Goal: Task Accomplishment & Management: Use online tool/utility

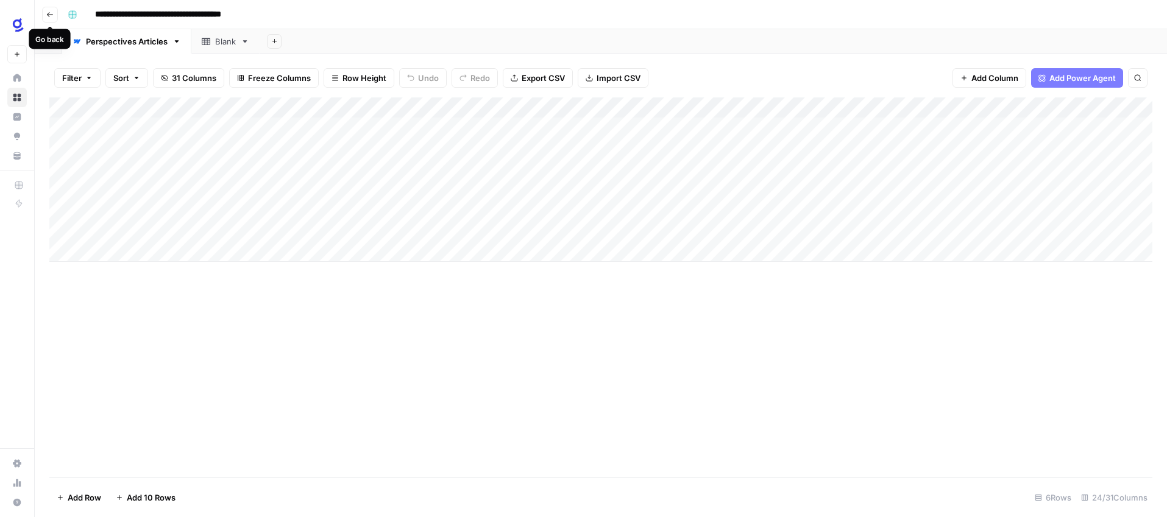
click at [50, 15] on icon "button" at bounding box center [49, 14] width 7 height 7
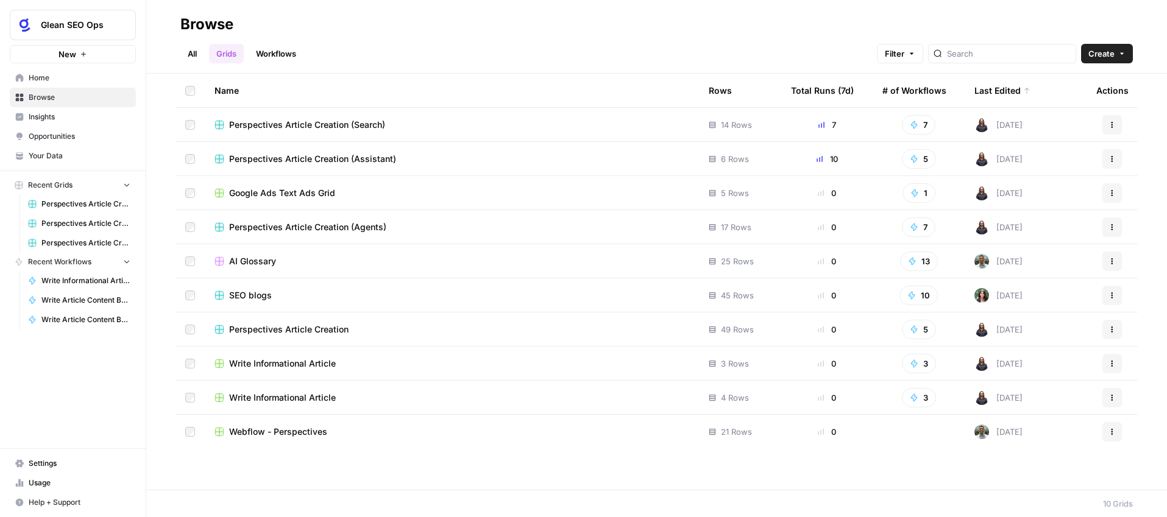
click at [342, 227] on span "Perspectives Article Creation (Agents)" at bounding box center [307, 227] width 157 height 12
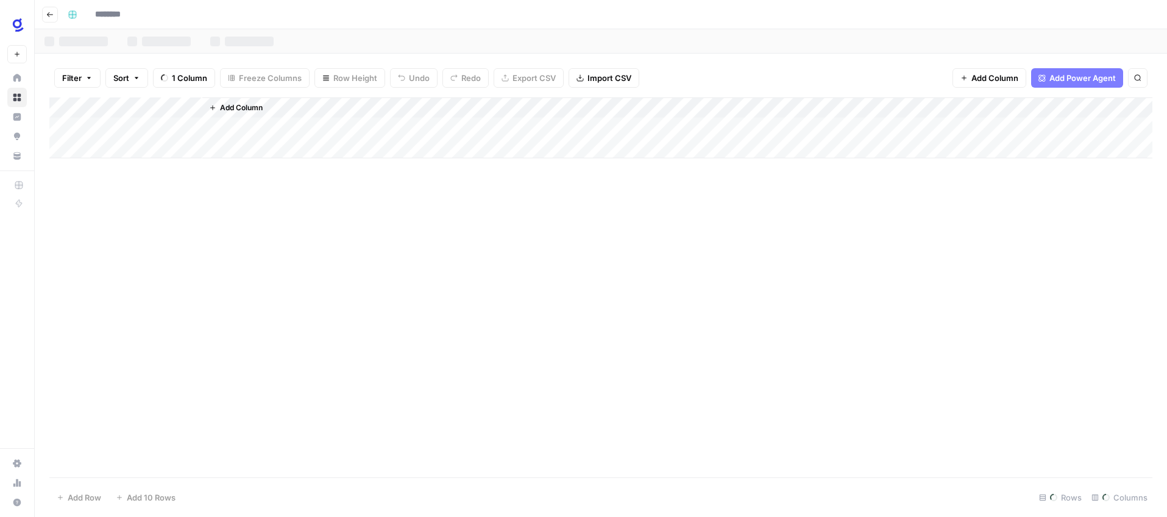
type input "**********"
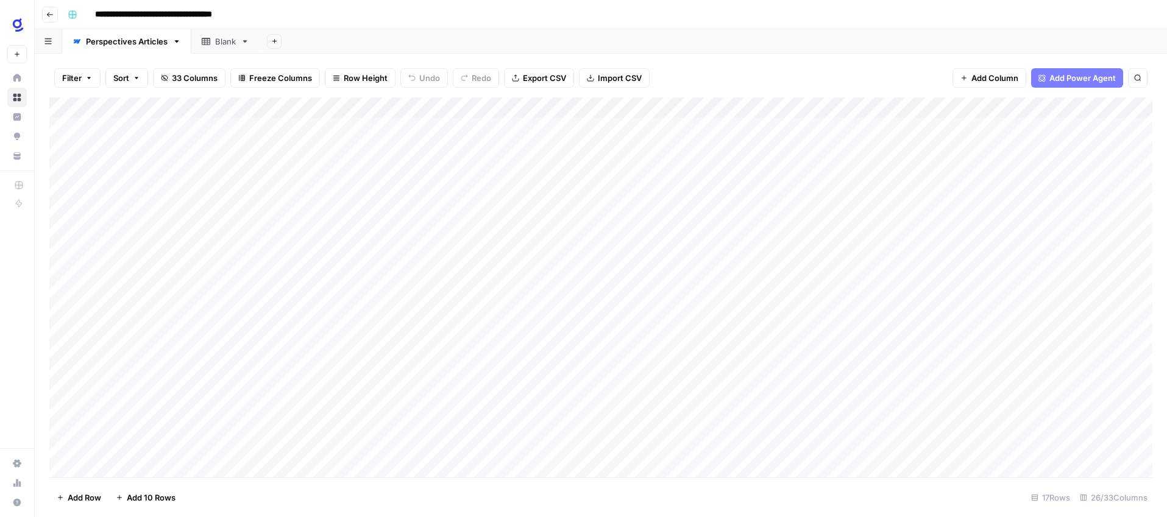
click at [193, 419] on div "Add Column" at bounding box center [600, 288] width 1103 height 380
type textarea "**********"
click at [318, 417] on div "Add Column" at bounding box center [600, 288] width 1103 height 380
click at [360, 416] on div "Add Column" at bounding box center [600, 288] width 1103 height 380
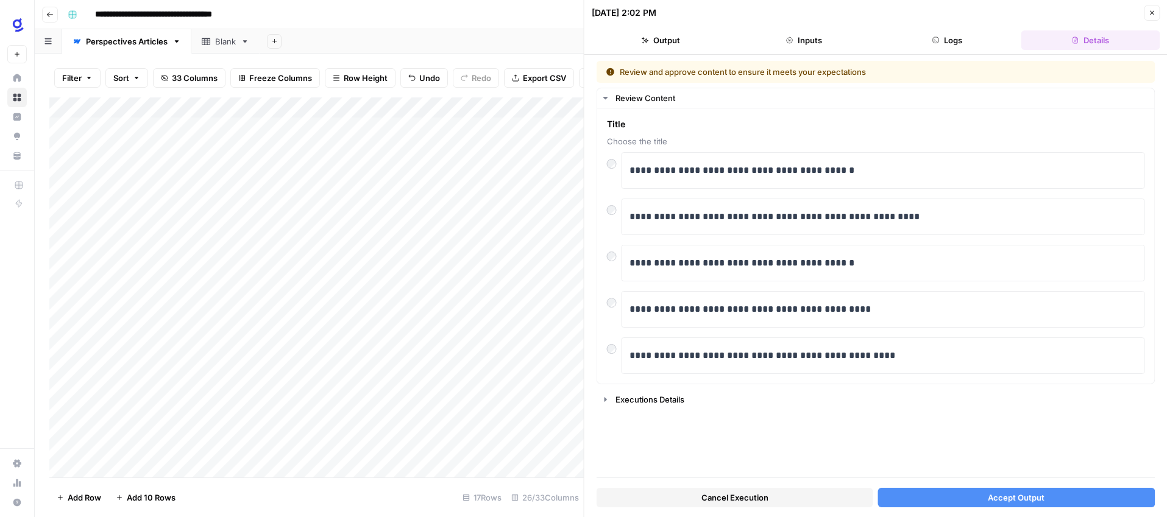
click at [983, 496] on button "Accept Output" at bounding box center [1016, 498] width 277 height 20
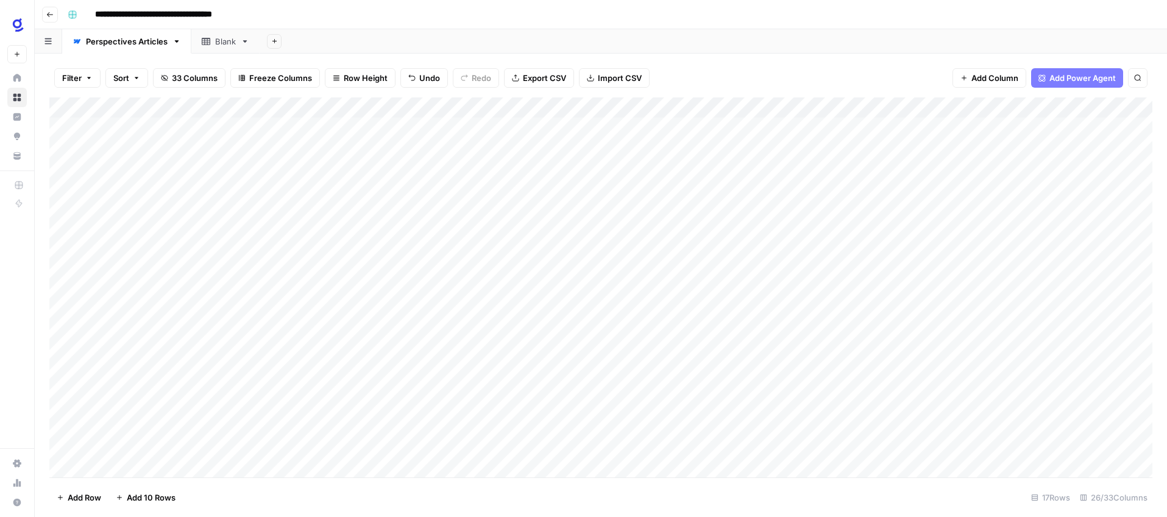
click at [210, 438] on div "Add Column" at bounding box center [600, 288] width 1103 height 380
type textarea "**********"
click at [171, 445] on div "Add Column" at bounding box center [600, 288] width 1103 height 380
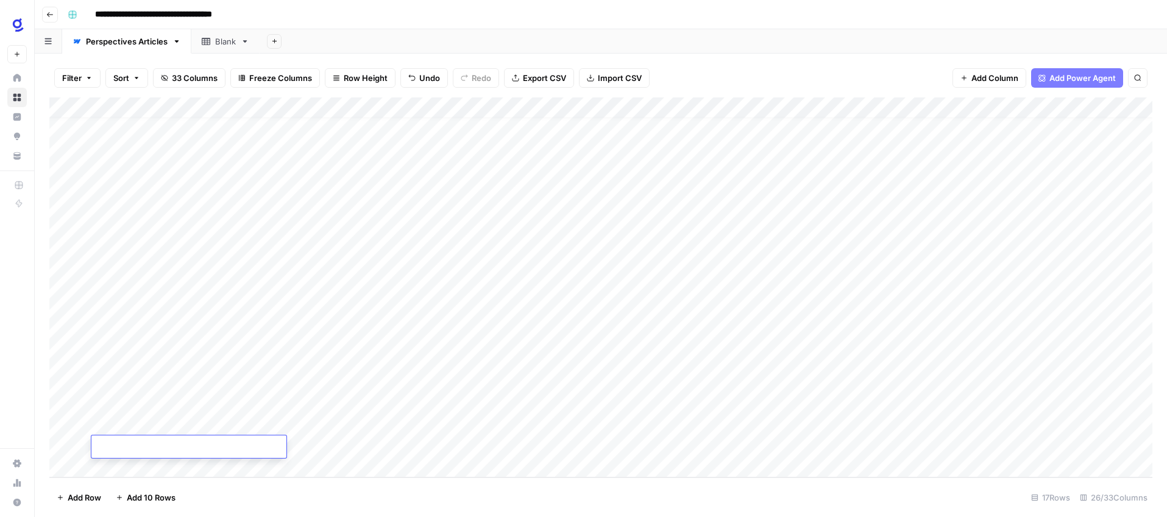
type textarea "**********"
click at [773, 403] on div "Add Column" at bounding box center [600, 288] width 1103 height 380
click at [182, 423] on div "Add Column" at bounding box center [600, 288] width 1103 height 380
click at [182, 423] on textarea "**********" at bounding box center [188, 427] width 195 height 17
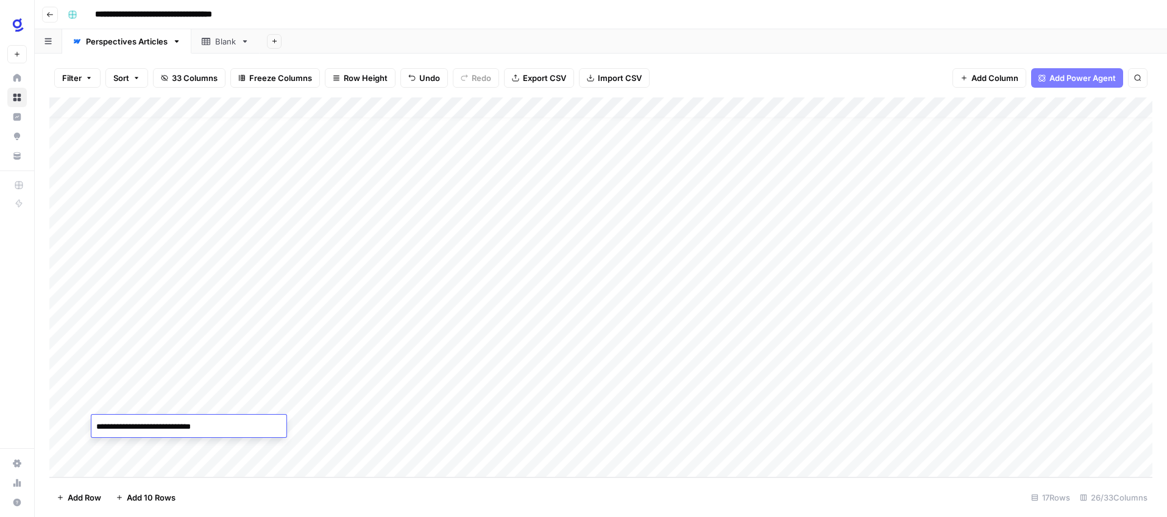
type textarea "**********"
click at [276, 505] on footer "Add Row Add 10 Rows 17 Rows 26/33 Columns" at bounding box center [600, 498] width 1103 height 40
click at [316, 426] on div "Add Column" at bounding box center [600, 288] width 1103 height 380
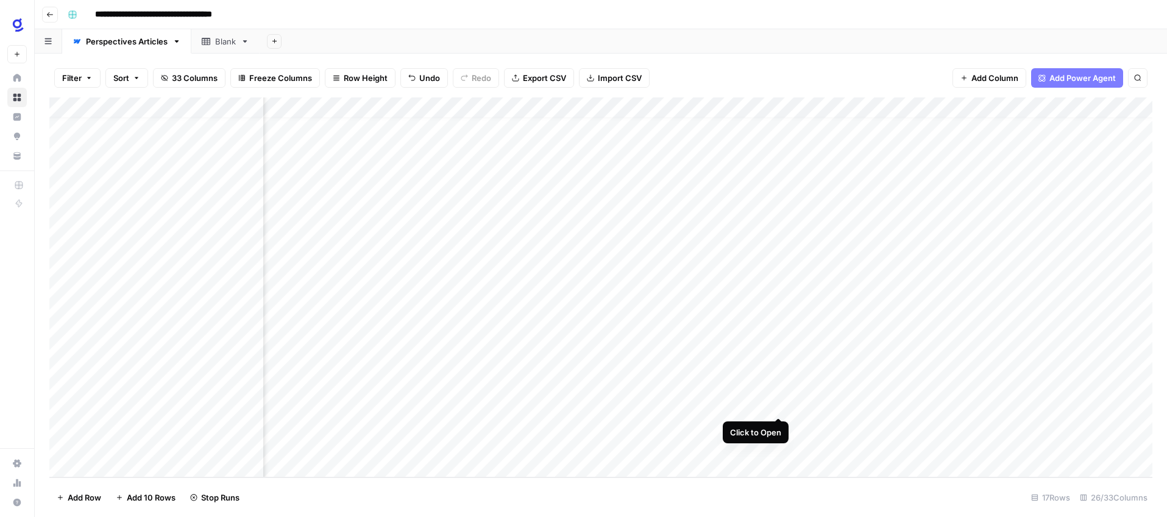
click at [775, 404] on div "Add Column" at bounding box center [600, 288] width 1103 height 380
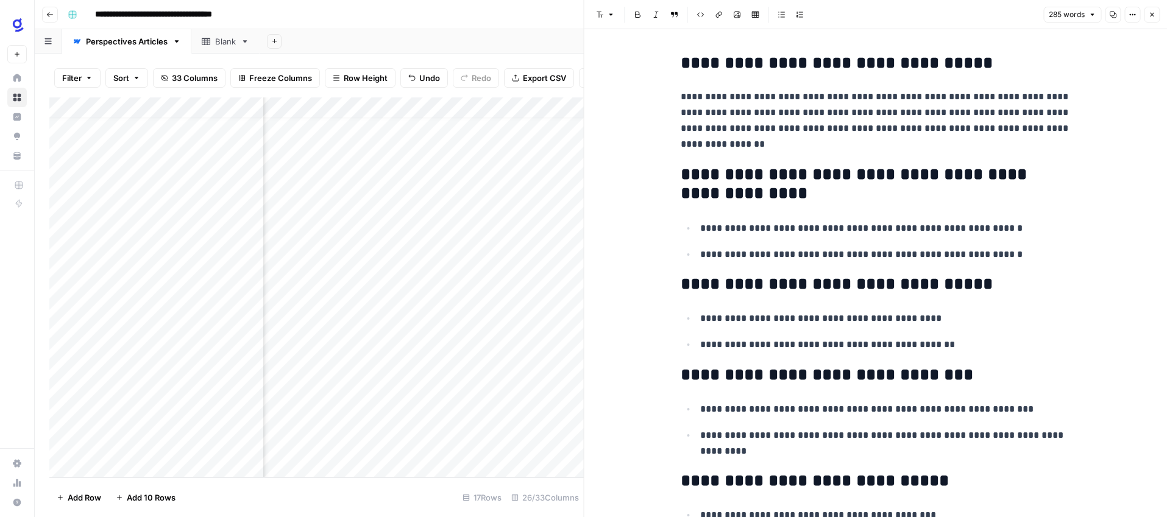
click at [1152, 15] on icon "button" at bounding box center [1152, 15] width 4 height 4
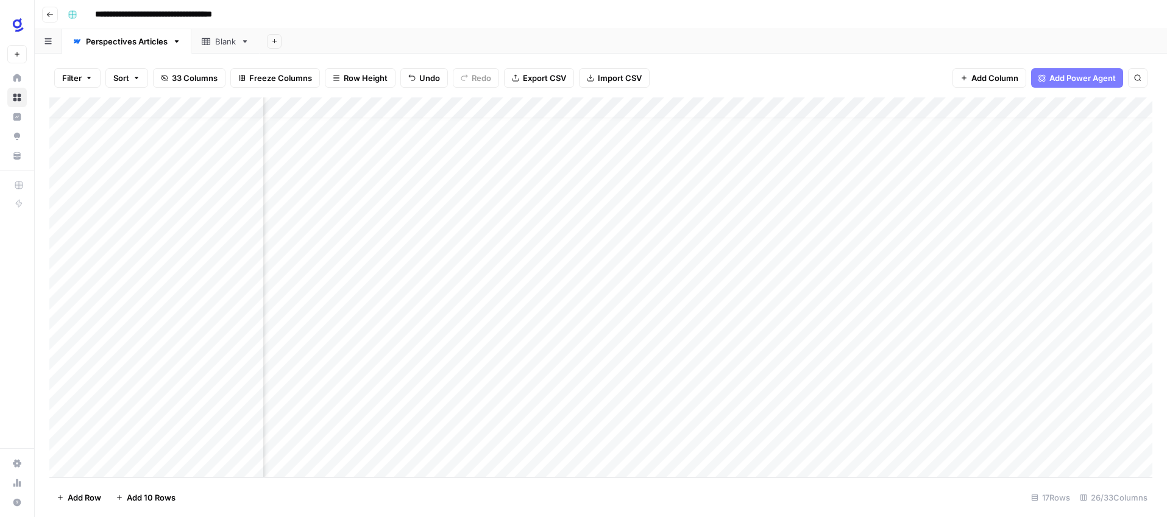
click at [846, 404] on div "Add Column" at bounding box center [600, 288] width 1103 height 380
click at [361, 423] on div "Add Column" at bounding box center [600, 288] width 1103 height 380
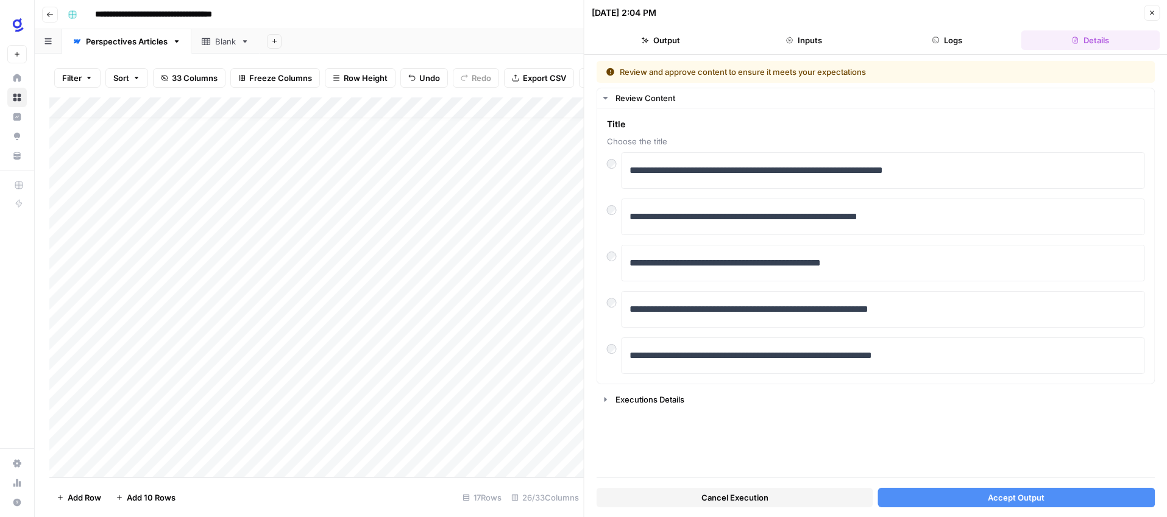
click at [965, 495] on button "Accept Output" at bounding box center [1016, 498] width 277 height 20
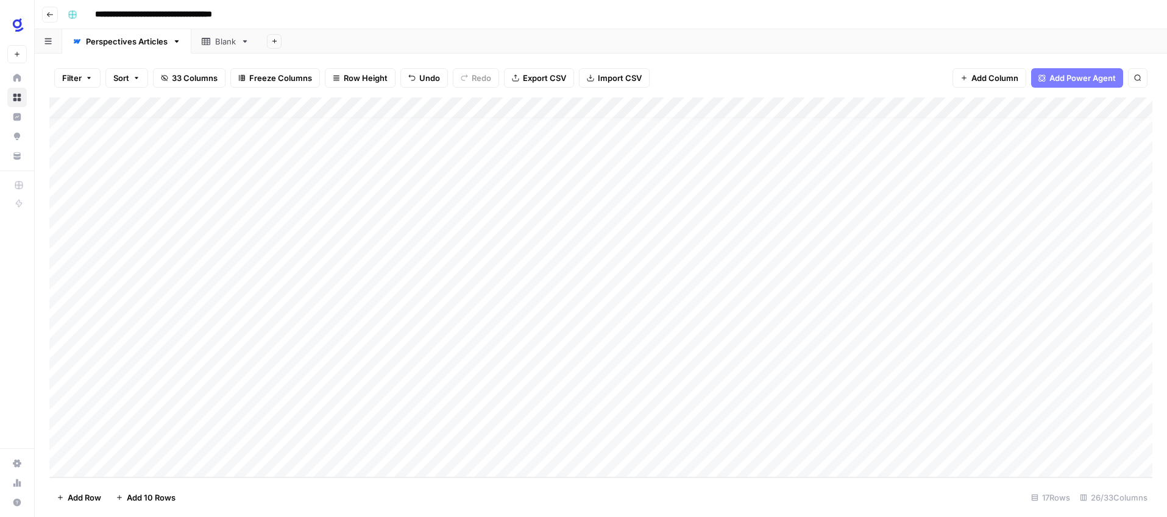
scroll to position [12, 1]
click at [153, 444] on div "Add Column" at bounding box center [600, 288] width 1103 height 380
click at [153, 444] on textarea "**********" at bounding box center [188, 447] width 195 height 17
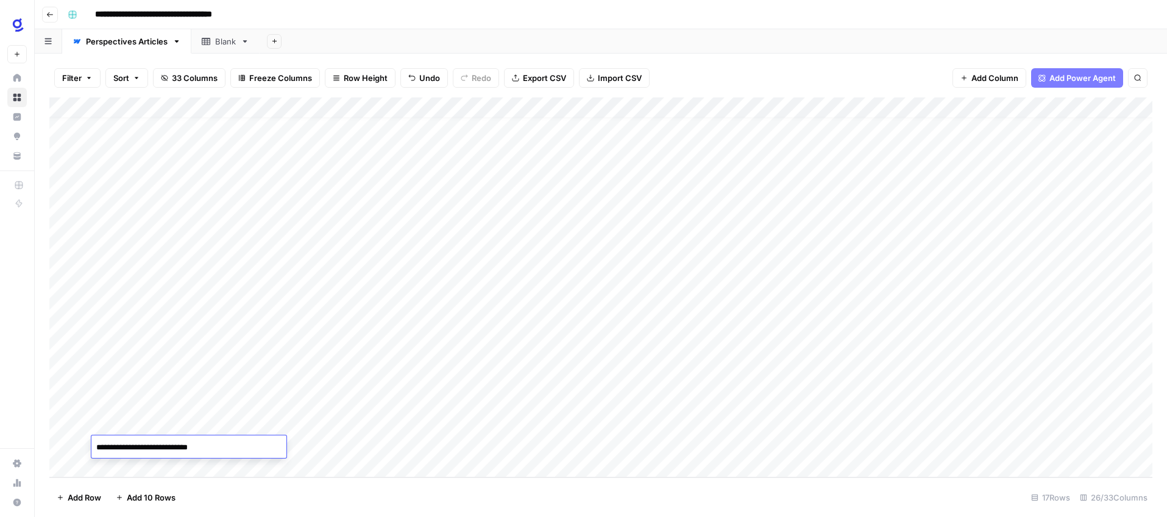
click at [153, 444] on textarea "**********" at bounding box center [188, 447] width 195 height 17
type textarea "**********"
drag, startPoint x: 222, startPoint y: 498, endPoint x: 238, endPoint y: 494, distance: 15.7
click at [222, 498] on footer "Add Row Add 10 Rows 17 Rows 26/33 Columns" at bounding box center [600, 498] width 1103 height 40
click at [318, 444] on div "Add Column" at bounding box center [600, 288] width 1103 height 380
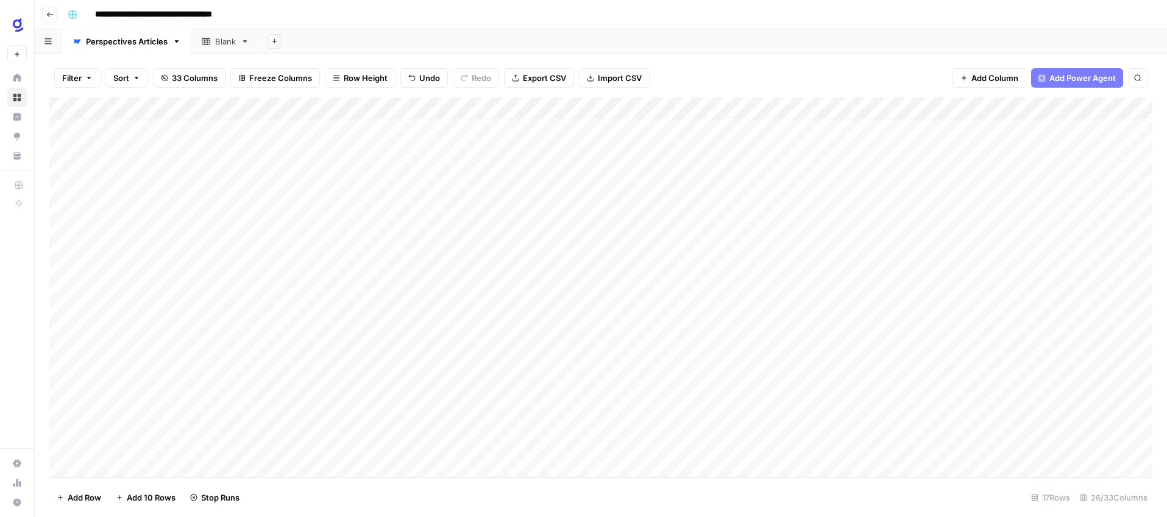
click at [769, 425] on div "Add Column" at bounding box center [600, 288] width 1103 height 380
click at [137, 469] on div "Add Column" at bounding box center [600, 288] width 1103 height 380
click at [137, 467] on div "Add Column" at bounding box center [600, 288] width 1103 height 380
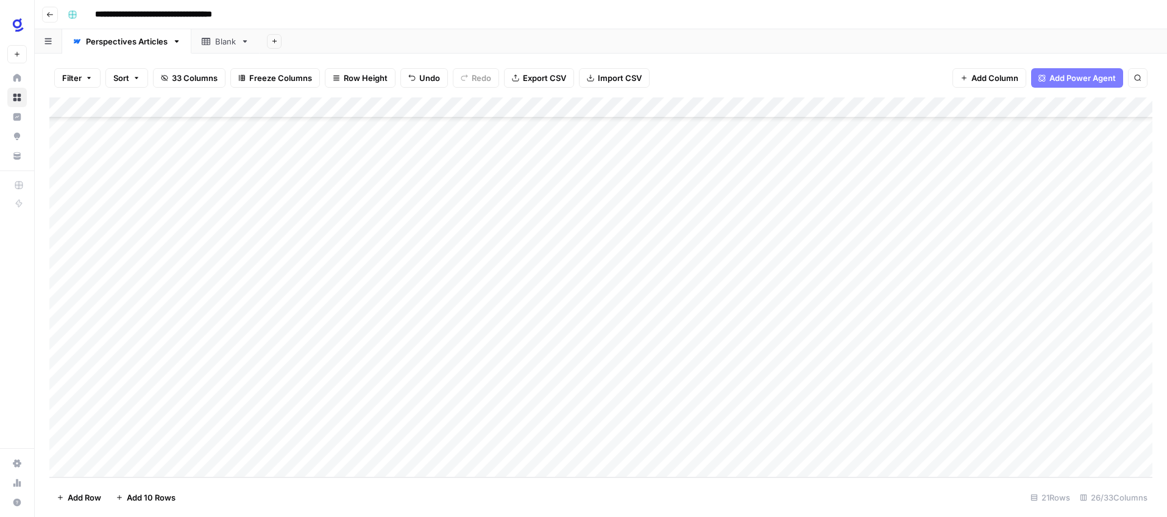
click at [137, 467] on div "Add Column" at bounding box center [600, 288] width 1103 height 380
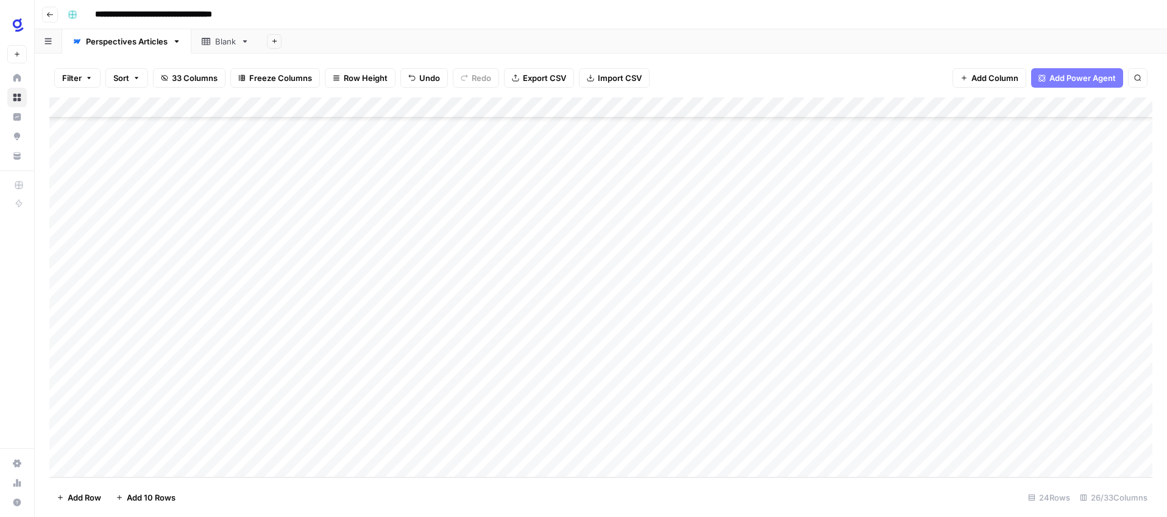
click at [137, 467] on div "Add Column" at bounding box center [600, 288] width 1103 height 380
click at [363, 282] on div "Add Column" at bounding box center [600, 288] width 1103 height 380
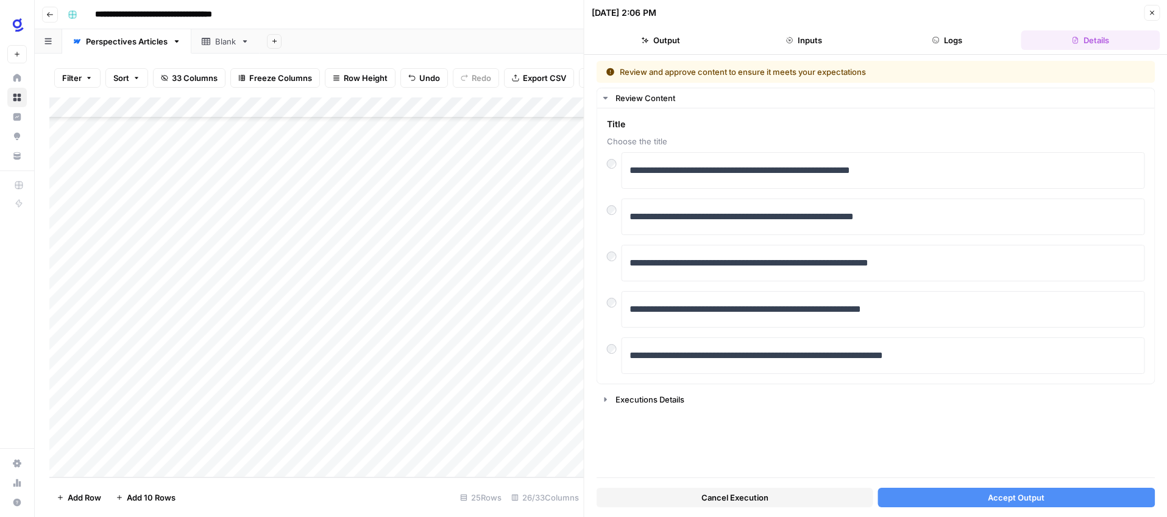
click at [1018, 498] on span "Accept Output" at bounding box center [1016, 498] width 57 height 12
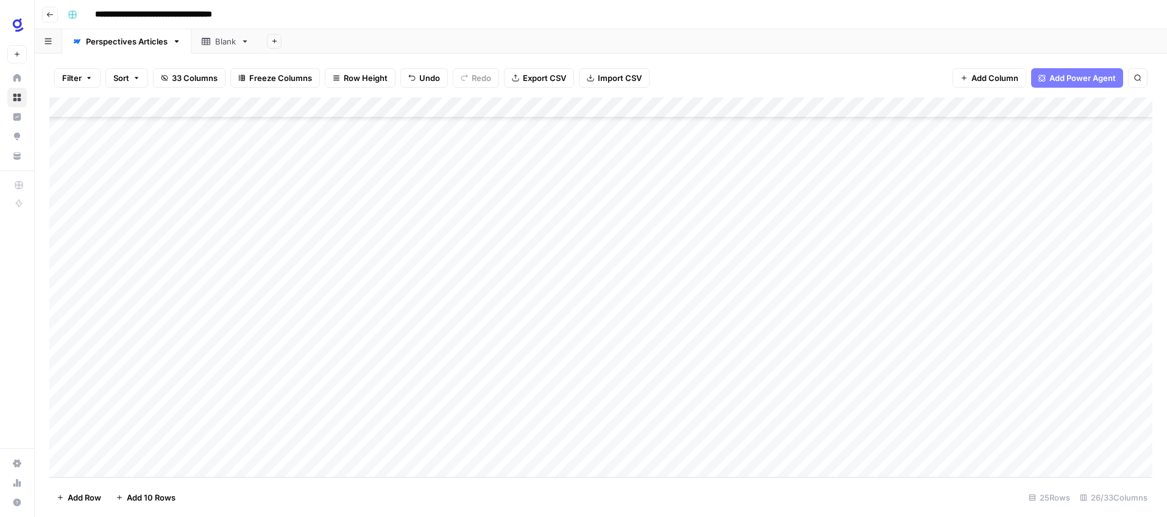
click at [771, 281] on div "Add Column" at bounding box center [600, 288] width 1103 height 380
click at [653, 241] on div "Add Column" at bounding box center [600, 288] width 1103 height 380
click at [653, 241] on textarea "**********" at bounding box center [704, 240] width 224 height 17
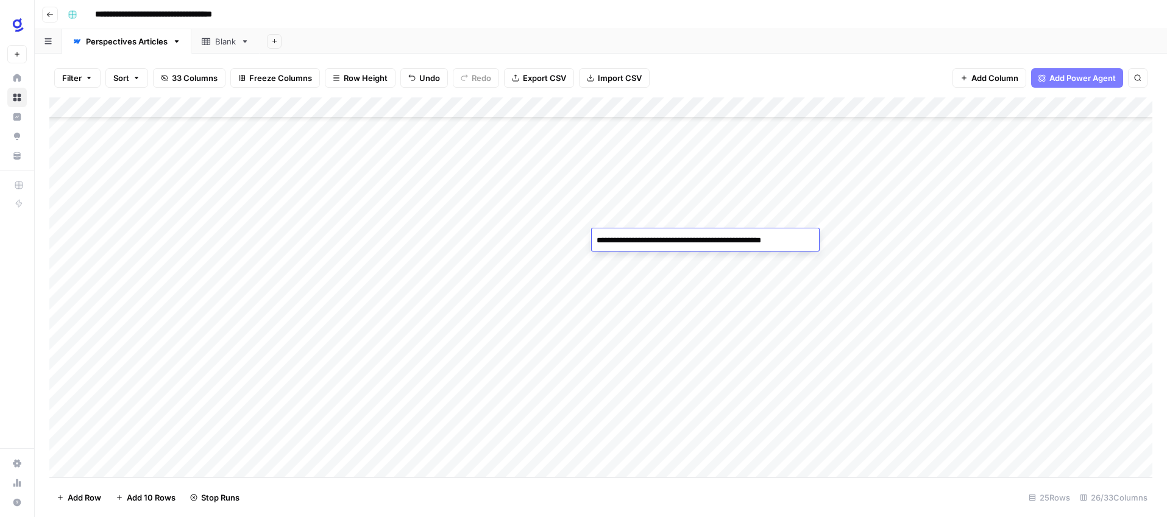
click at [653, 241] on textarea "**********" at bounding box center [704, 240] width 224 height 17
click at [640, 261] on div "Add Column" at bounding box center [600, 288] width 1103 height 380
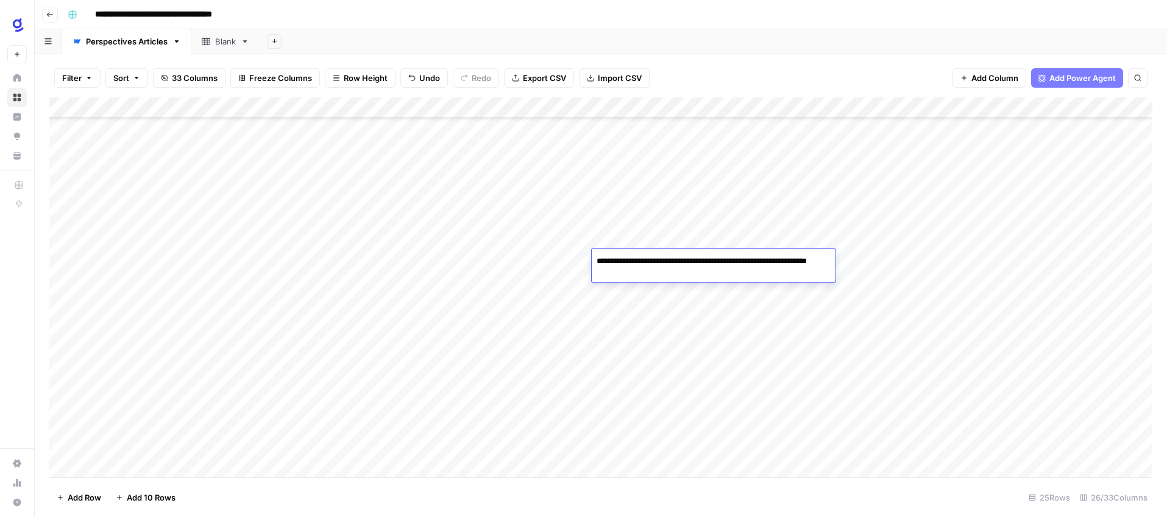
click at [640, 261] on textarea "**********" at bounding box center [714, 267] width 244 height 29
click at [654, 315] on div "Add Column" at bounding box center [600, 288] width 1103 height 380
click at [646, 278] on div "Add Column" at bounding box center [600, 288] width 1103 height 380
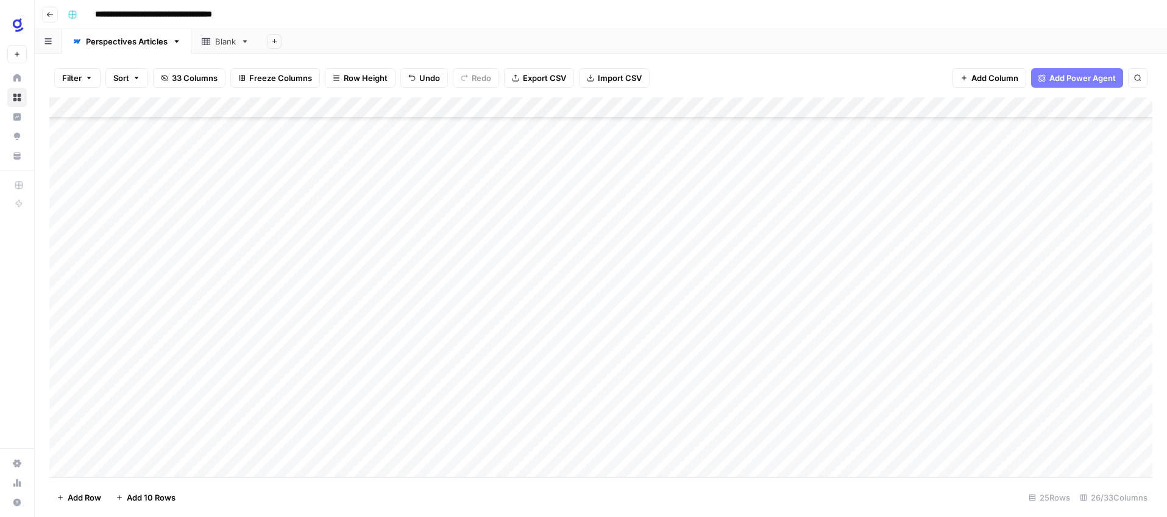
click at [646, 278] on div "Add Column" at bounding box center [600, 288] width 1103 height 380
click at [640, 280] on textarea "**********" at bounding box center [714, 288] width 244 height 29
click at [881, 490] on footer "Add Row Add 10 Rows 25 Rows 26/33 Columns" at bounding box center [600, 498] width 1103 height 40
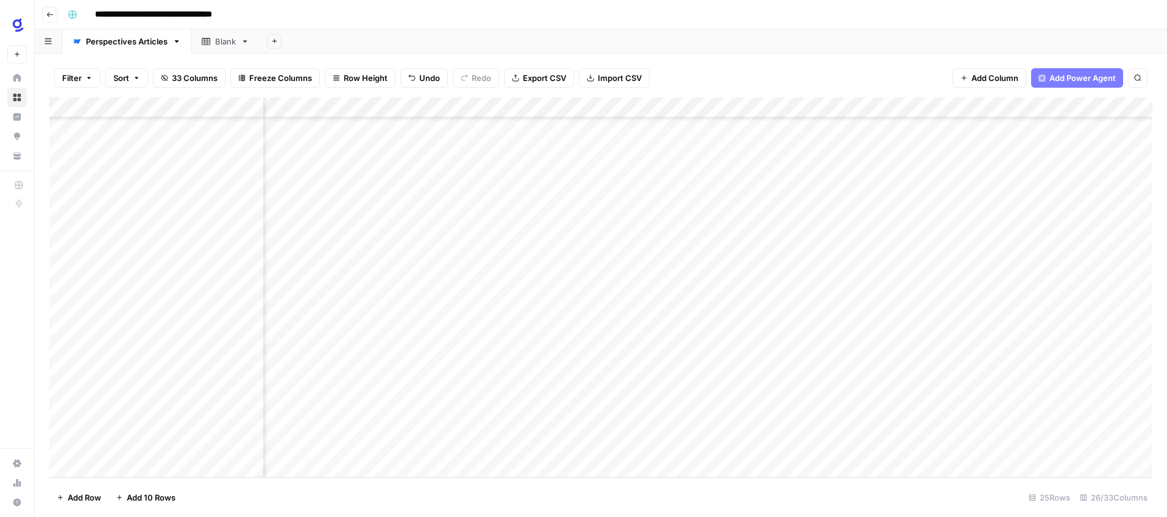
scroll to position [178, 1708]
click at [976, 217] on div "Add Column" at bounding box center [600, 288] width 1103 height 380
drag, startPoint x: 1010, startPoint y: 228, endPoint x: 1002, endPoint y: 287, distance: 59.7
click at [1002, 287] on div "Add Column" at bounding box center [600, 288] width 1103 height 380
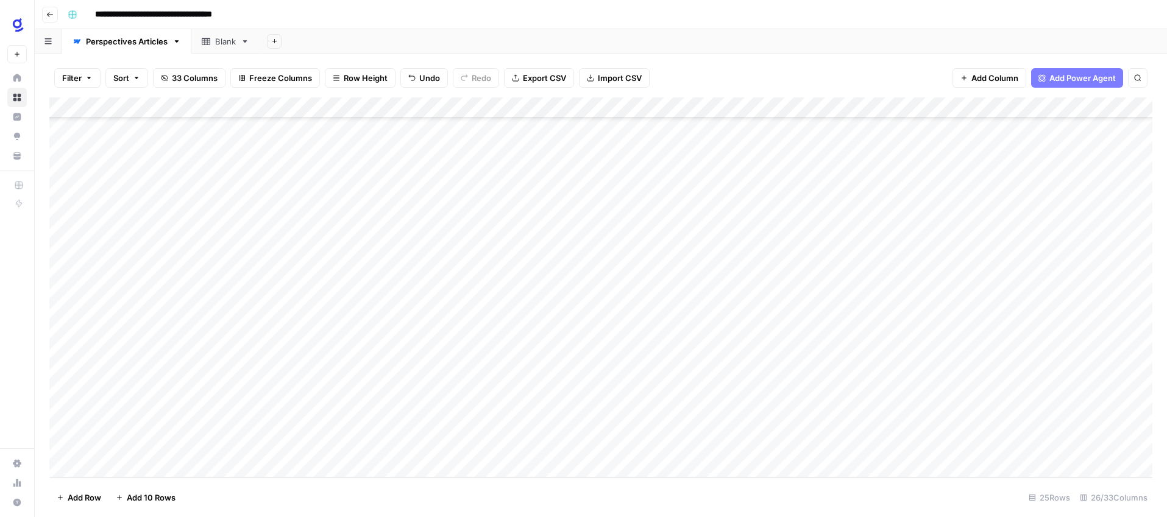
click at [519, 239] on div "Add Column" at bounding box center [600, 288] width 1103 height 380
type textarea "**********"
click at [599, 239] on textarea "**********" at bounding box center [598, 240] width 233 height 17
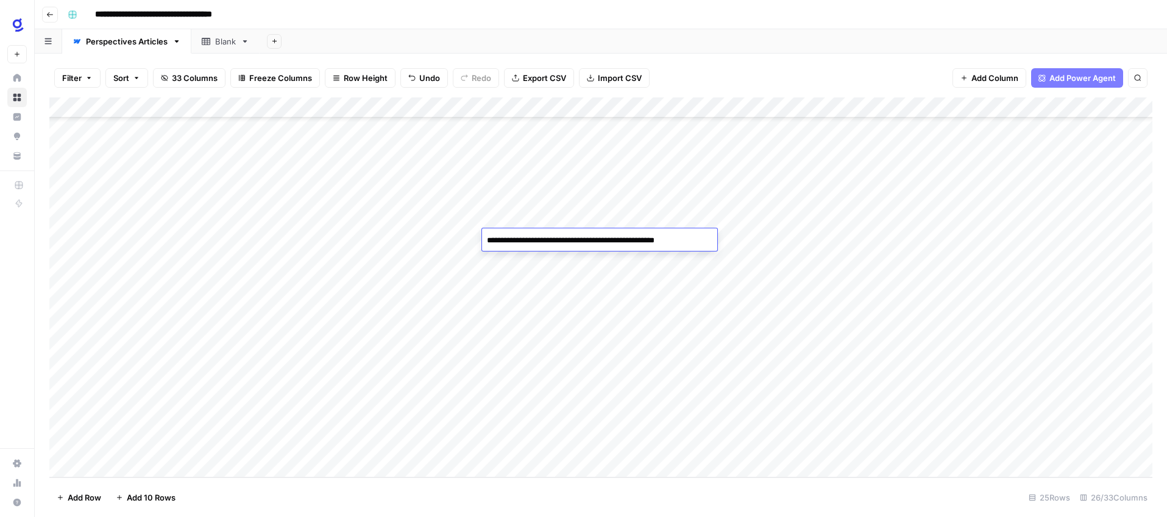
click at [599, 239] on textarea "**********" at bounding box center [598, 240] width 233 height 17
click at [633, 390] on div "Add Column" at bounding box center [600, 288] width 1103 height 380
click at [438, 239] on div "Add Column" at bounding box center [600, 288] width 1103 height 380
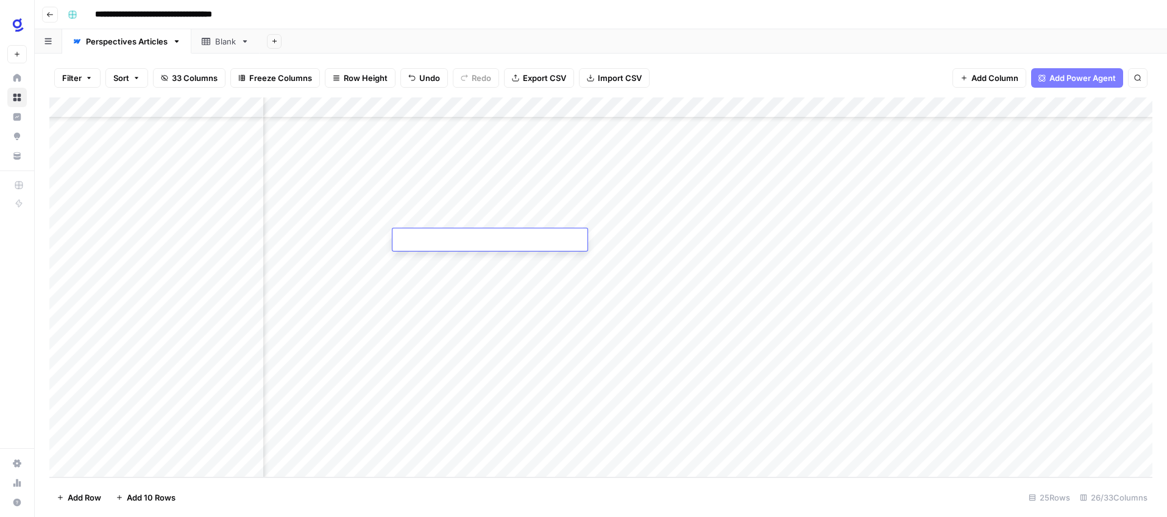
type textarea "**********"
click at [534, 259] on div "Add Column" at bounding box center [600, 288] width 1103 height 380
click at [534, 260] on div "Add Column" at bounding box center [600, 288] width 1103 height 380
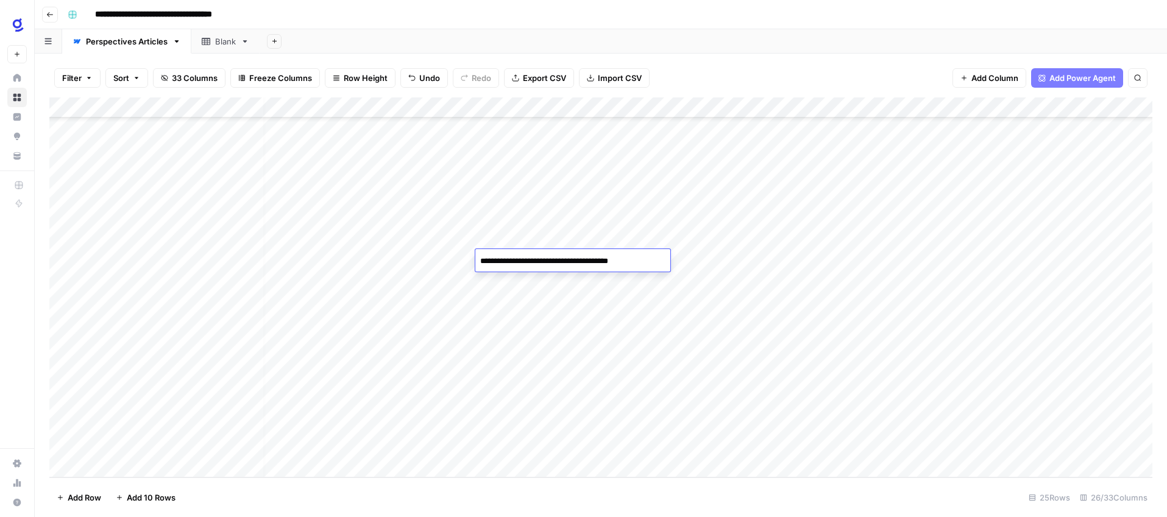
click at [534, 260] on textarea "**********" at bounding box center [572, 261] width 195 height 17
click at [576, 365] on div "Add Column" at bounding box center [600, 288] width 1103 height 380
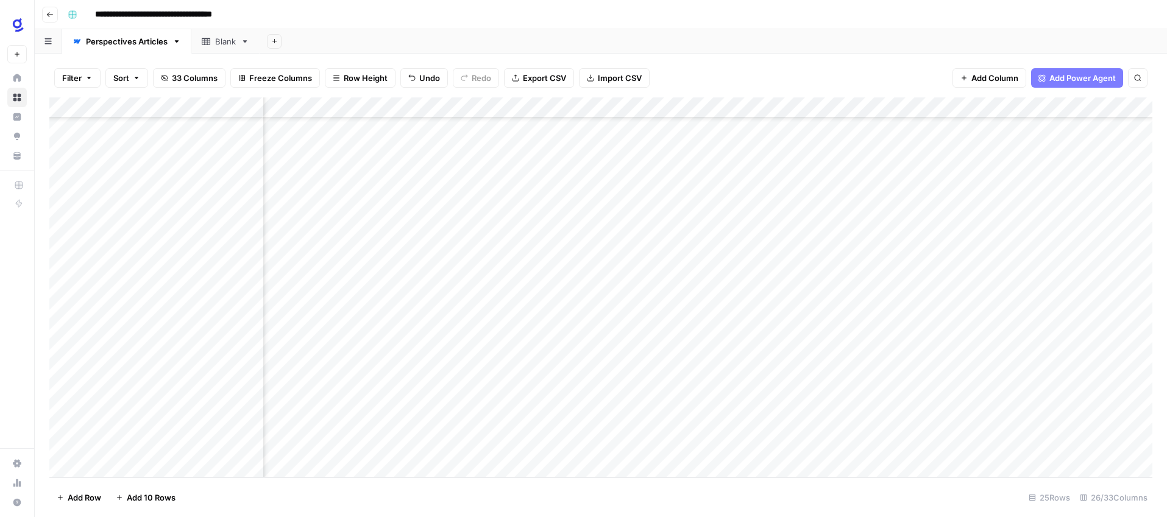
click at [413, 260] on div "Add Column" at bounding box center [600, 288] width 1103 height 380
type textarea "**********"
click at [502, 282] on div "Add Column" at bounding box center [600, 288] width 1103 height 380
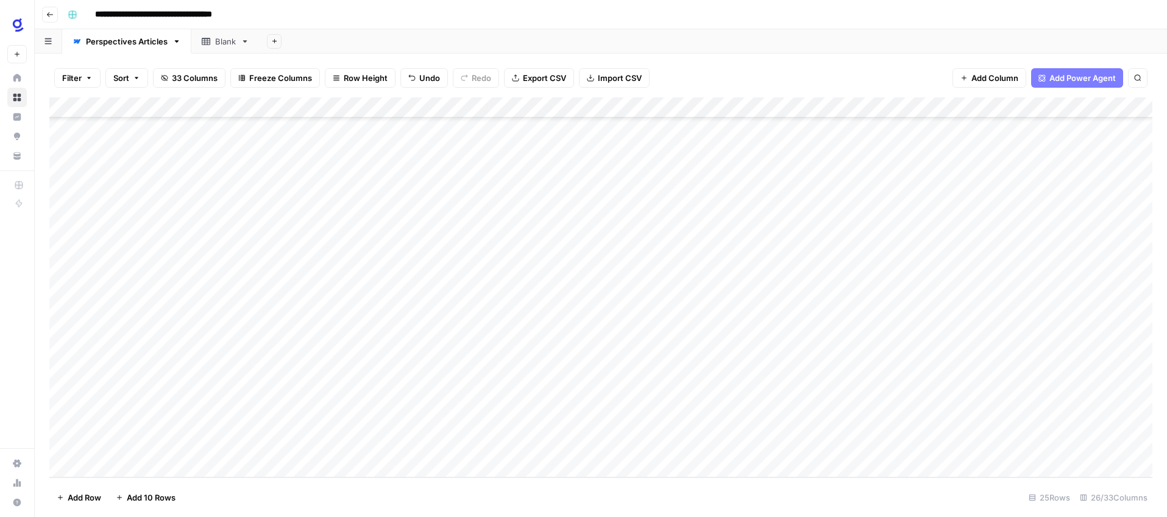
click at [502, 282] on div "Add Column" at bounding box center [600, 288] width 1103 height 380
click at [512, 282] on textarea "**********" at bounding box center [579, 282] width 195 height 17
click at [523, 336] on div "Add Column" at bounding box center [600, 288] width 1103 height 380
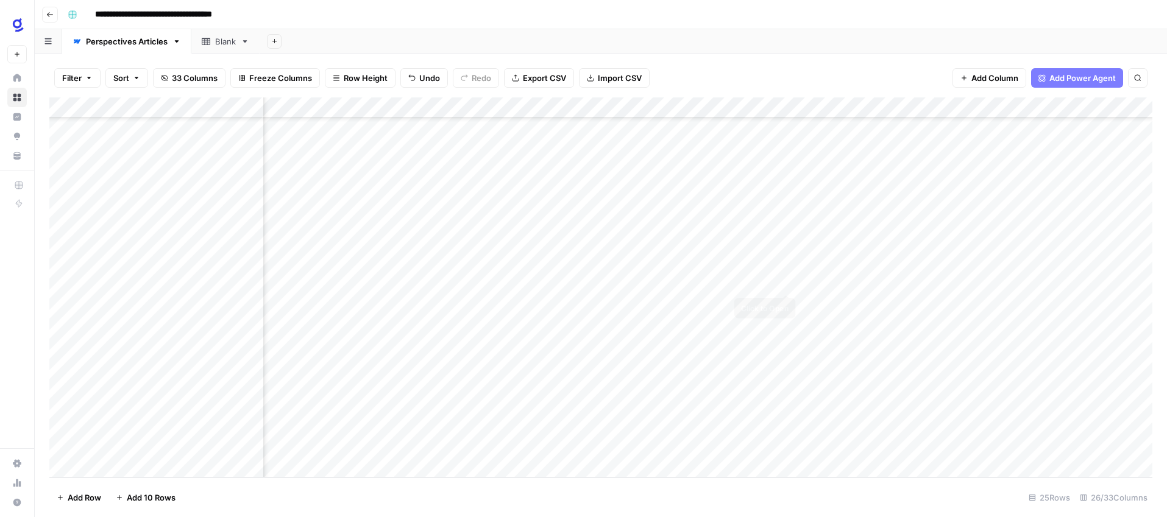
scroll to position [178, 1923]
click at [817, 282] on div "Add Column" at bounding box center [600, 288] width 1103 height 380
type textarea "**********"
click at [820, 365] on div "Add Column" at bounding box center [600, 288] width 1103 height 380
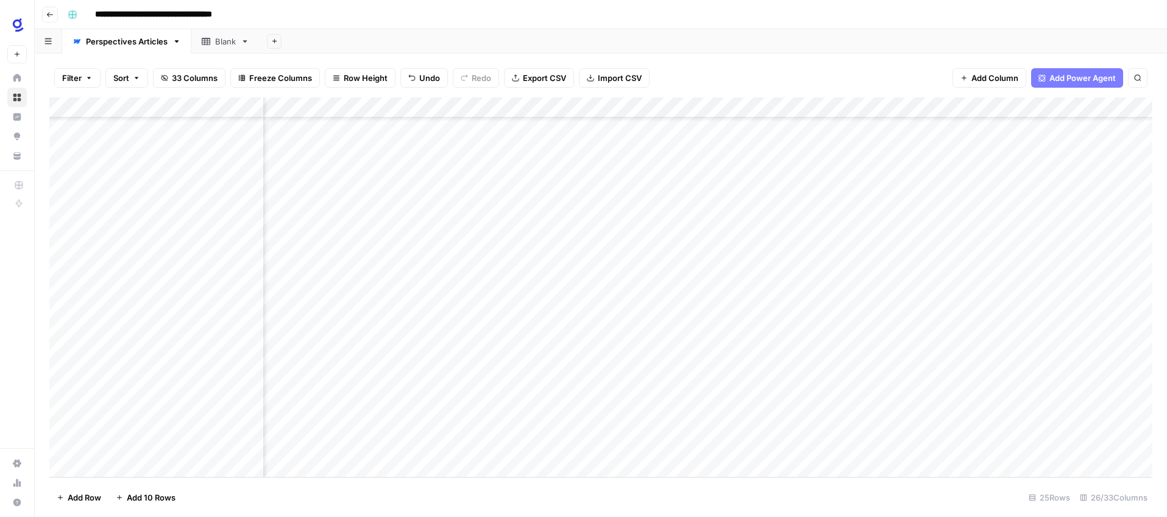
scroll to position [178, 157]
click at [888, 281] on div "Add Column" at bounding box center [600, 288] width 1103 height 380
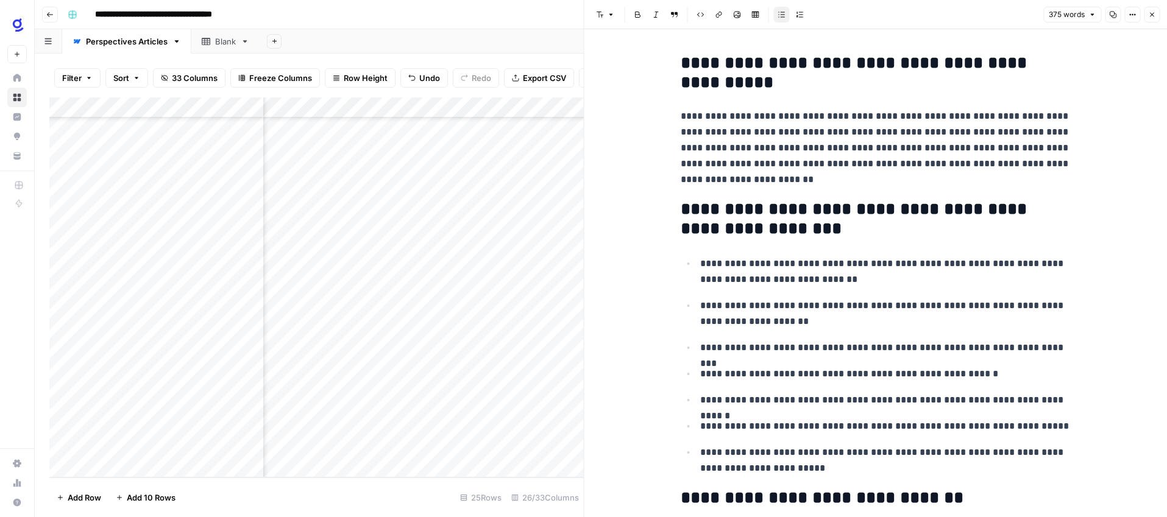
click at [1151, 11] on icon "button" at bounding box center [1151, 14] width 7 height 7
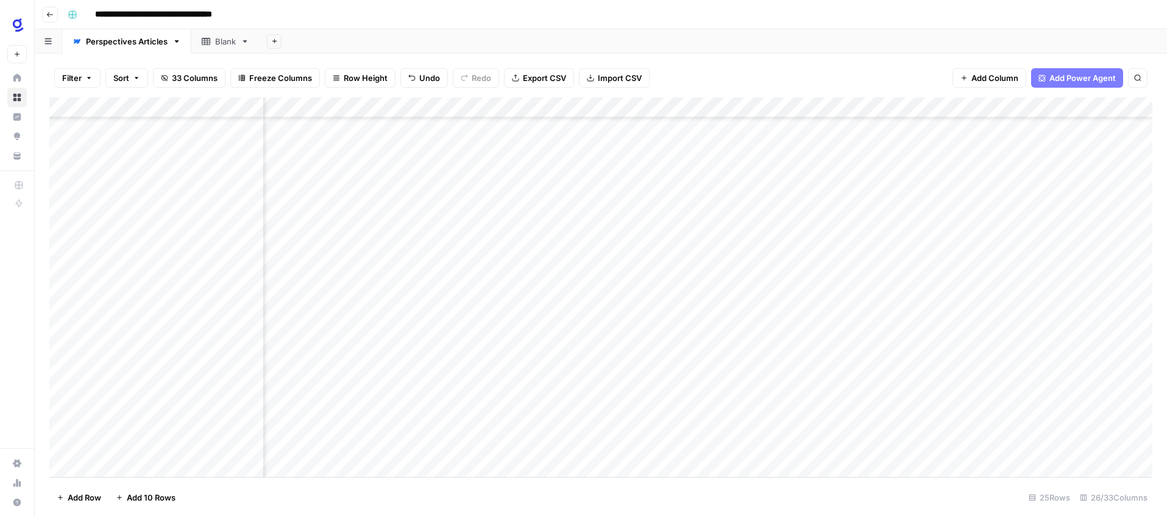
click at [952, 281] on div "Add Column" at bounding box center [600, 288] width 1103 height 380
click at [885, 260] on div "Add Column" at bounding box center [600, 288] width 1103 height 380
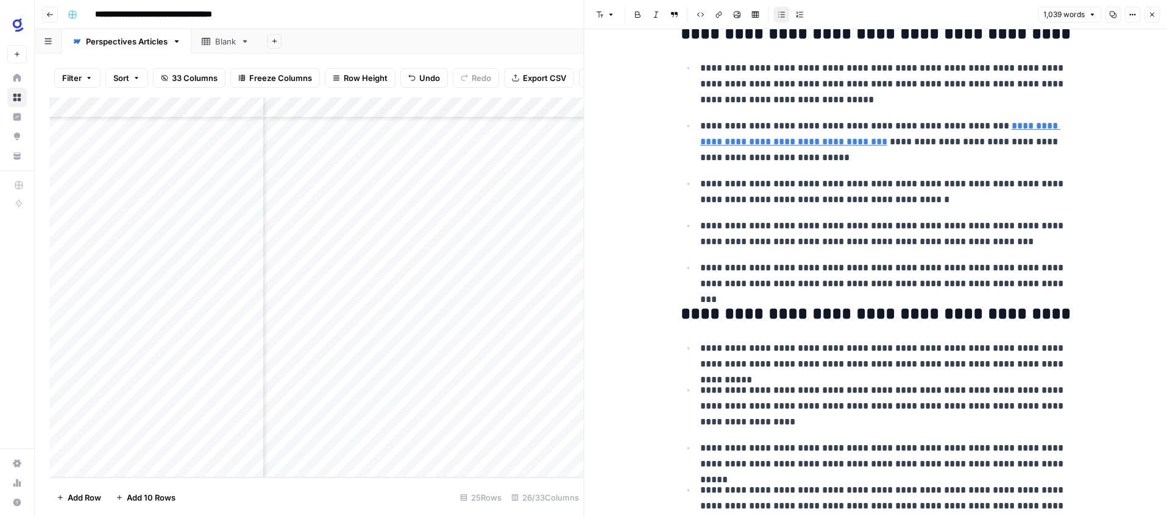
scroll to position [124, 0]
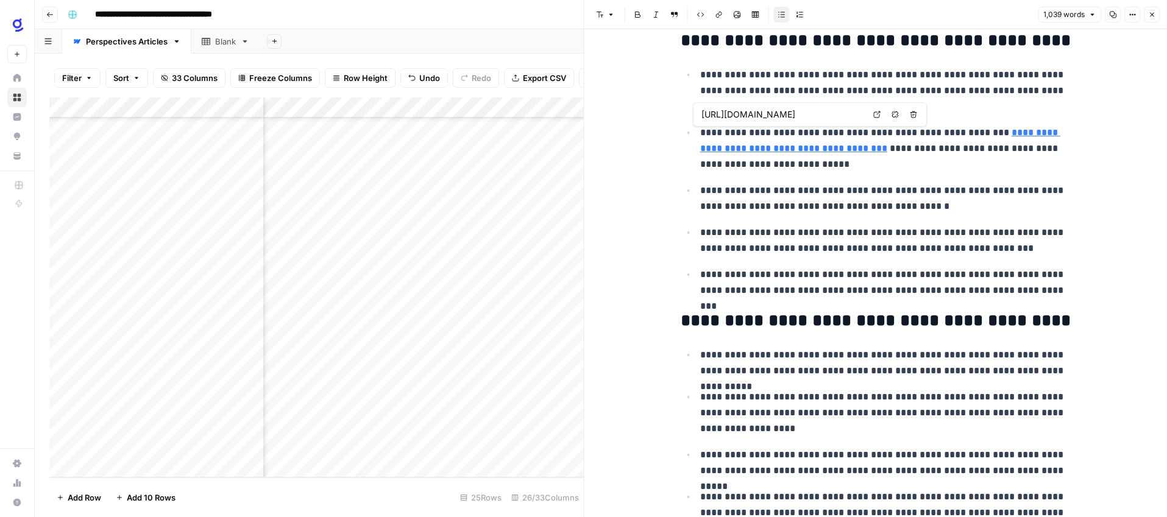
click at [828, 151] on link "**********" at bounding box center [880, 140] width 360 height 25
click at [834, 157] on p "**********" at bounding box center [885, 150] width 371 height 48
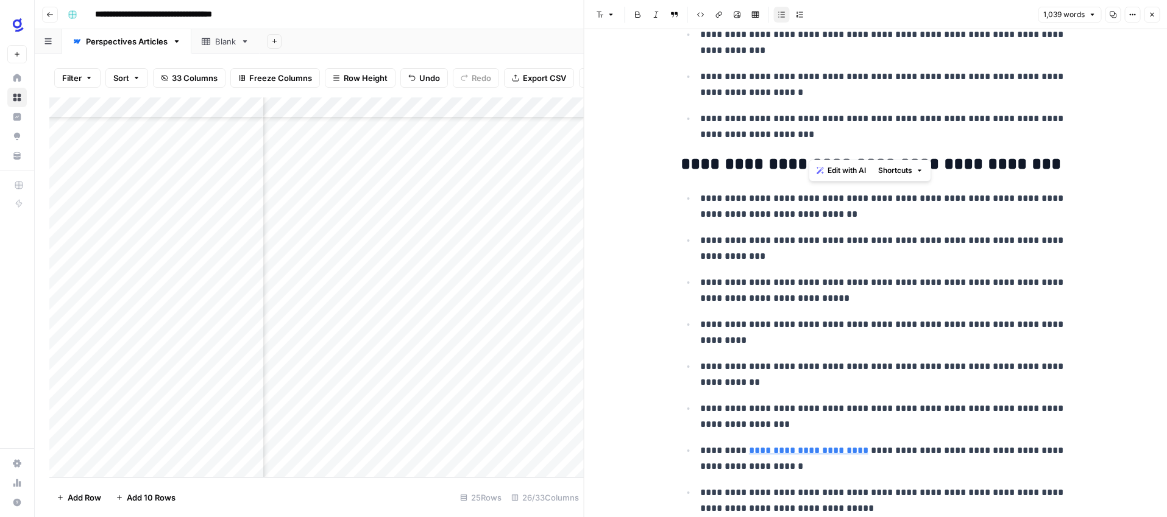
scroll to position [2979, 0]
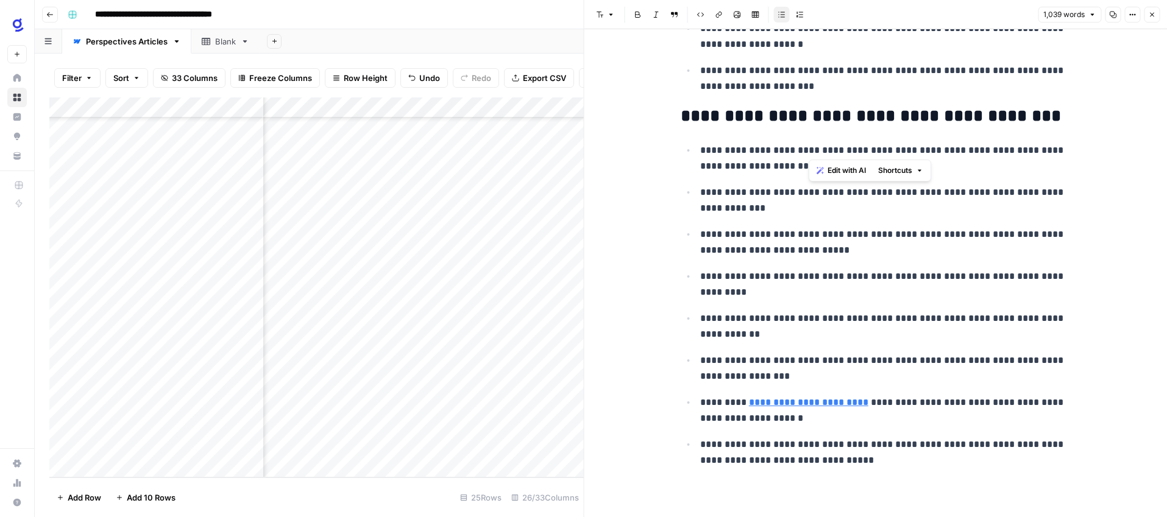
click at [1154, 15] on icon "button" at bounding box center [1151, 14] width 7 height 7
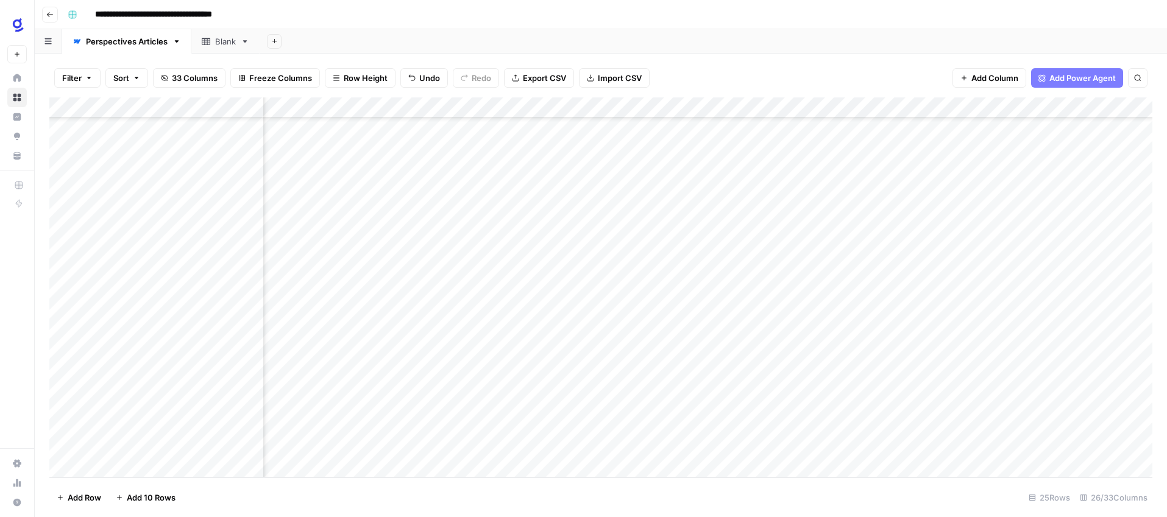
scroll to position [178, 391]
click at [719, 260] on div "Add Column" at bounding box center [600, 288] width 1103 height 380
click at [612, 237] on div "Add Column" at bounding box center [600, 288] width 1103 height 380
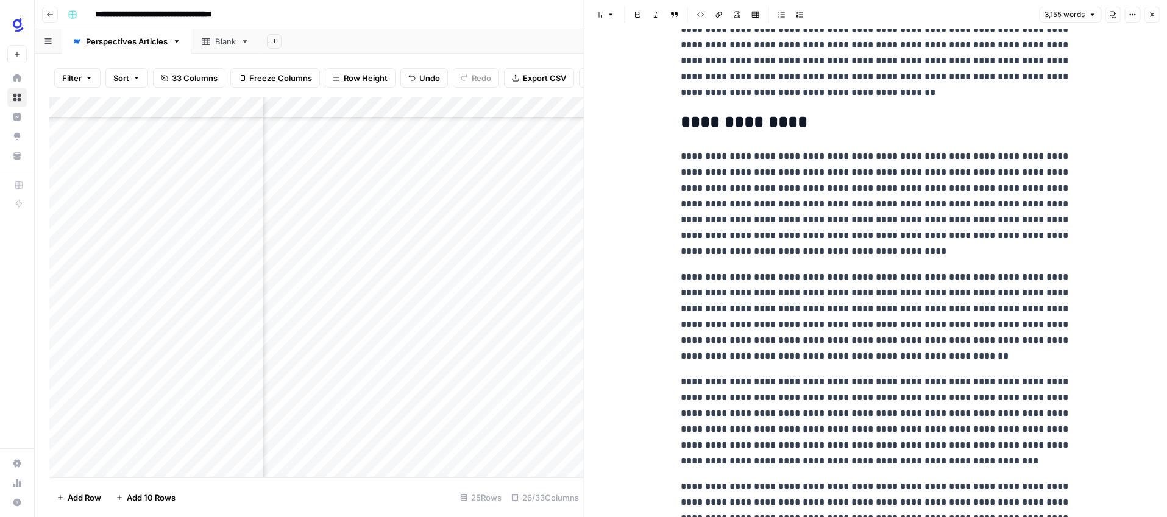
scroll to position [5193, 0]
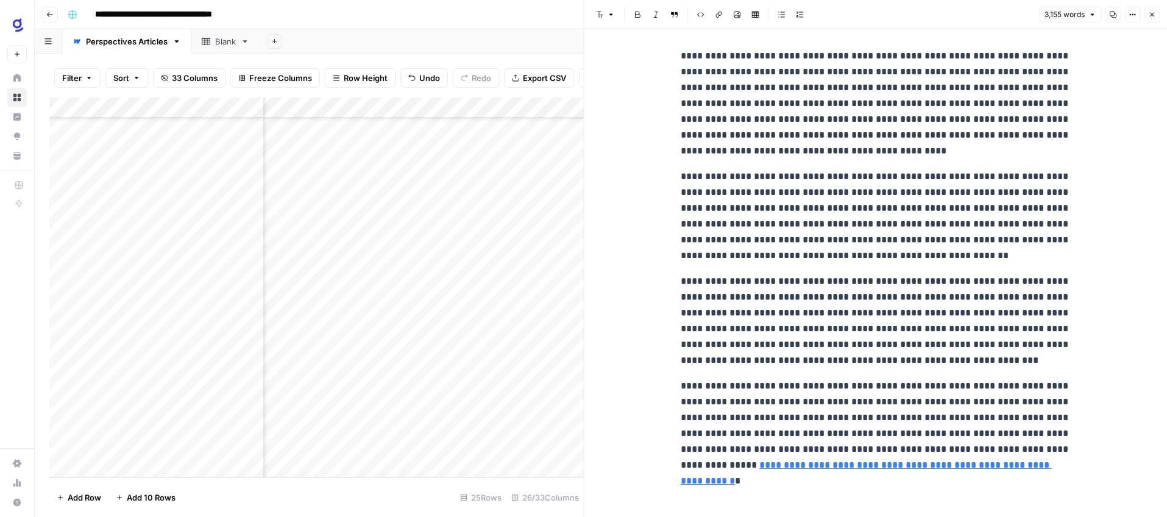
click at [1148, 15] on icon "button" at bounding box center [1151, 14] width 7 height 7
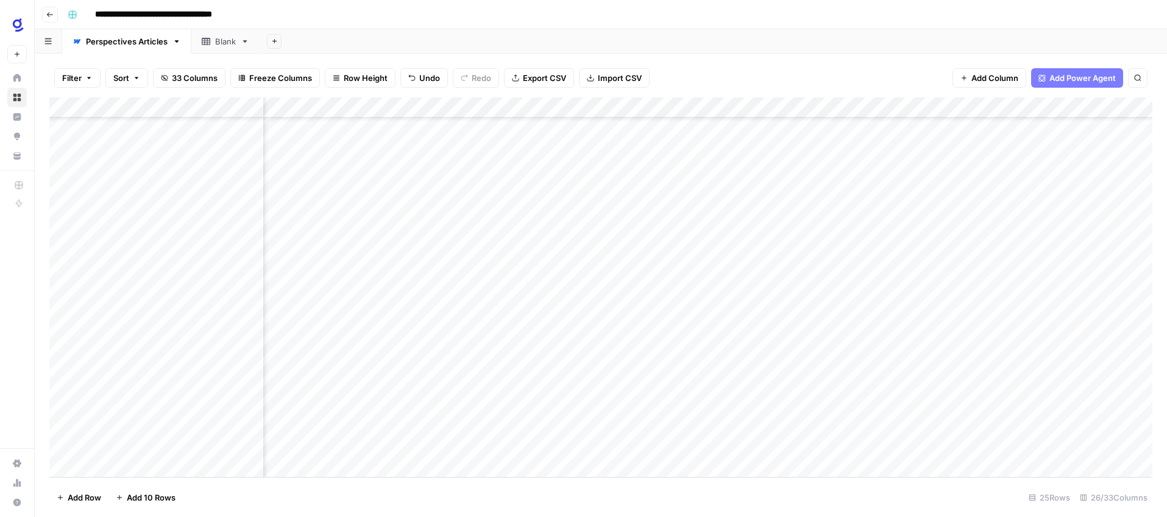
click at [729, 238] on div "Add Column" at bounding box center [600, 288] width 1103 height 380
click at [613, 282] on div "Add Column" at bounding box center [600, 288] width 1103 height 380
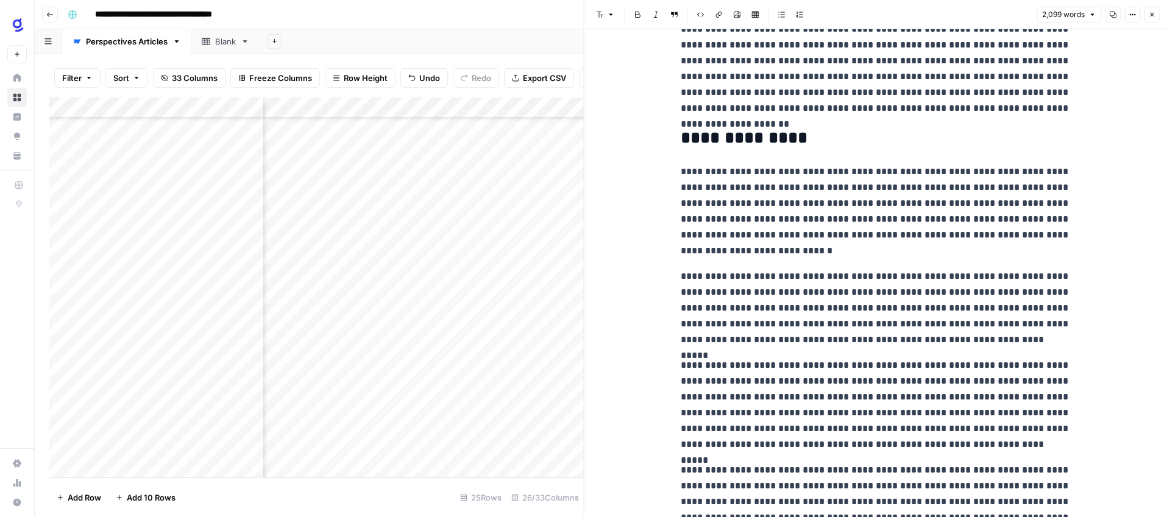
scroll to position [3486, 0]
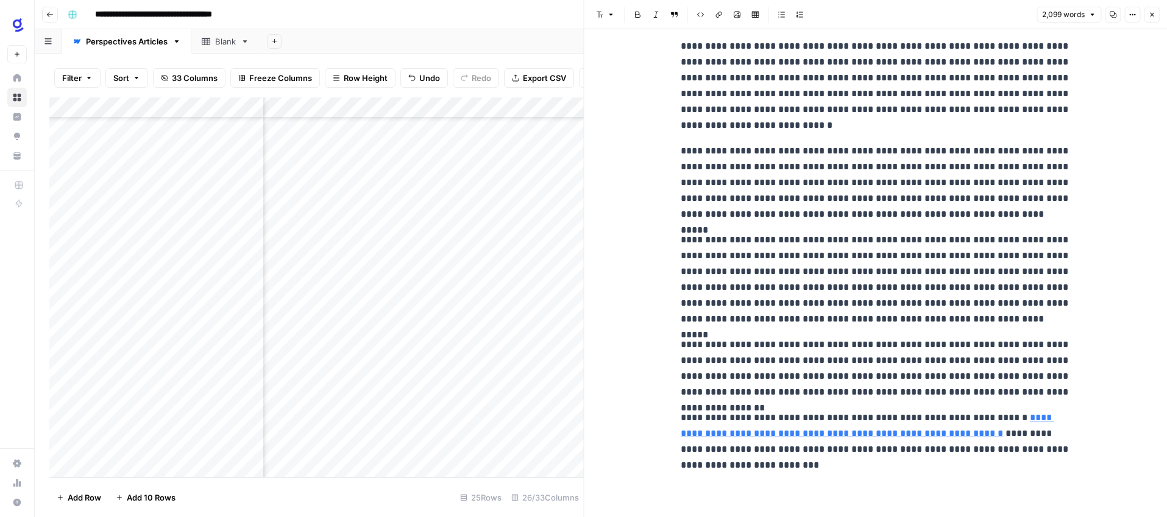
click at [1154, 16] on icon "button" at bounding box center [1151, 14] width 7 height 7
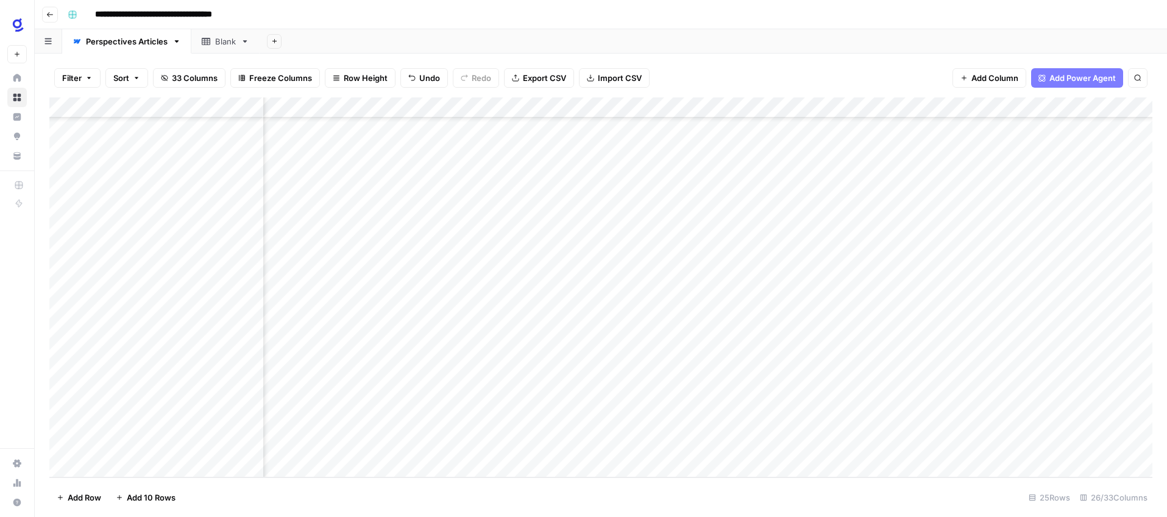
click at [729, 282] on div "Add Column" at bounding box center [600, 288] width 1103 height 380
click at [820, 238] on div "Add Column" at bounding box center [600, 288] width 1103 height 380
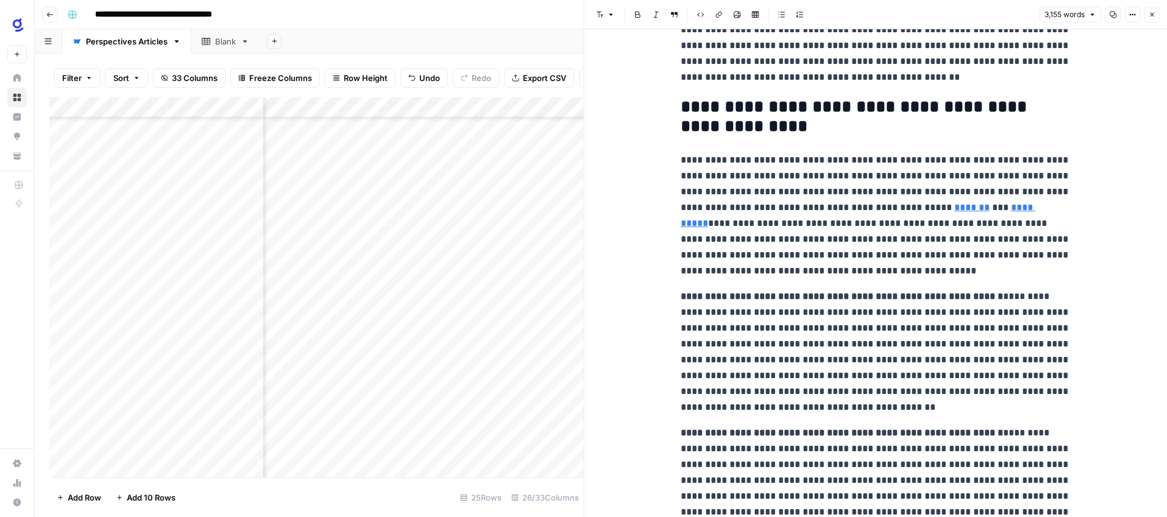
scroll to position [1017, 0]
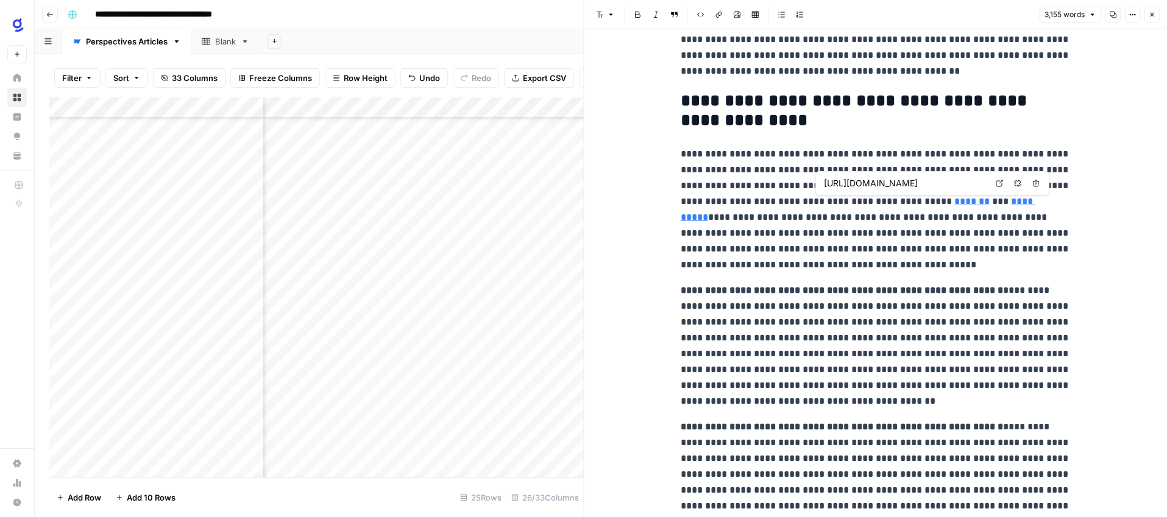
type input "[URL][DOMAIN_NAME]"
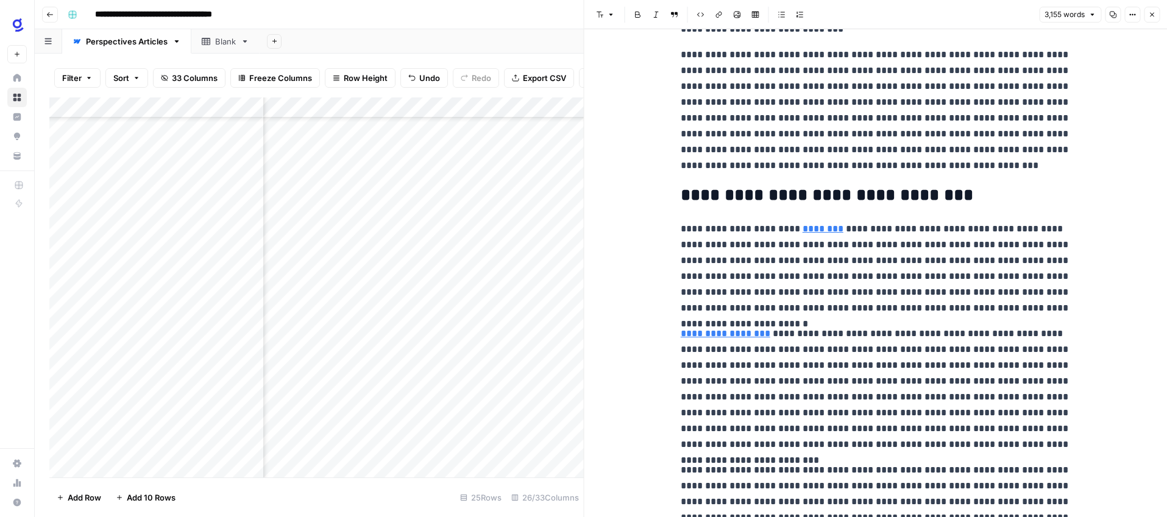
scroll to position [2018, 0]
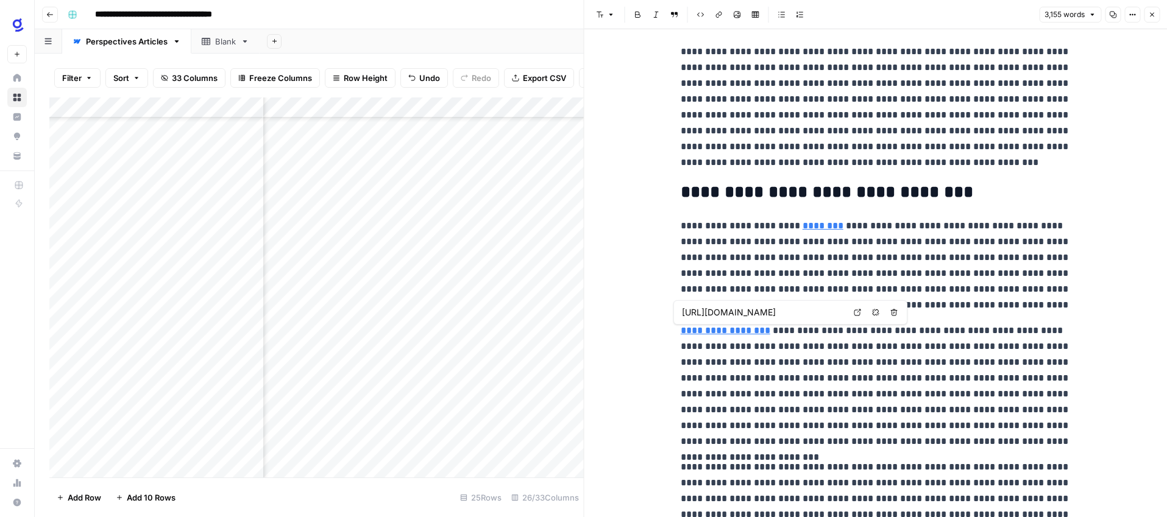
click at [861, 316] on link "Open in a new tab" at bounding box center [857, 313] width 16 height 16
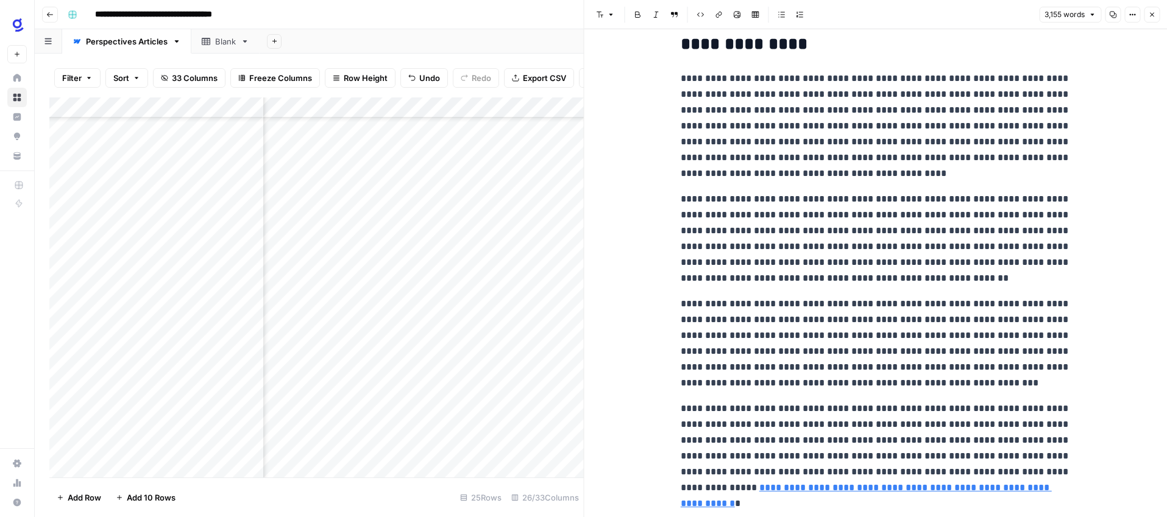
scroll to position [5193, 0]
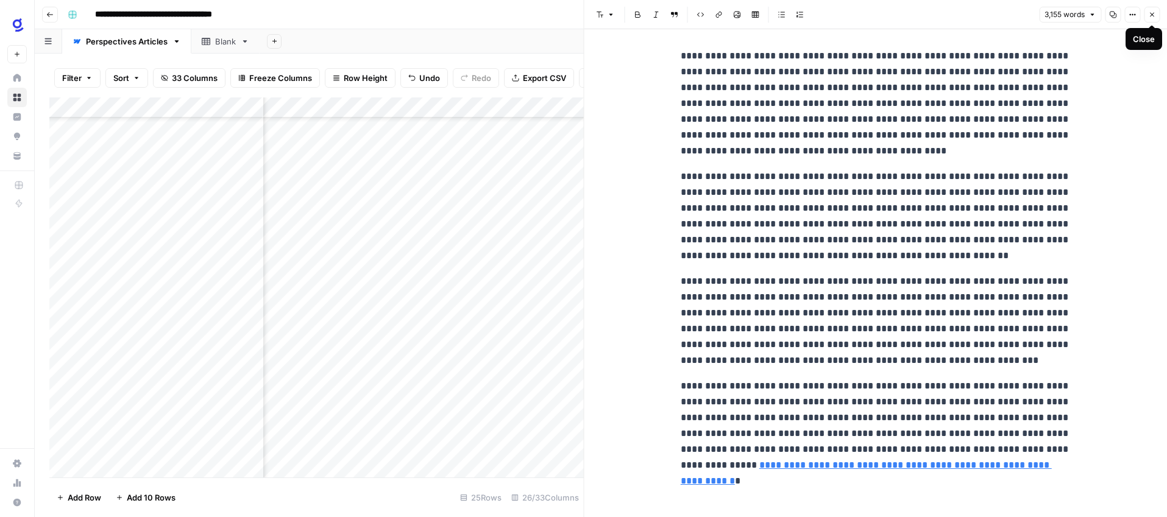
click at [1155, 17] on icon "button" at bounding box center [1151, 14] width 7 height 7
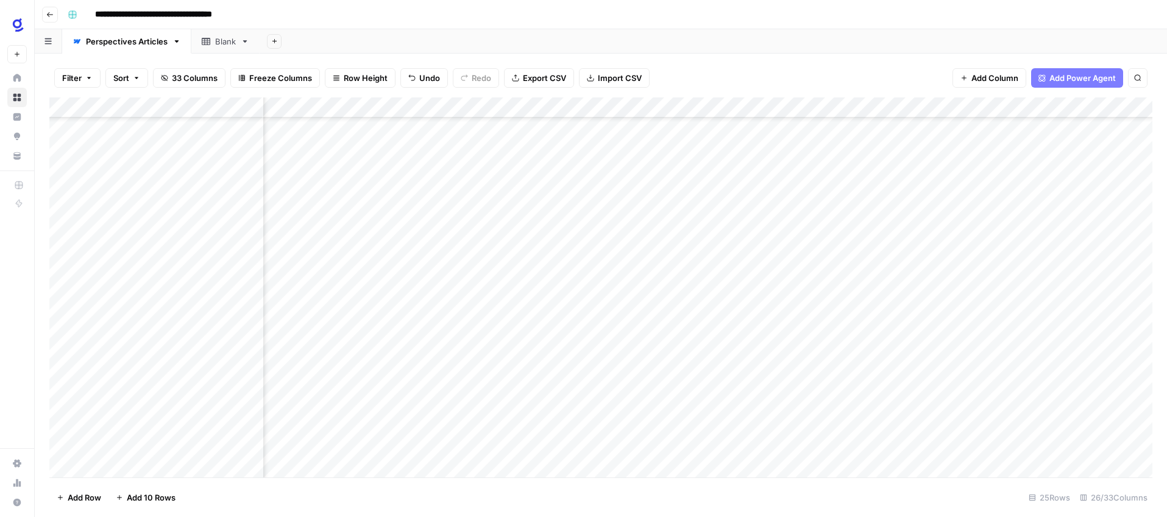
click at [914, 239] on div "Add Column" at bounding box center [600, 288] width 1103 height 380
click at [823, 280] on div "Add Column" at bounding box center [600, 288] width 1103 height 380
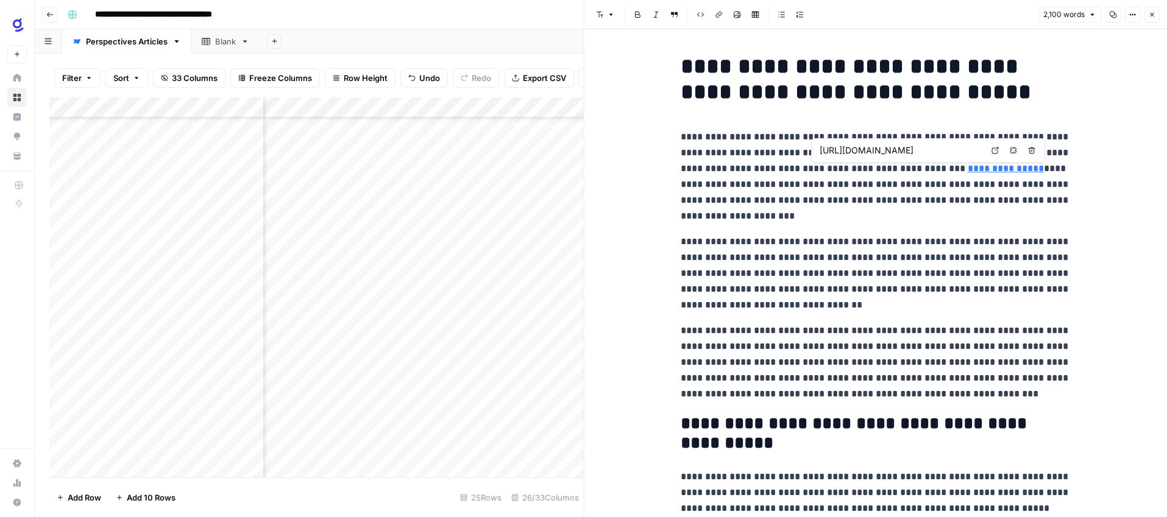
click at [992, 153] on icon at bounding box center [995, 150] width 7 height 7
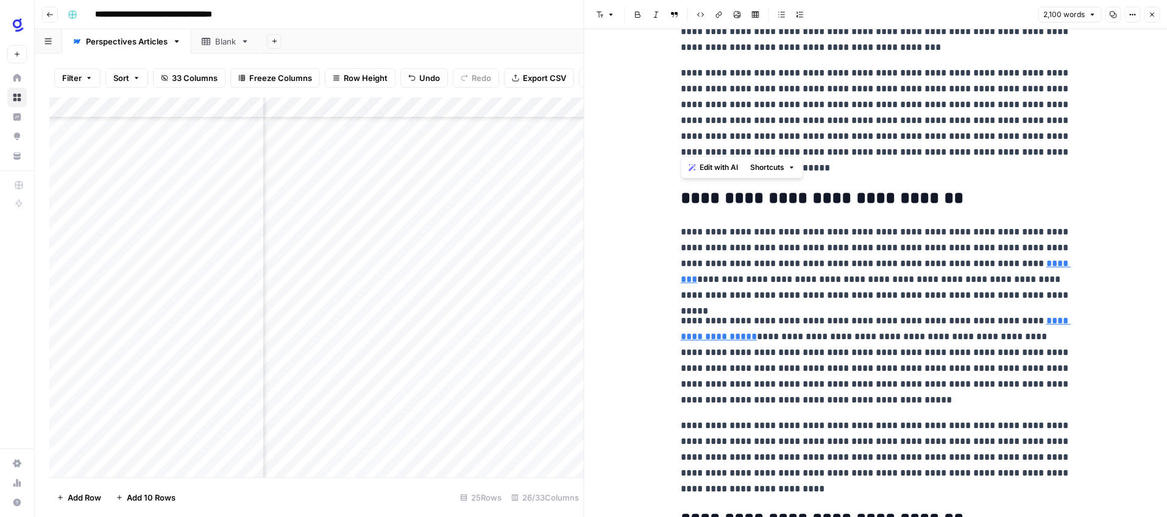
scroll to position [1716, 0]
type input "[URL][DOMAIN_NAME]"
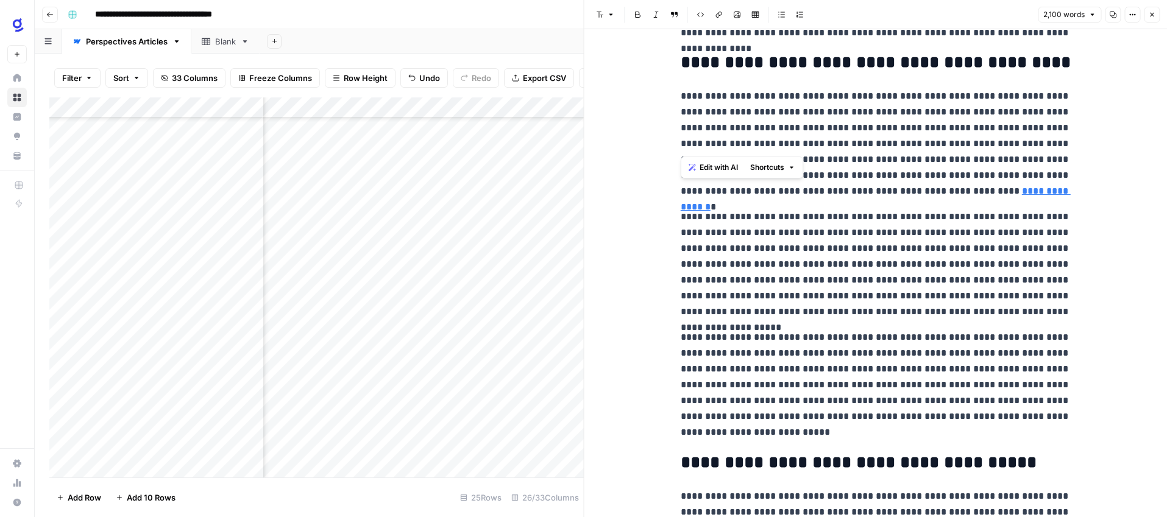
scroll to position [2587, 0]
click at [1050, 176] on icon at bounding box center [1051, 173] width 7 height 7
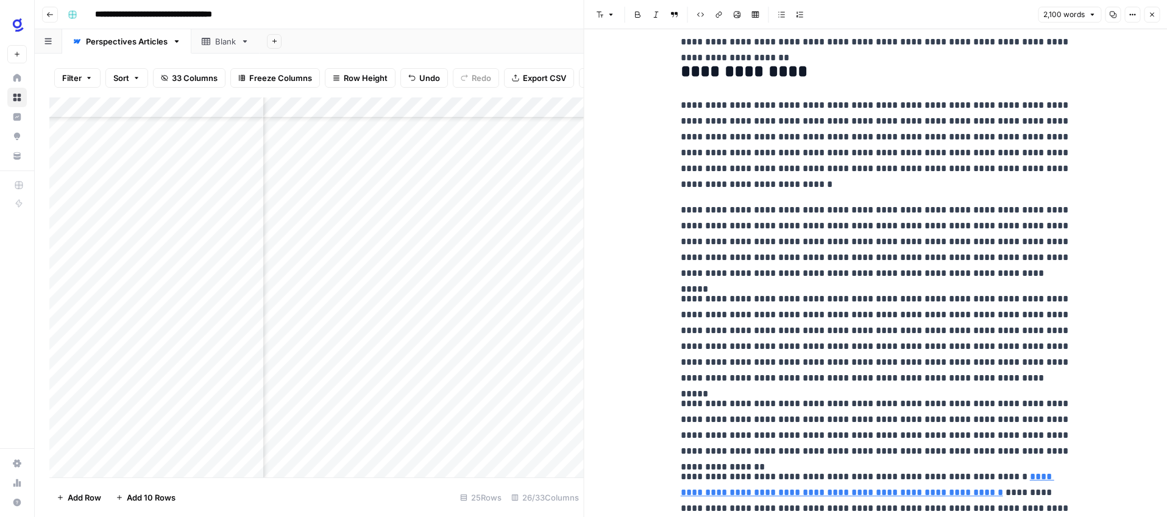
scroll to position [3486, 0]
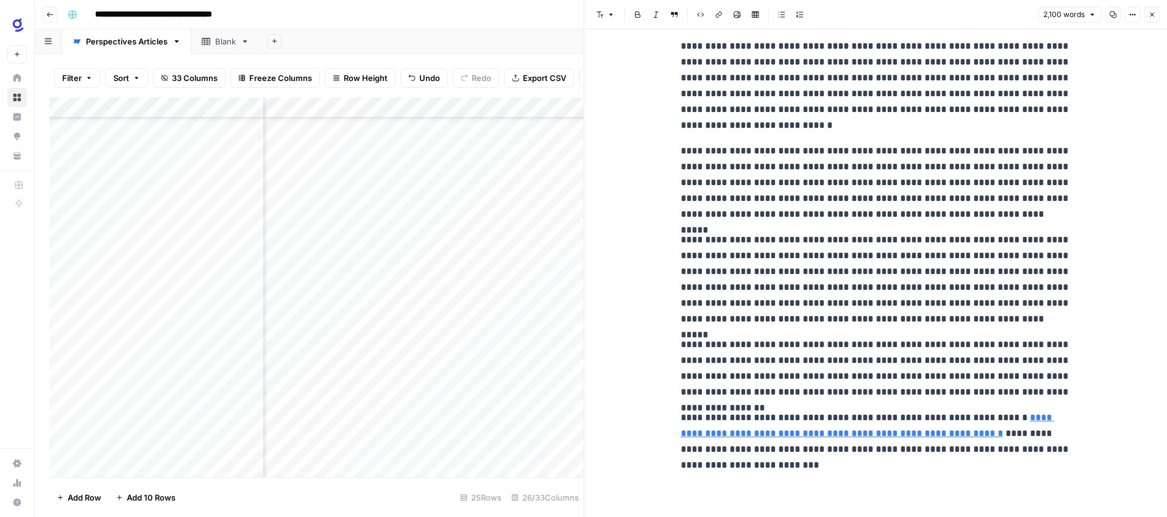
click at [1154, 13] on icon "button" at bounding box center [1151, 14] width 7 height 7
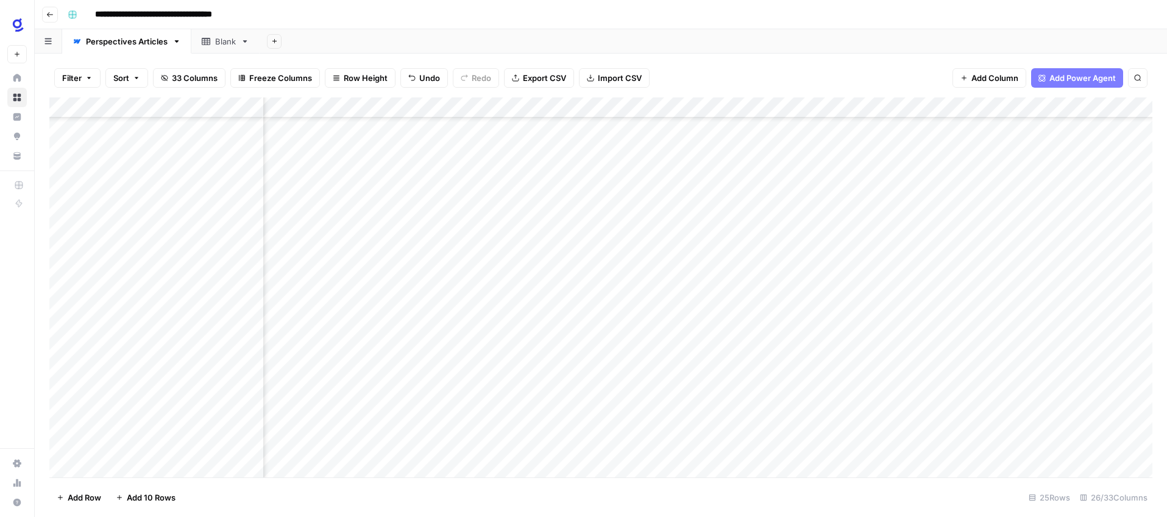
click at [915, 281] on div "Add Column" at bounding box center [600, 288] width 1103 height 380
click at [502, 260] on div "Add Column" at bounding box center [600, 288] width 1103 height 380
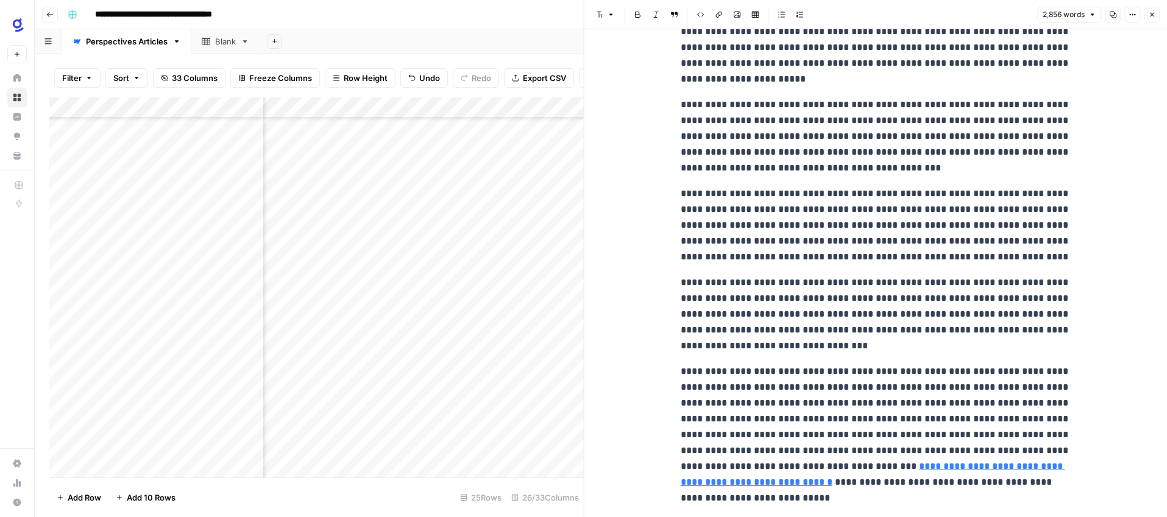
scroll to position [5327, 0]
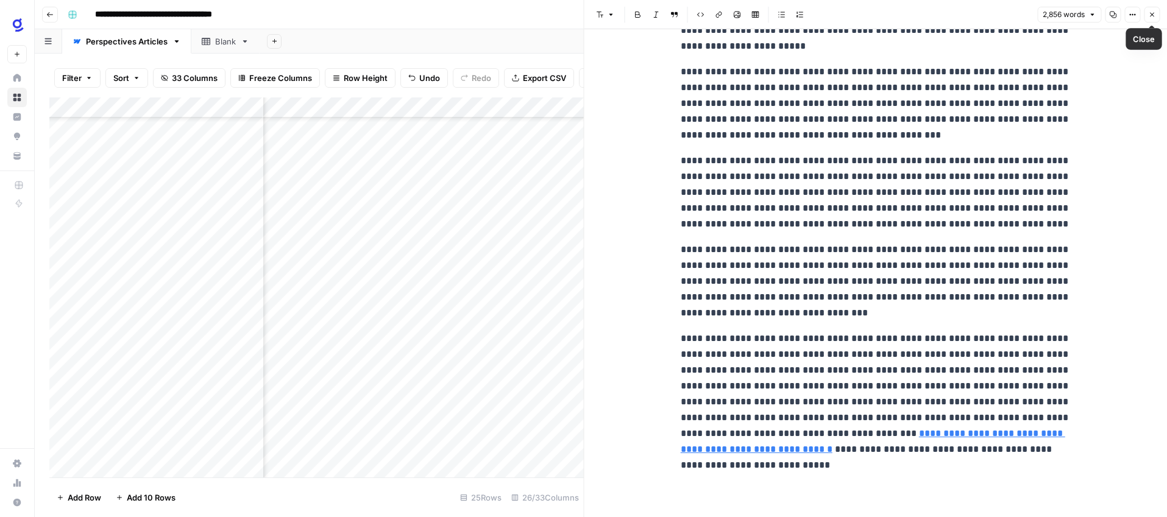
click at [1151, 19] on button "Close" at bounding box center [1152, 15] width 16 height 16
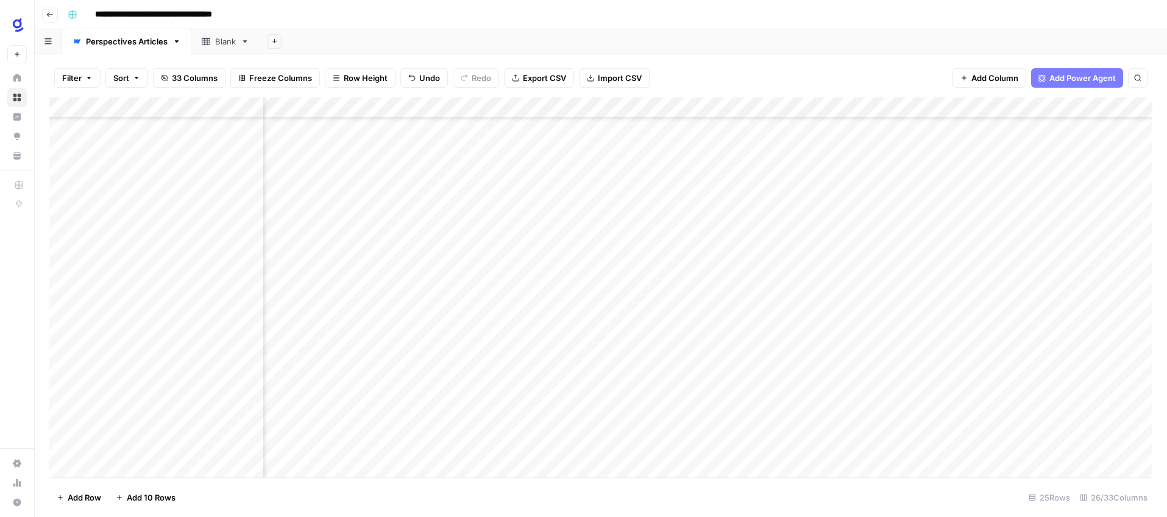
click at [620, 261] on div "Add Column" at bounding box center [600, 288] width 1103 height 380
click at [542, 258] on div "Add Column" at bounding box center [600, 288] width 1103 height 380
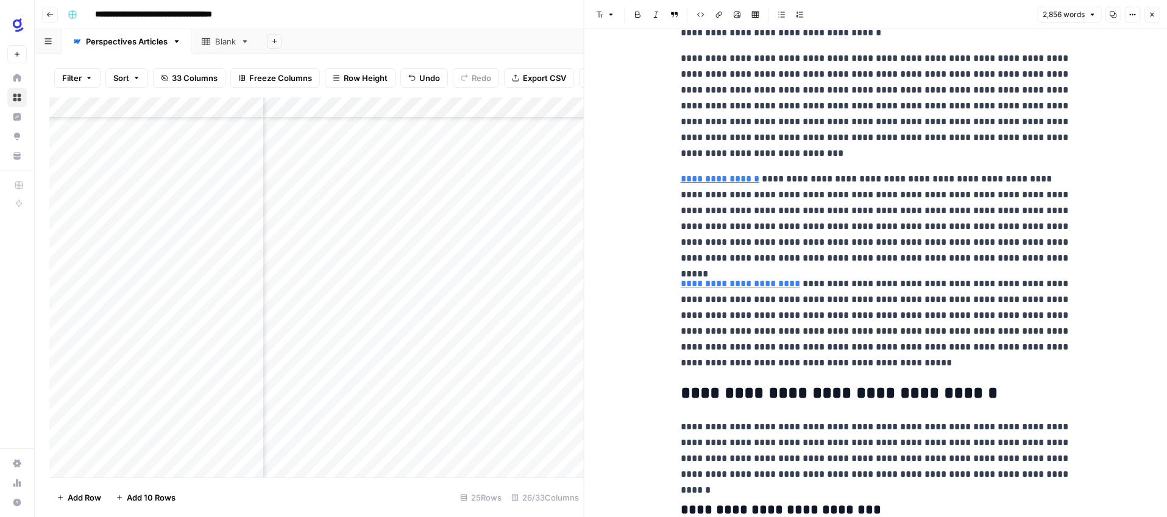
scroll to position [3815, 0]
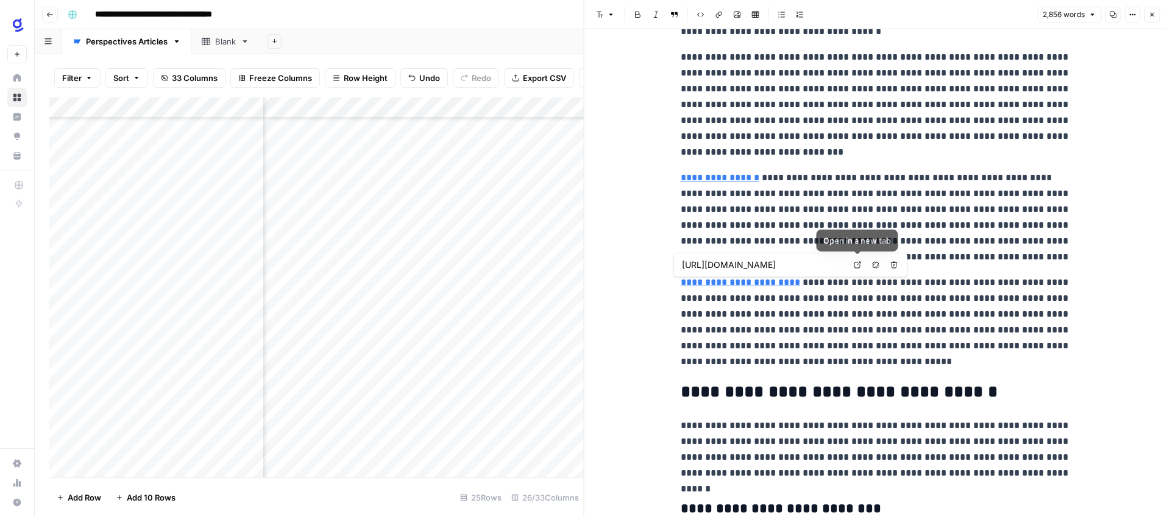
click at [854, 264] on icon at bounding box center [857, 265] width 7 height 7
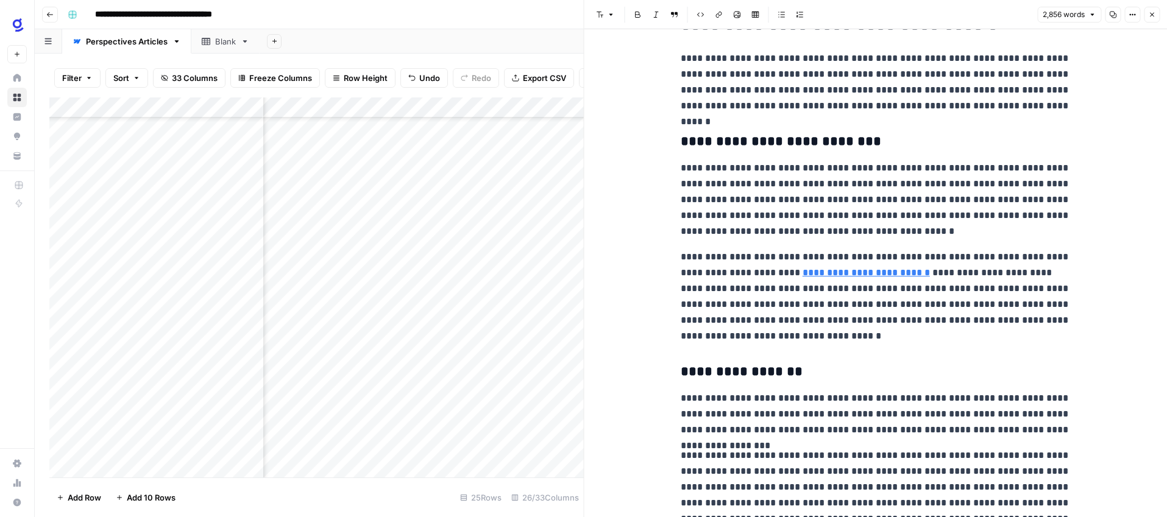
scroll to position [4195, 0]
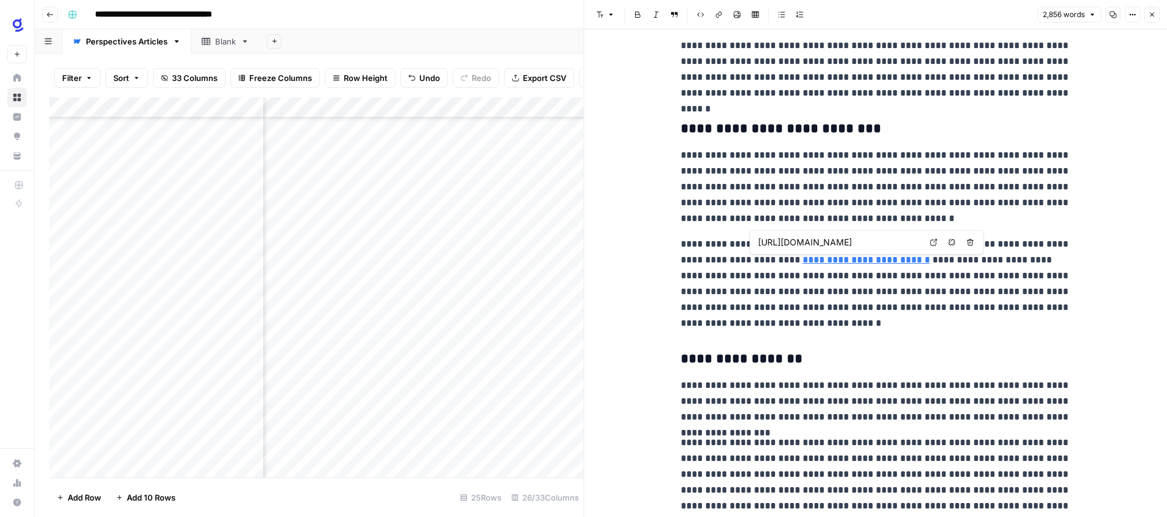
click at [935, 243] on icon at bounding box center [933, 242] width 7 height 7
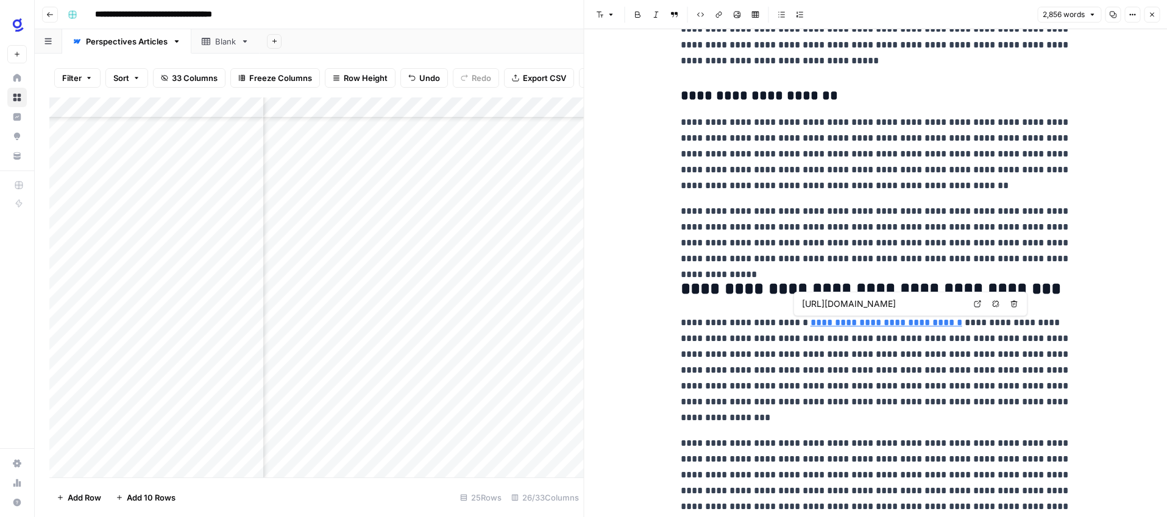
scroll to position [4652, 0]
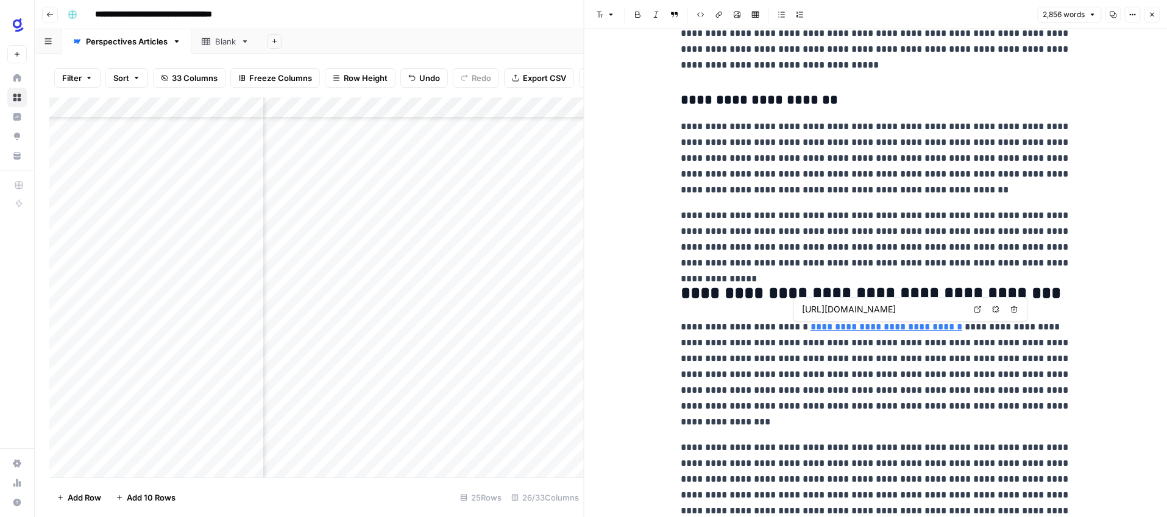
click at [978, 311] on icon at bounding box center [977, 309] width 7 height 7
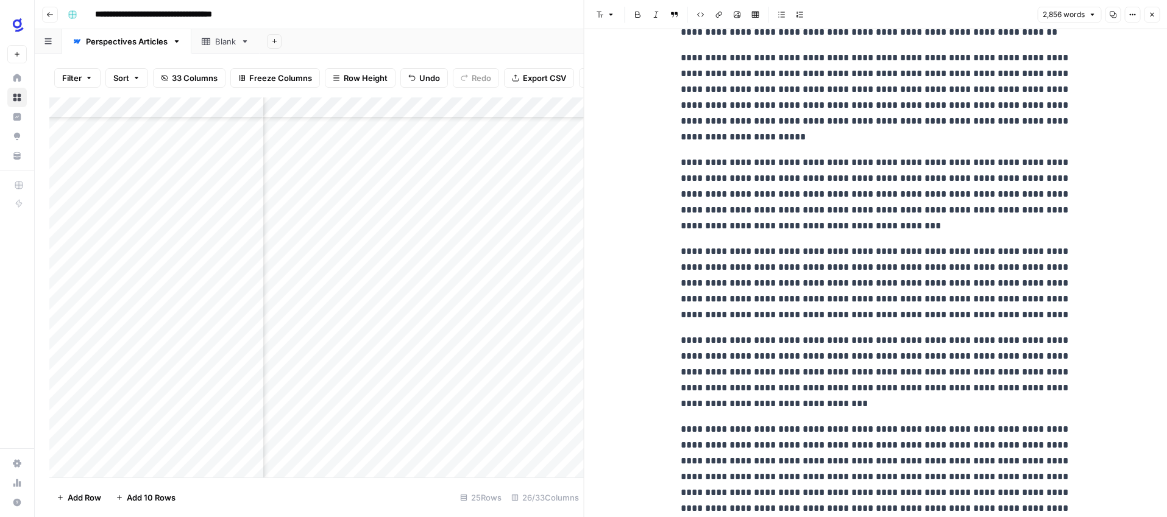
scroll to position [5327, 0]
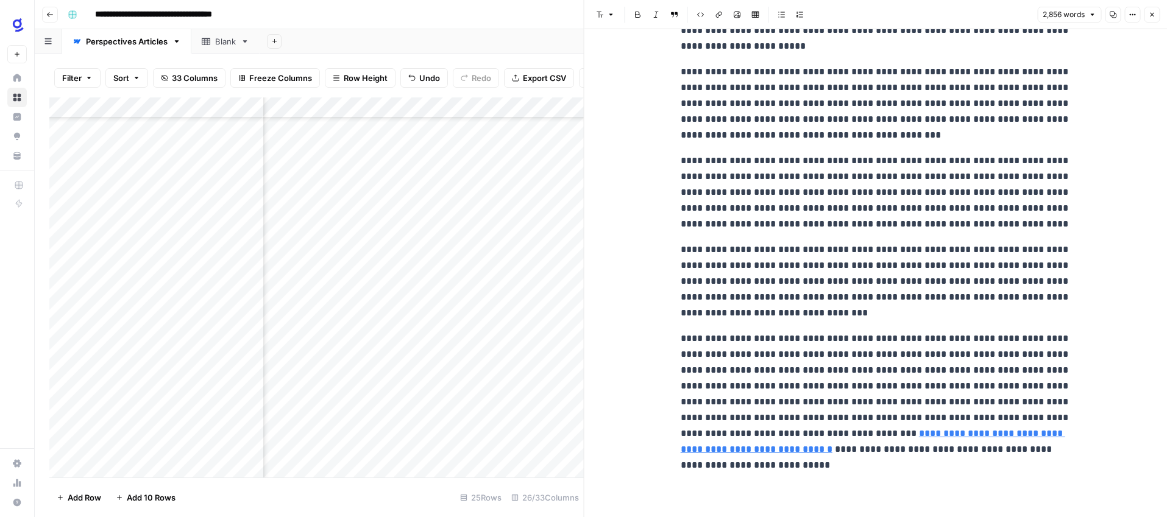
click at [1151, 15] on icon "button" at bounding box center [1151, 14] width 7 height 7
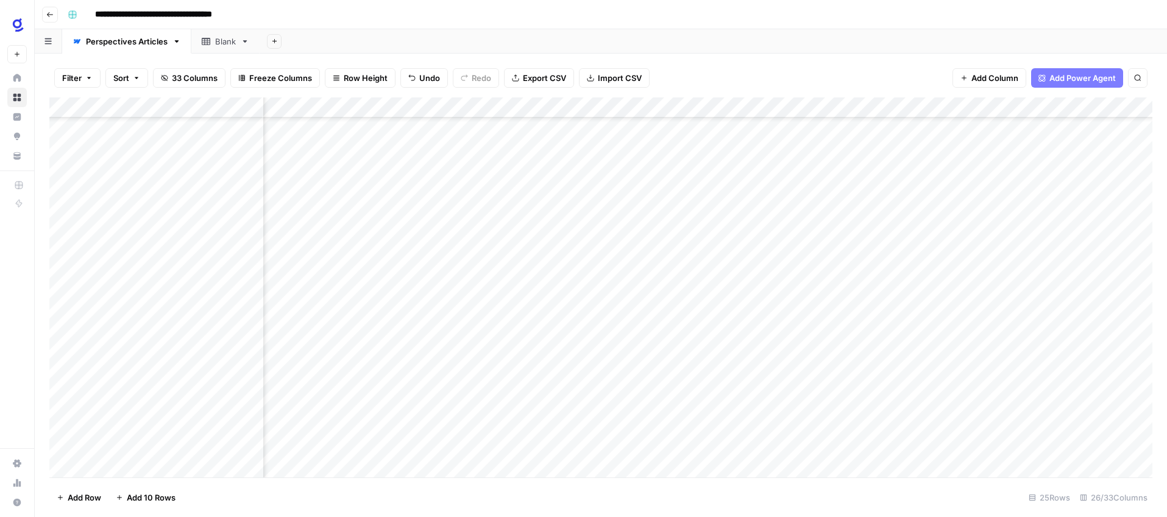
click at [634, 260] on div "Add Column" at bounding box center [600, 288] width 1103 height 380
click at [558, 238] on div "Add Column" at bounding box center [600, 288] width 1103 height 380
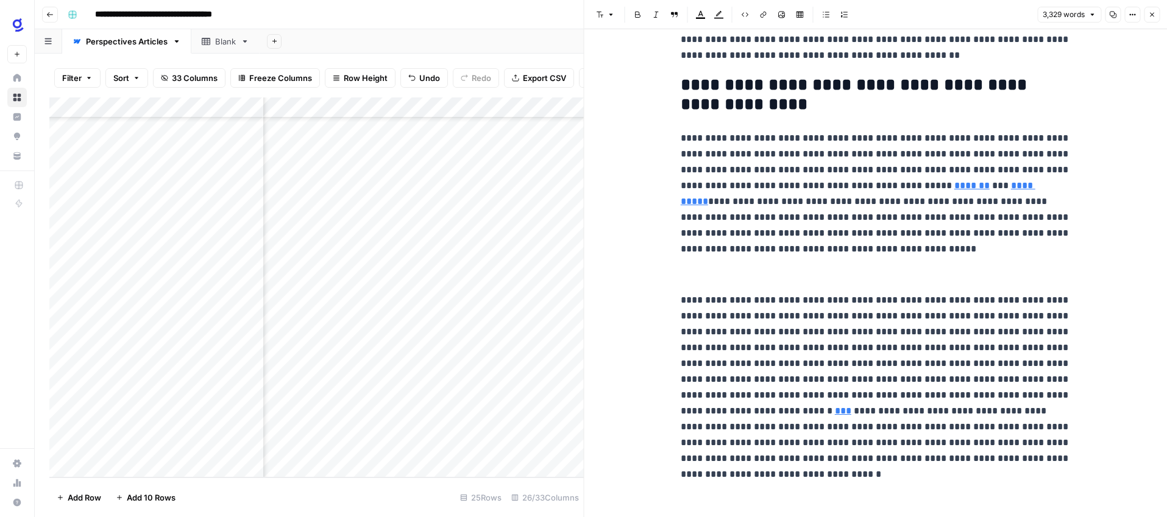
scroll to position [1096, 0]
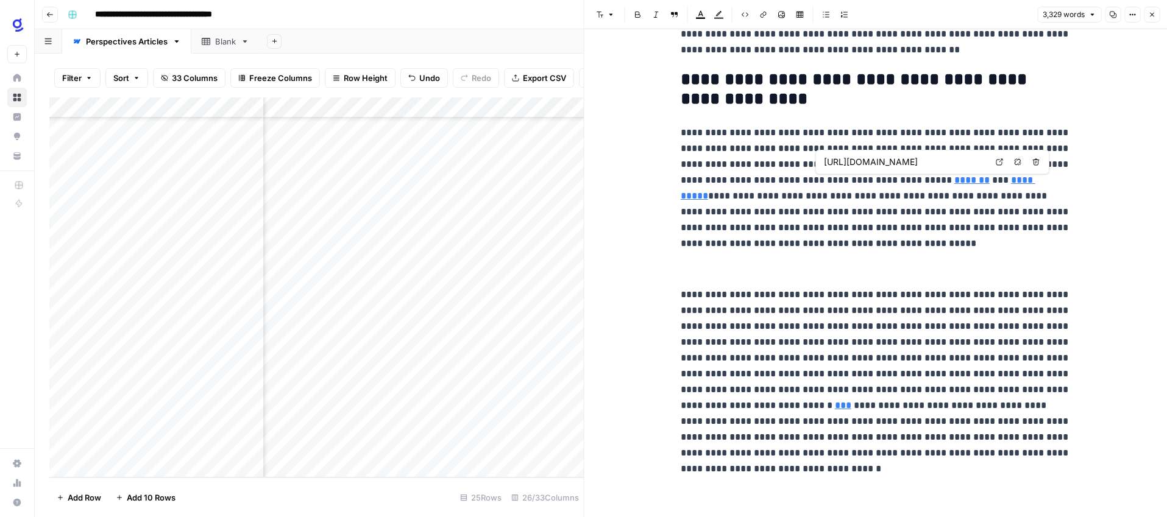
type input "[URL][DOMAIN_NAME]"
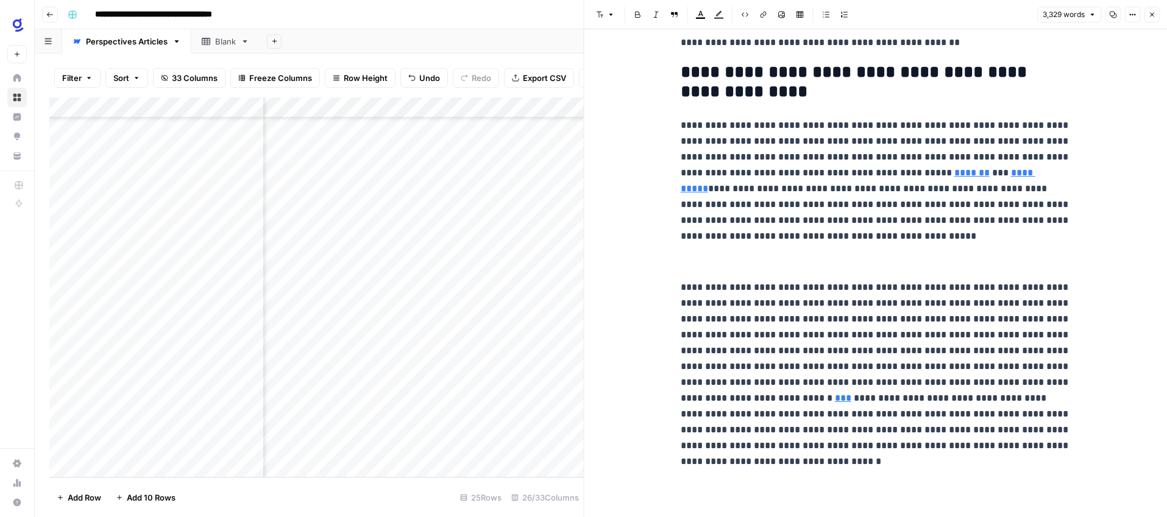
scroll to position [1104, 0]
click at [940, 377] on icon at bounding box center [937, 378] width 7 height 7
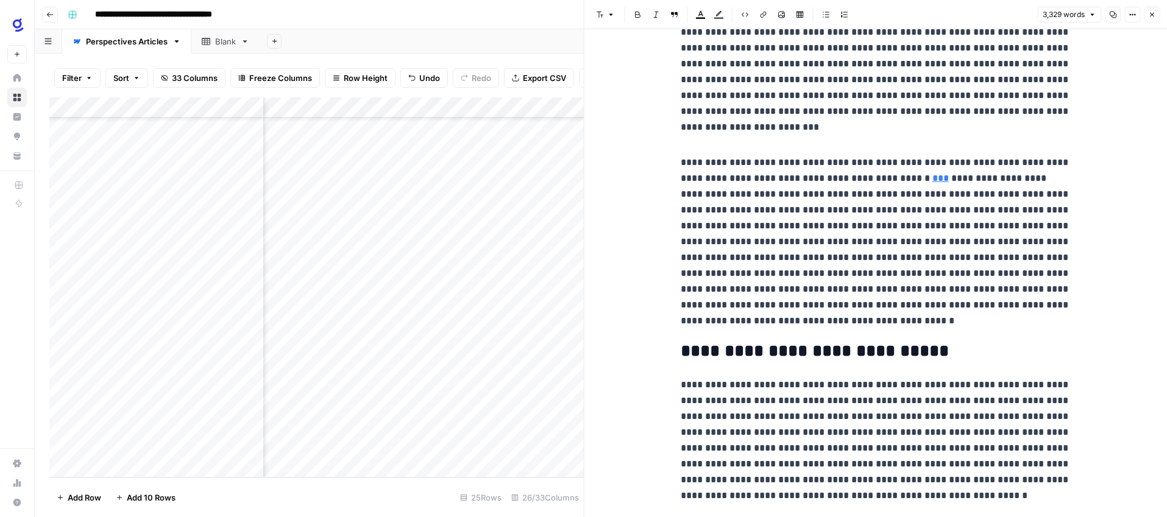
scroll to position [2670, 0]
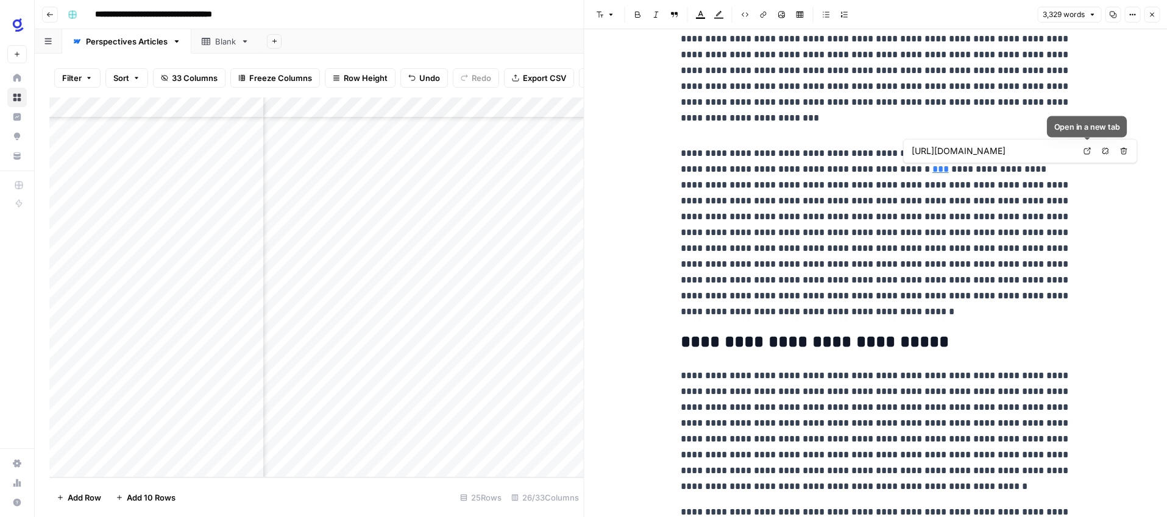
click at [1083, 151] on icon at bounding box center [1086, 150] width 7 height 7
click at [927, 223] on p "**********" at bounding box center [876, 233] width 390 height 174
click at [1102, 153] on icon "button" at bounding box center [1105, 150] width 7 height 7
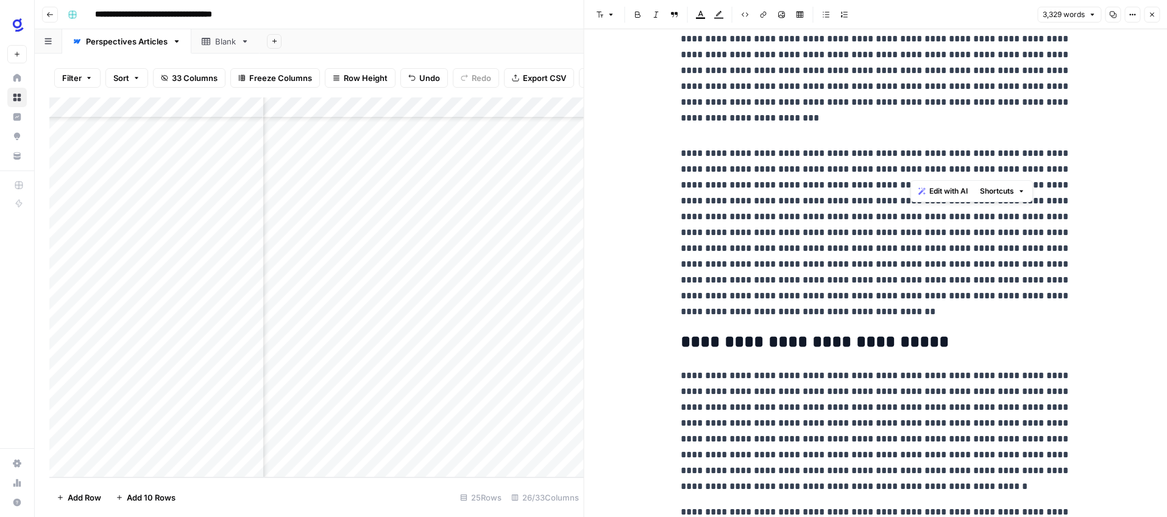
click at [876, 269] on p "**********" at bounding box center [876, 233] width 390 height 174
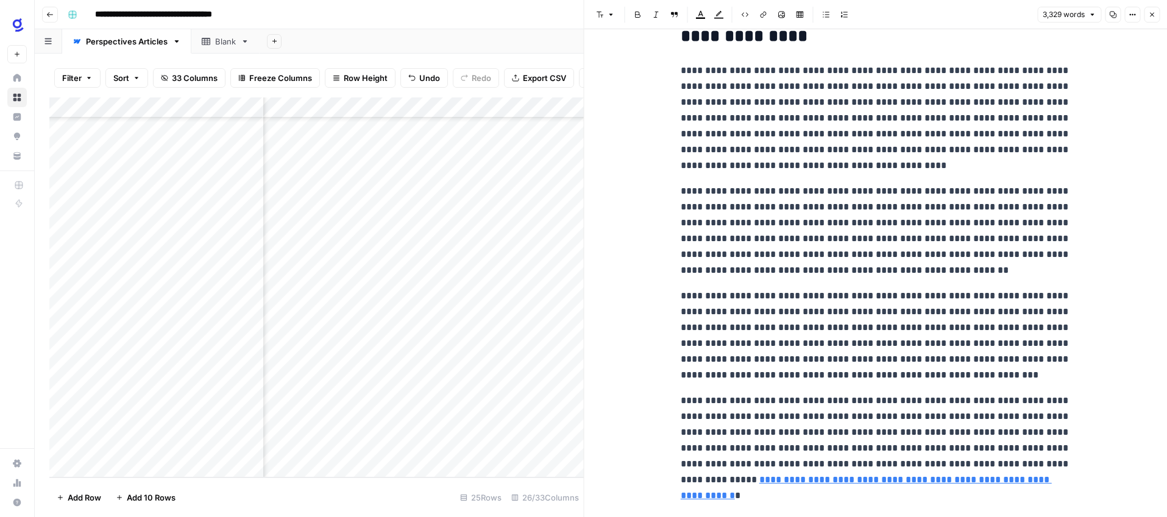
scroll to position [5594, 0]
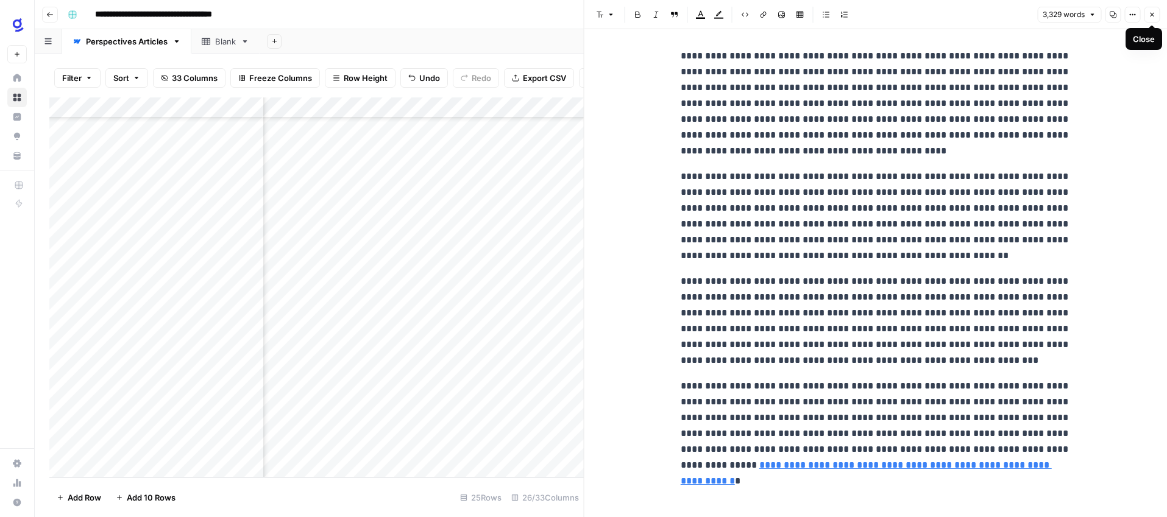
click at [1149, 18] on icon "button" at bounding box center [1151, 14] width 7 height 7
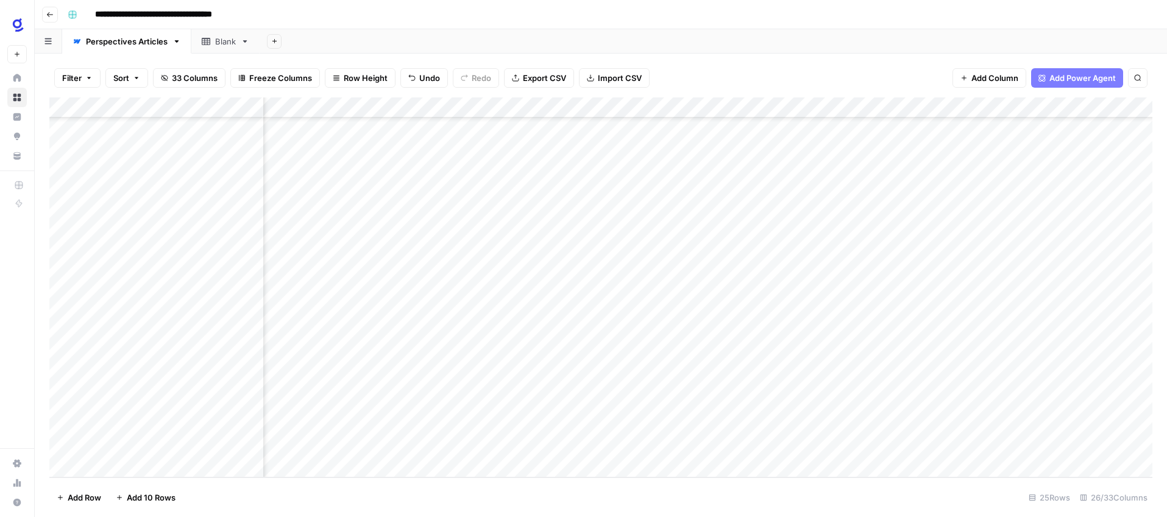
click at [682, 238] on div "Add Column" at bounding box center [600, 288] width 1103 height 380
click at [562, 279] on div "Add Column" at bounding box center [600, 288] width 1103 height 380
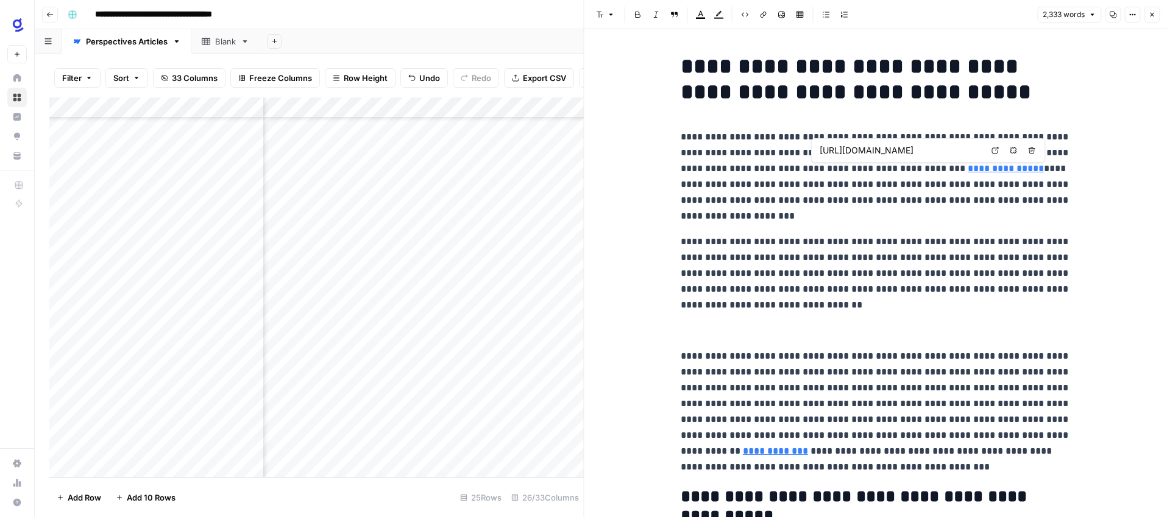
scroll to position [2, 0]
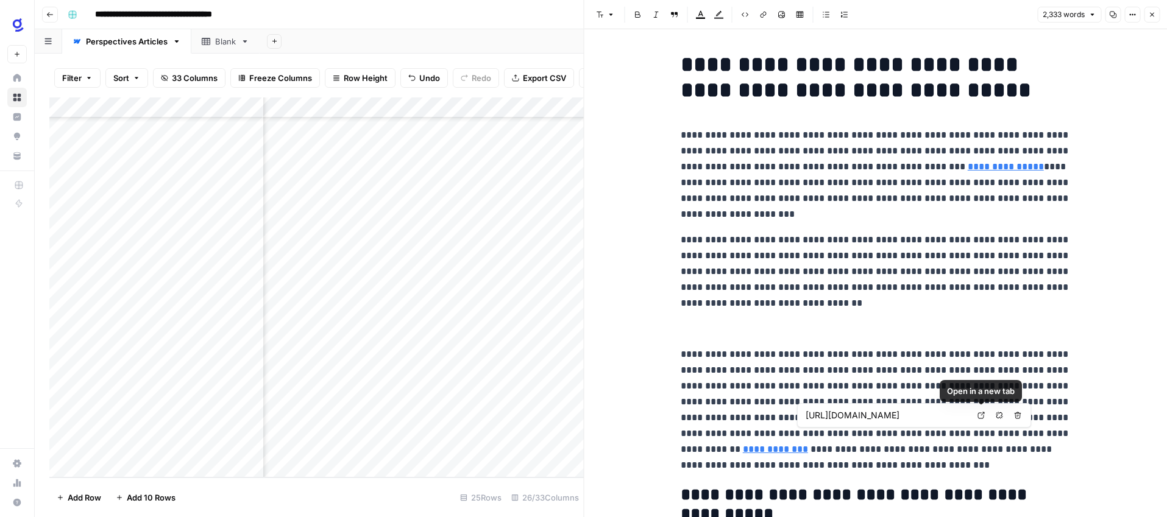
click at [981, 416] on icon at bounding box center [980, 415] width 7 height 7
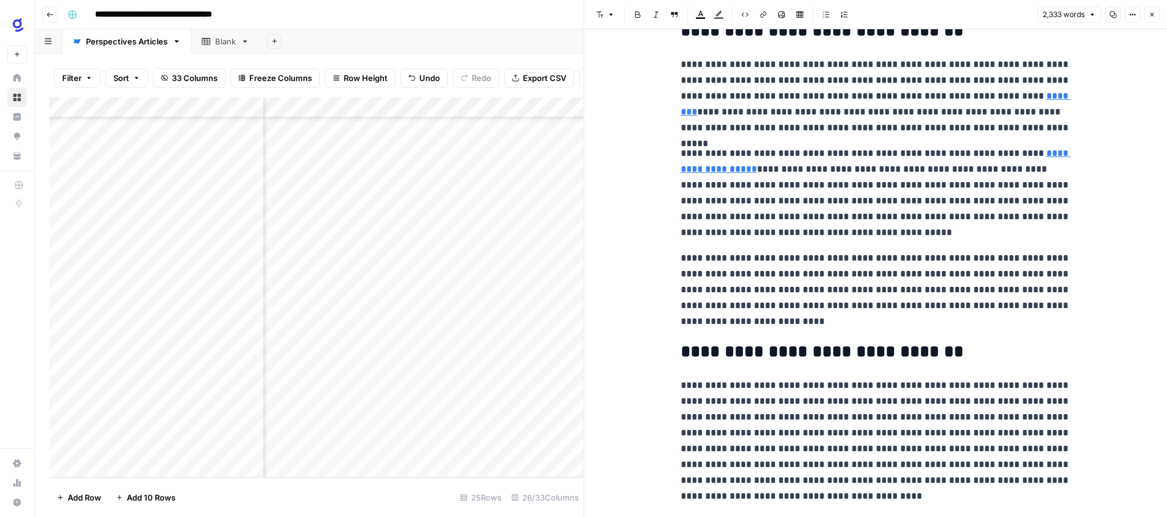
scroll to position [2387, 0]
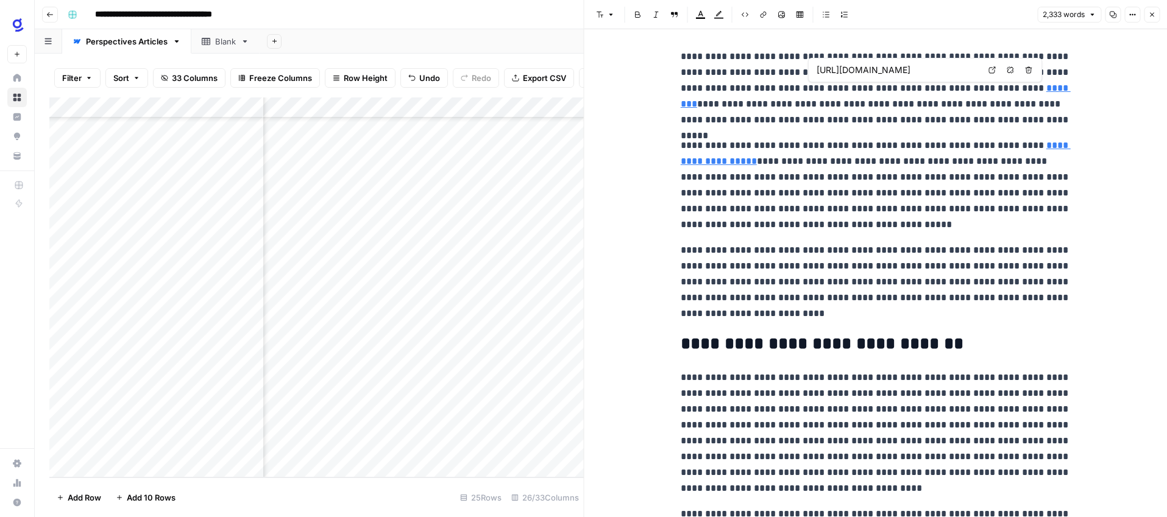
type input "[URL][DOMAIN_NAME]"
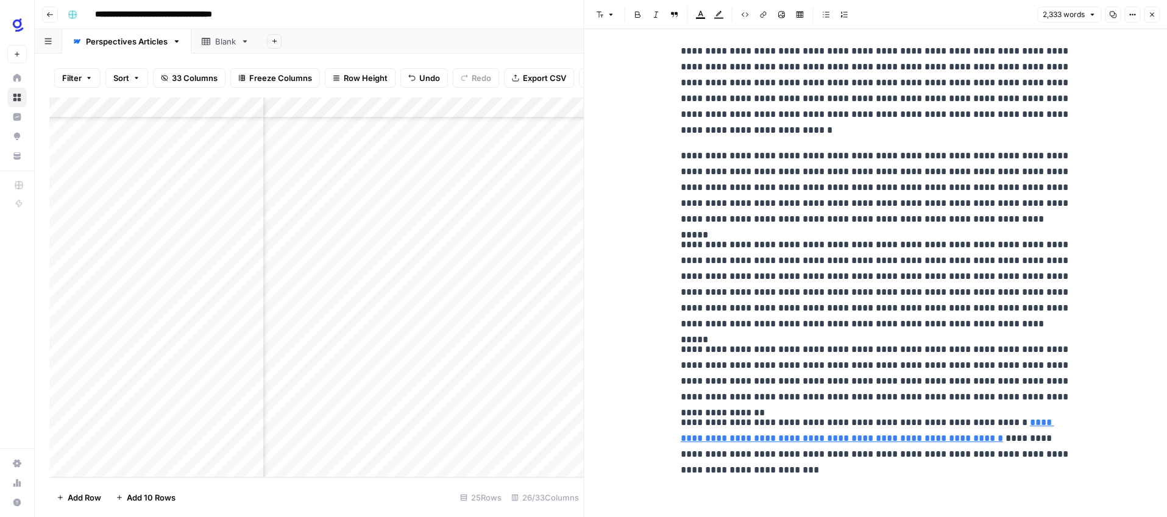
scroll to position [3982, 0]
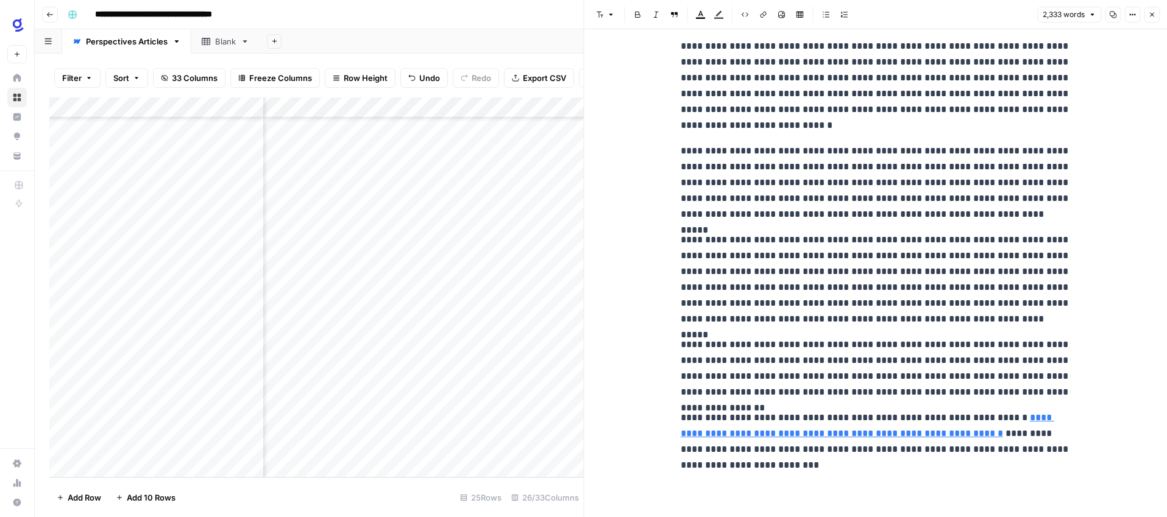
click at [1151, 14] on icon "button" at bounding box center [1152, 15] width 4 height 4
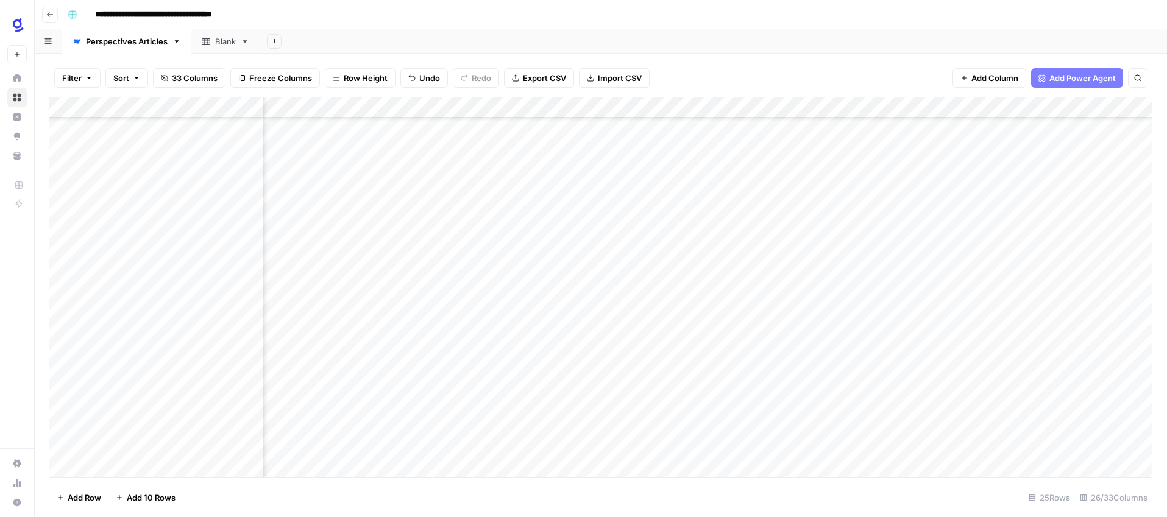
click at [684, 280] on div "Add Column" at bounding box center [600, 288] width 1103 height 380
click at [892, 237] on div "Add Column" at bounding box center [600, 288] width 1103 height 380
click at [896, 282] on div "Add Column" at bounding box center [600, 288] width 1103 height 380
click at [463, 258] on div "Add Column" at bounding box center [600, 288] width 1103 height 380
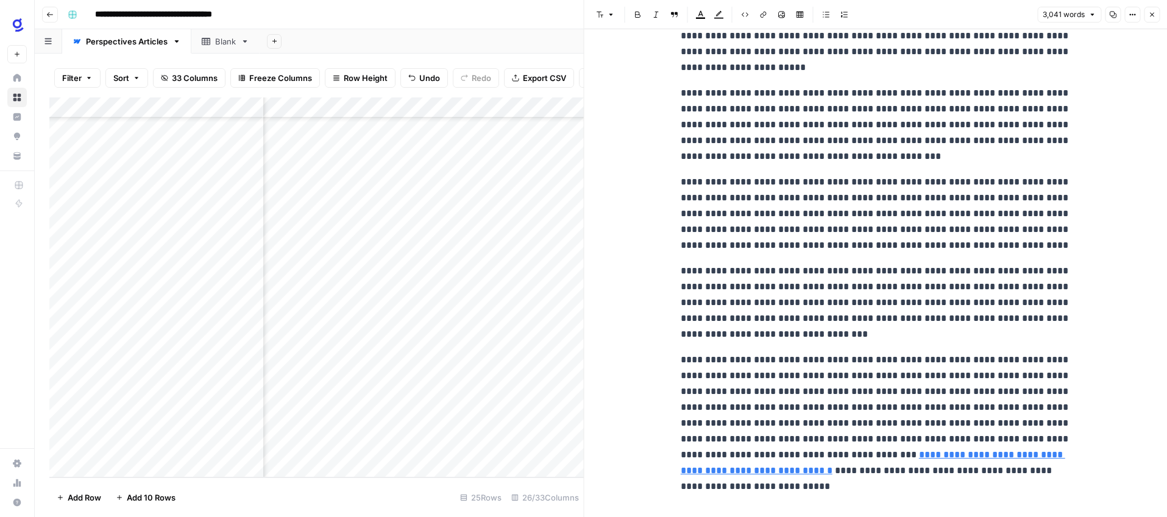
scroll to position [5734, 0]
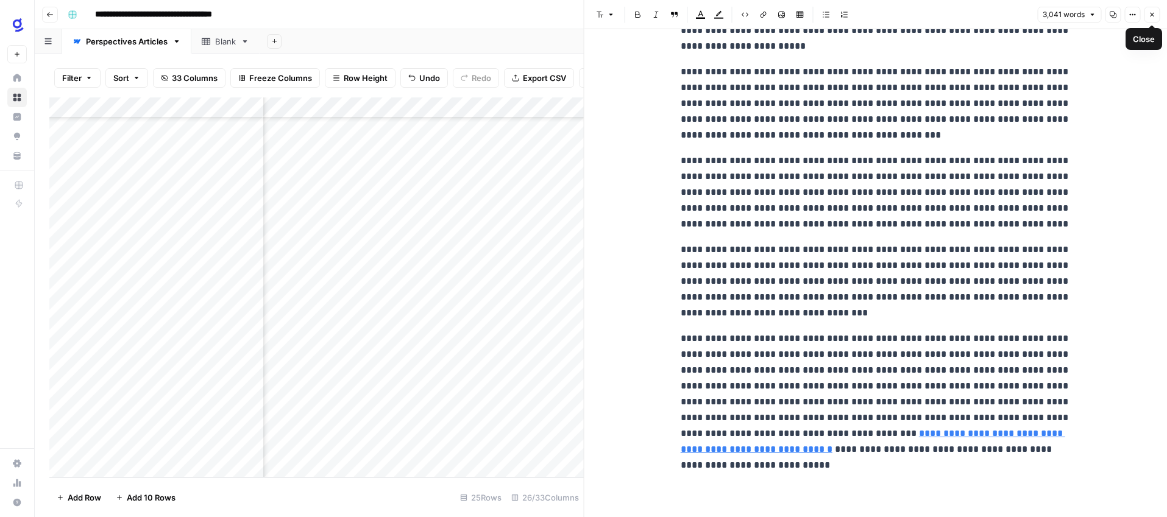
click at [1148, 16] on icon "button" at bounding box center [1151, 14] width 7 height 7
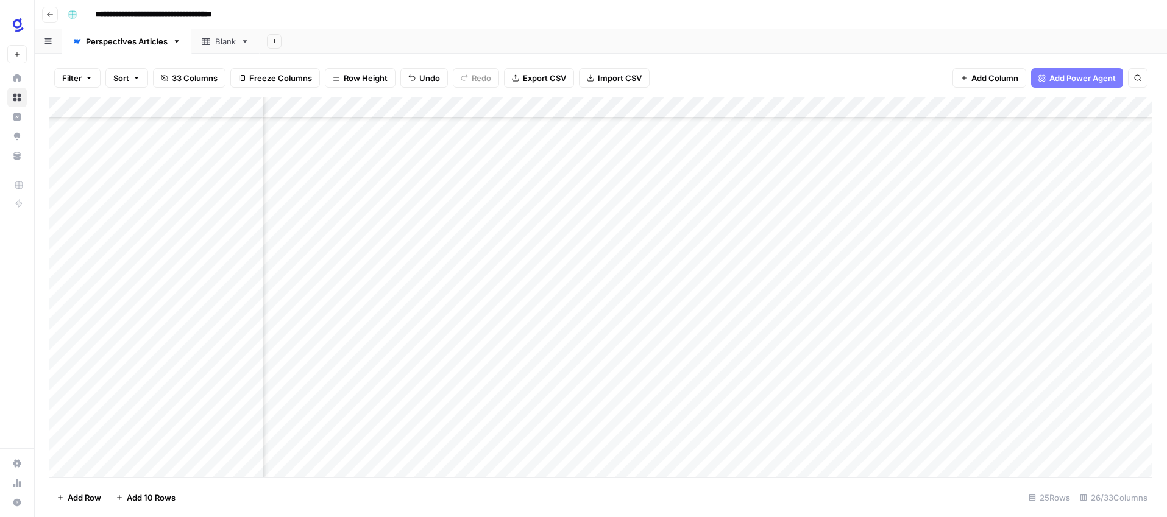
click at [584, 258] on div "Add Column" at bounding box center [600, 288] width 1103 height 380
click at [987, 239] on div "Add Column" at bounding box center [600, 288] width 1103 height 380
click at [988, 282] on div "Add Column" at bounding box center [600, 288] width 1103 height 380
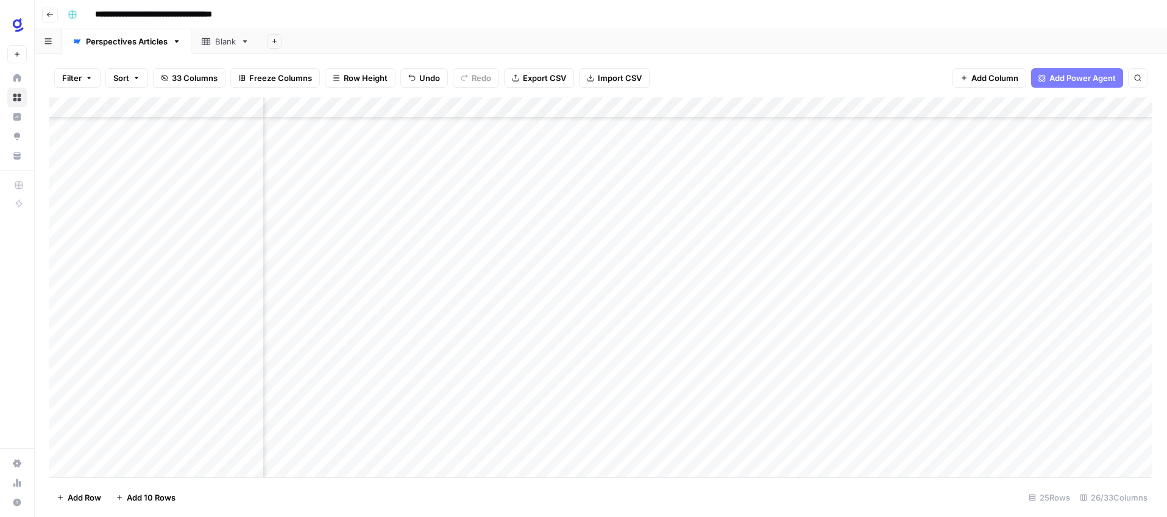
click at [769, 259] on div "Add Column" at bounding box center [600, 288] width 1103 height 380
click at [948, 405] on div "Add Column" at bounding box center [600, 288] width 1103 height 380
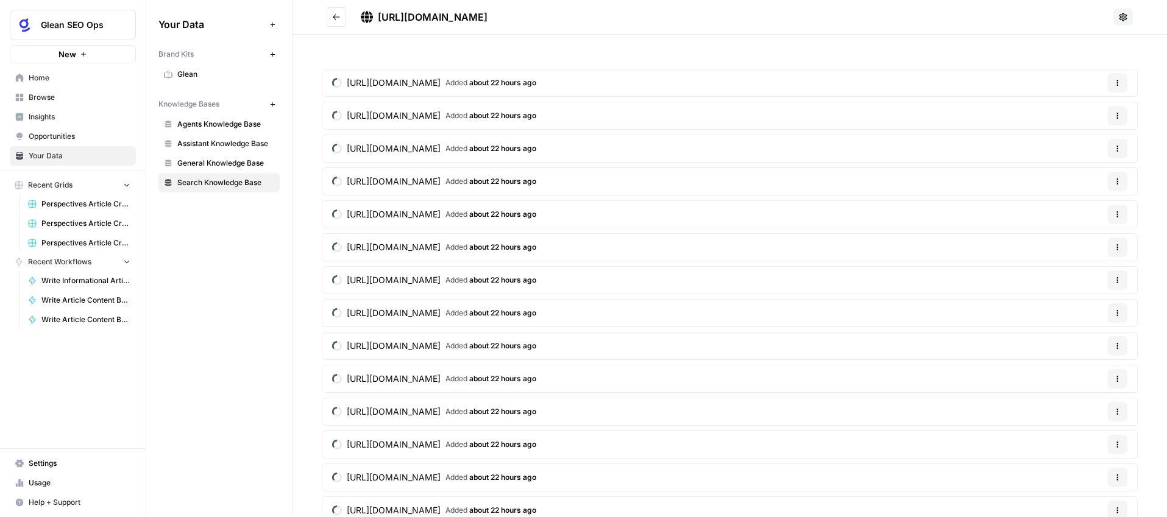
scroll to position [6656, 0]
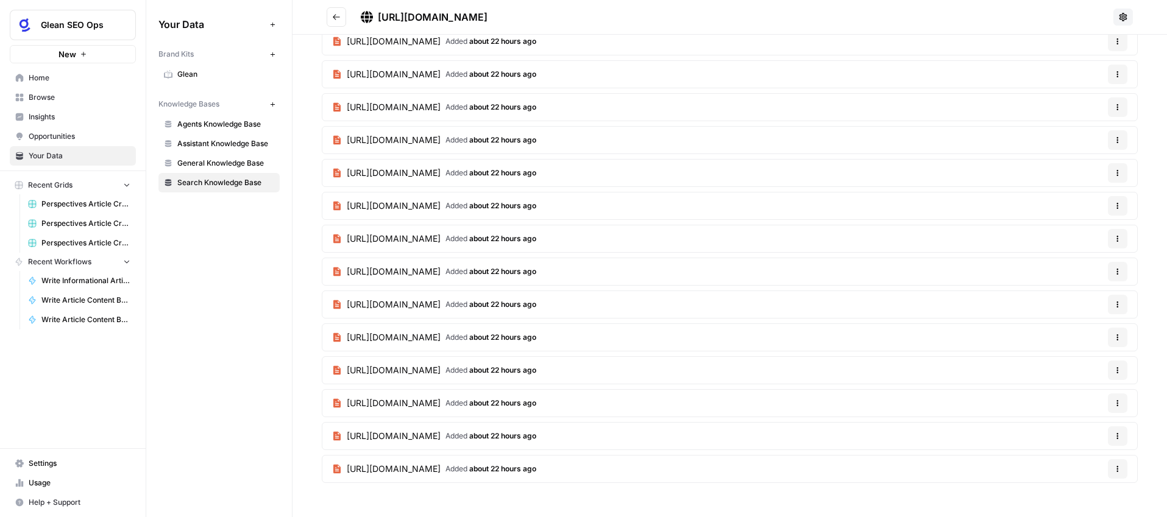
click at [60, 100] on span "Browse" at bounding box center [80, 97] width 102 height 11
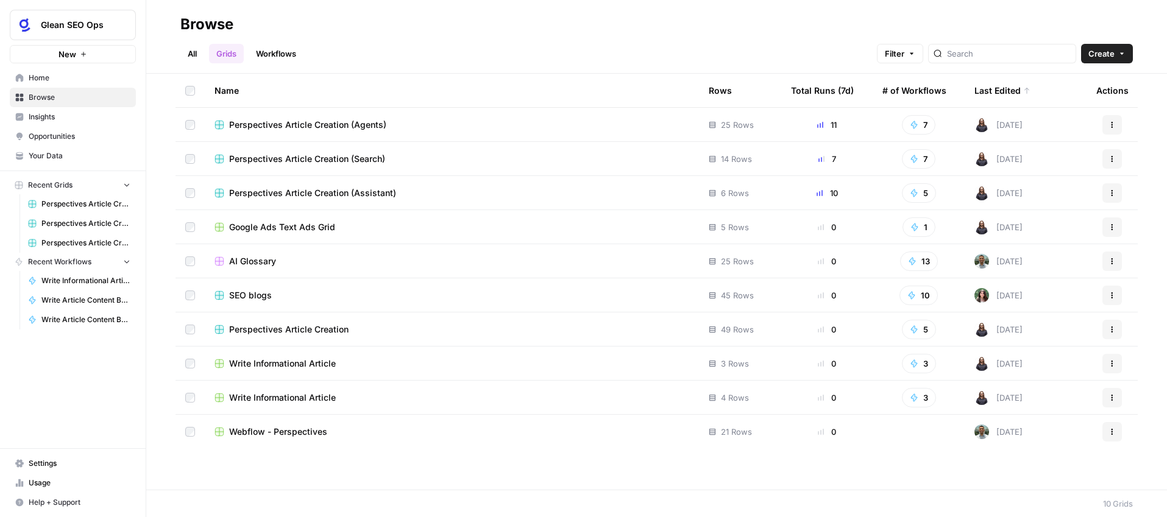
click at [56, 458] on span "Settings" at bounding box center [80, 463] width 102 height 11
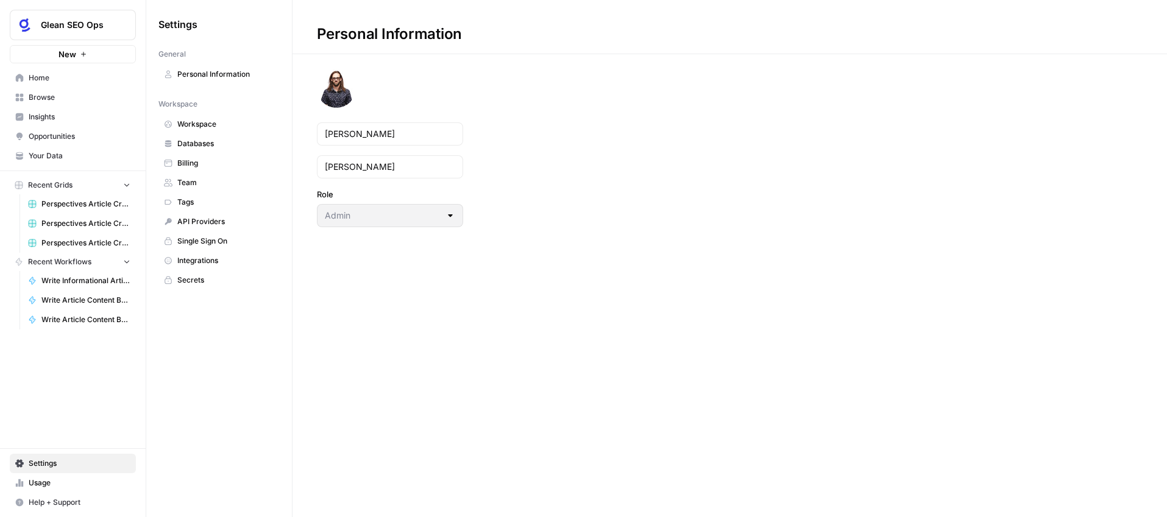
click at [196, 162] on span "Billing" at bounding box center [225, 163] width 97 height 11
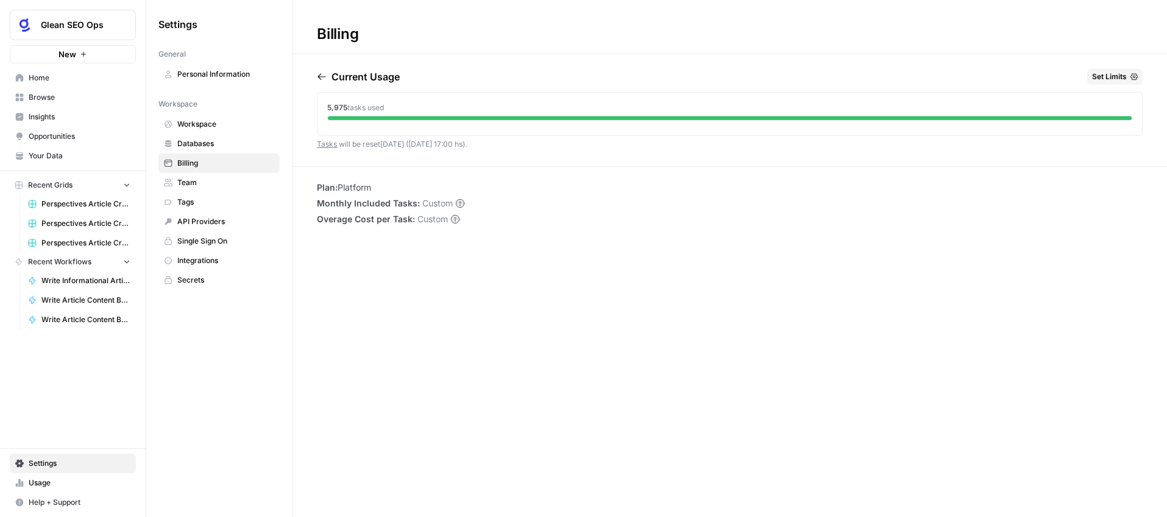
click at [84, 157] on span "Your Data" at bounding box center [80, 156] width 102 height 11
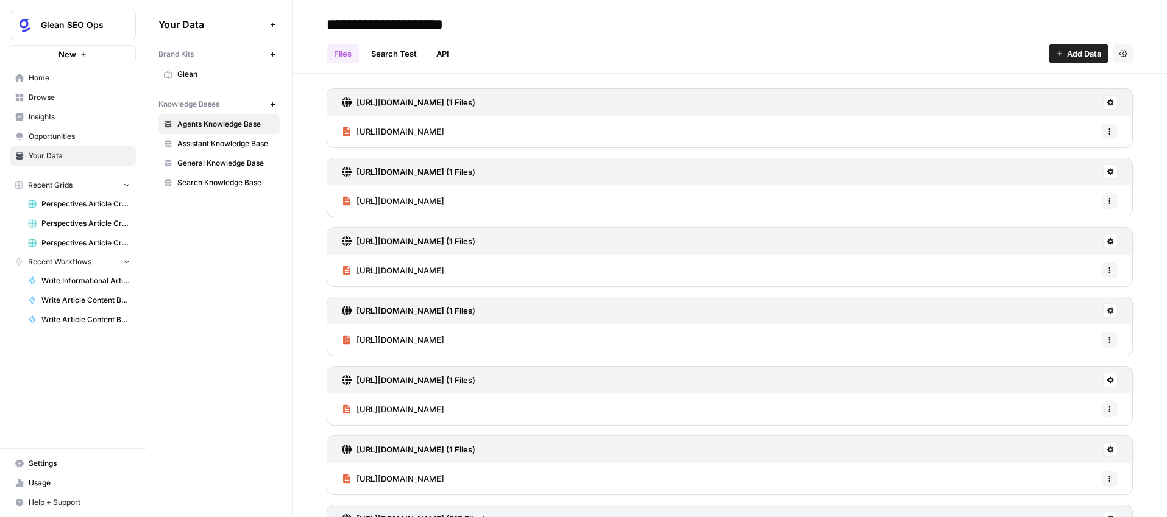
click at [54, 479] on span "Usage" at bounding box center [80, 483] width 102 height 11
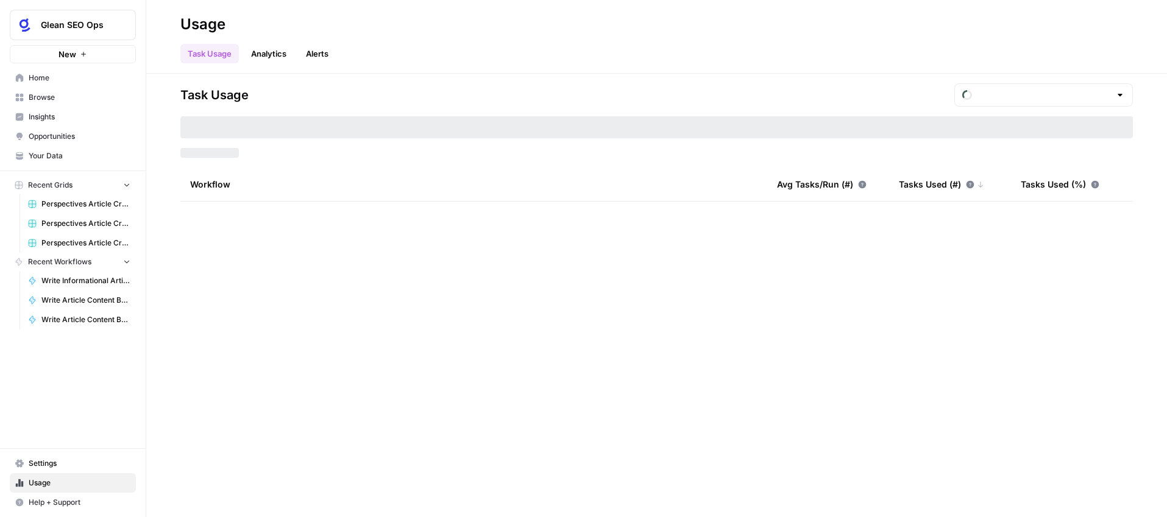
type input "September Tasks"
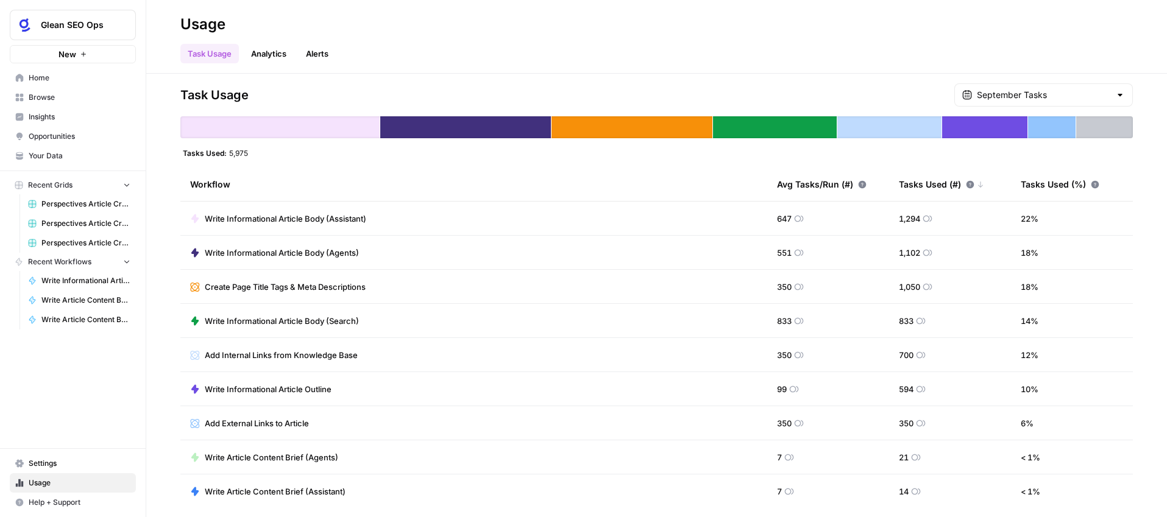
click at [275, 54] on link "Analytics" at bounding box center [269, 54] width 50 height 20
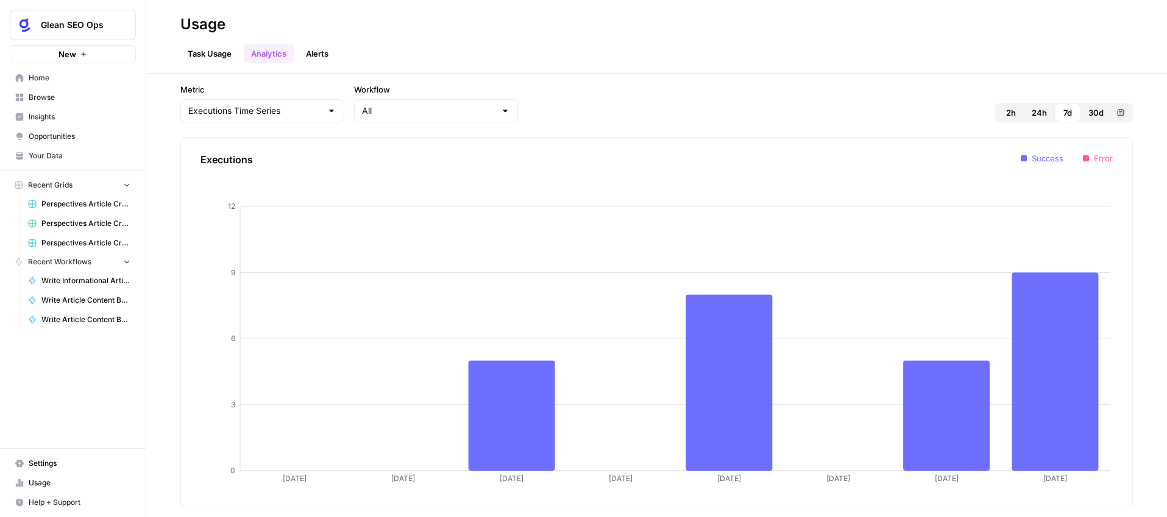
click at [1099, 112] on span "30d" at bounding box center [1095, 113] width 15 height 12
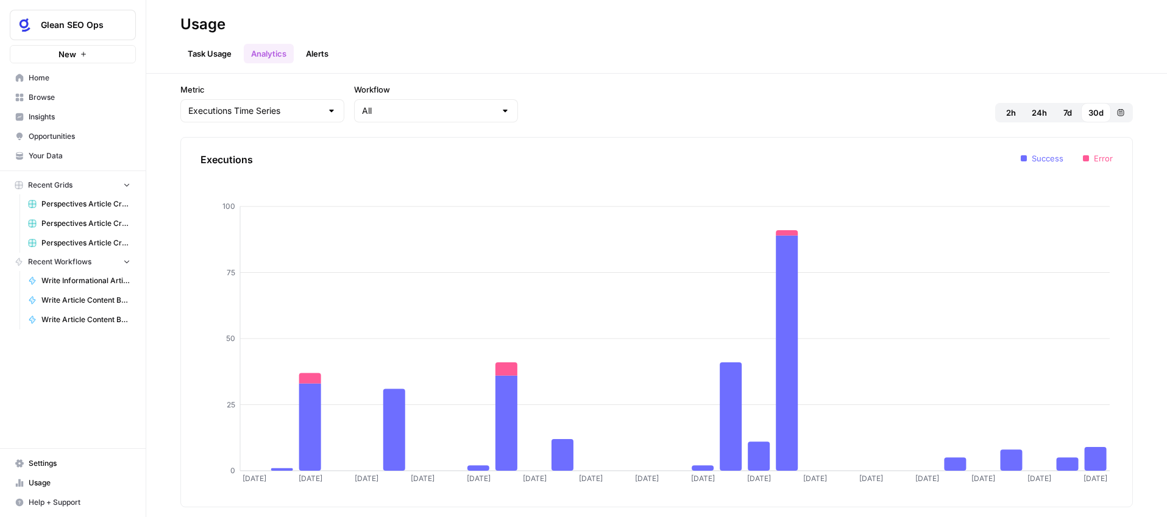
click at [325, 50] on link "Alerts" at bounding box center [317, 54] width 37 height 20
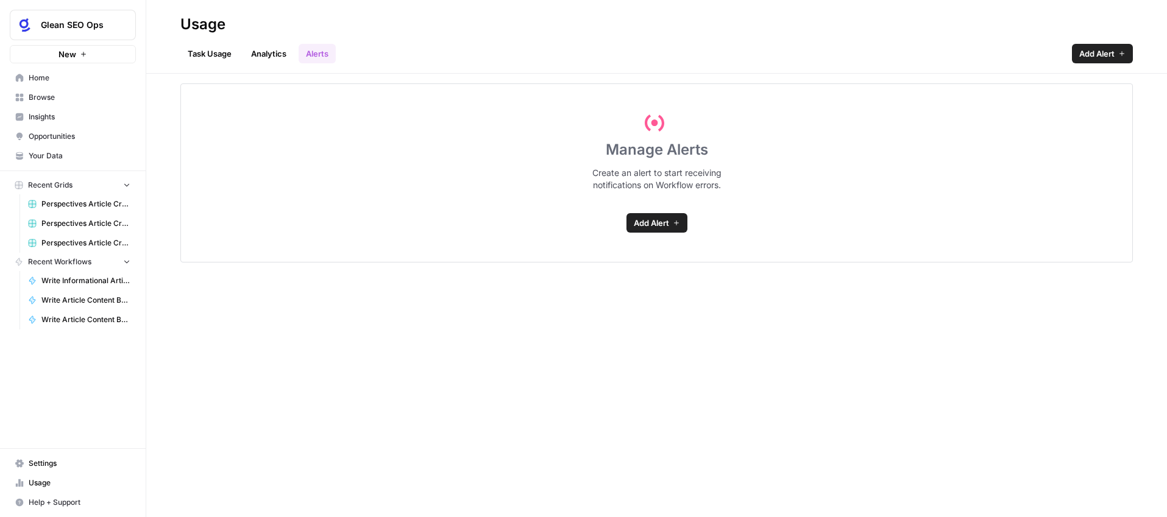
click at [200, 55] on link "Task Usage" at bounding box center [209, 54] width 59 height 20
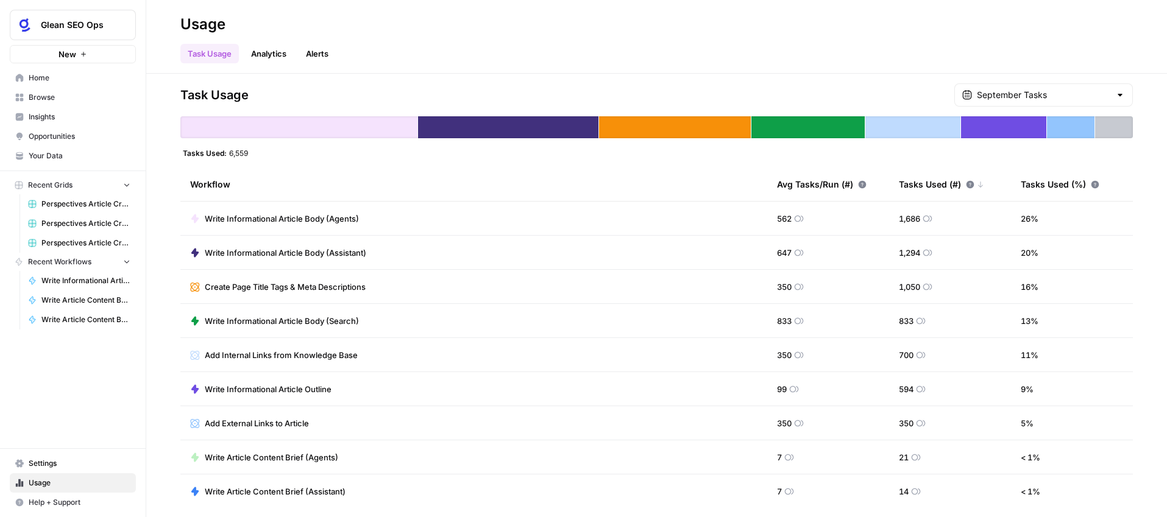
click at [65, 96] on span "Browse" at bounding box center [80, 97] width 102 height 11
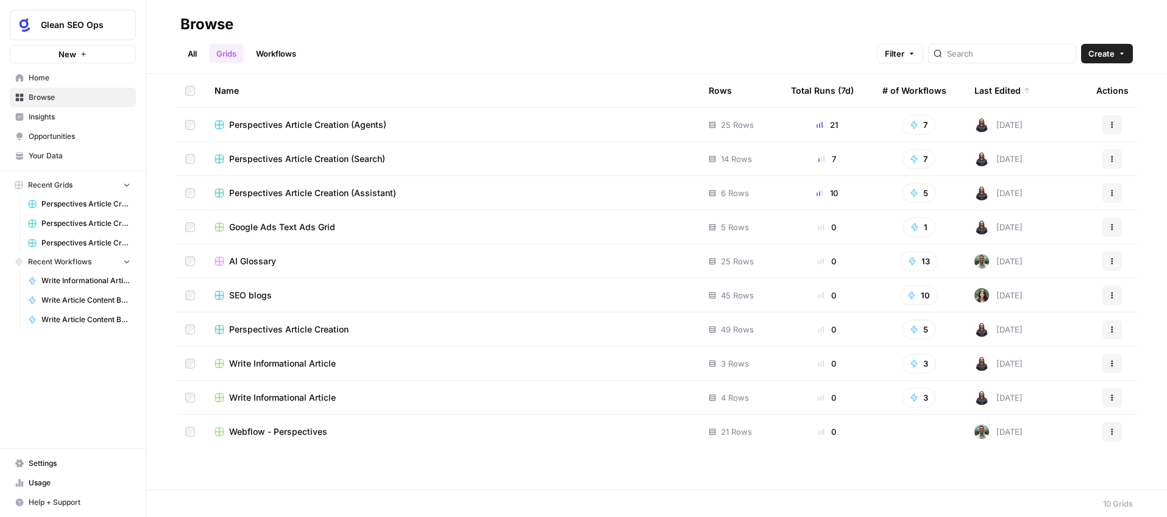
click at [468, 158] on div "Perspectives Article Creation (Search)" at bounding box center [452, 159] width 475 height 12
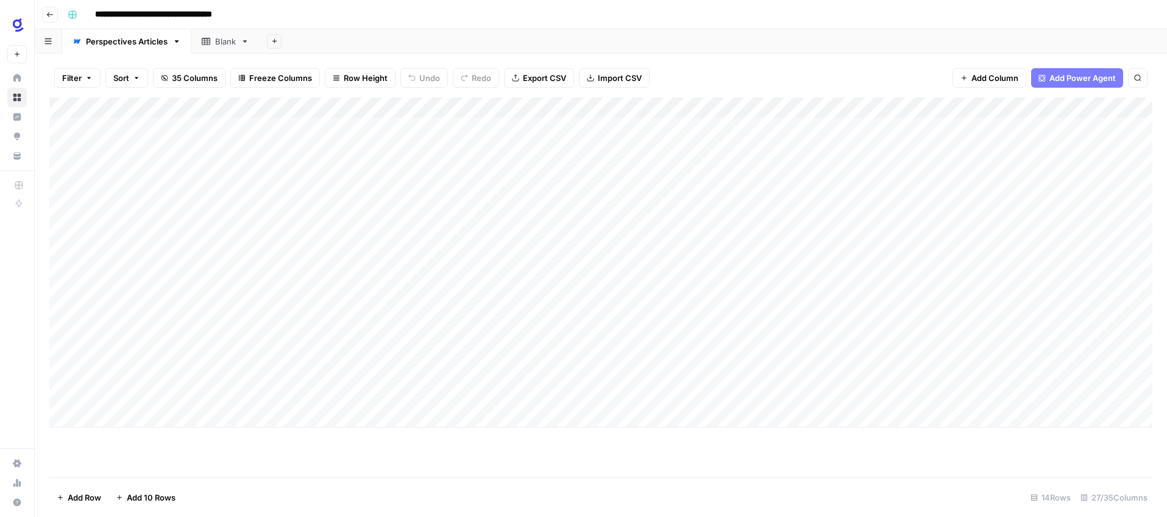
click at [137, 421] on div "Add Column" at bounding box center [600, 263] width 1103 height 330
click at [140, 438] on div "Add Column" at bounding box center [600, 273] width 1103 height 351
click at [151, 338] on div "Add Column" at bounding box center [600, 284] width 1103 height 372
type textarea "**********"
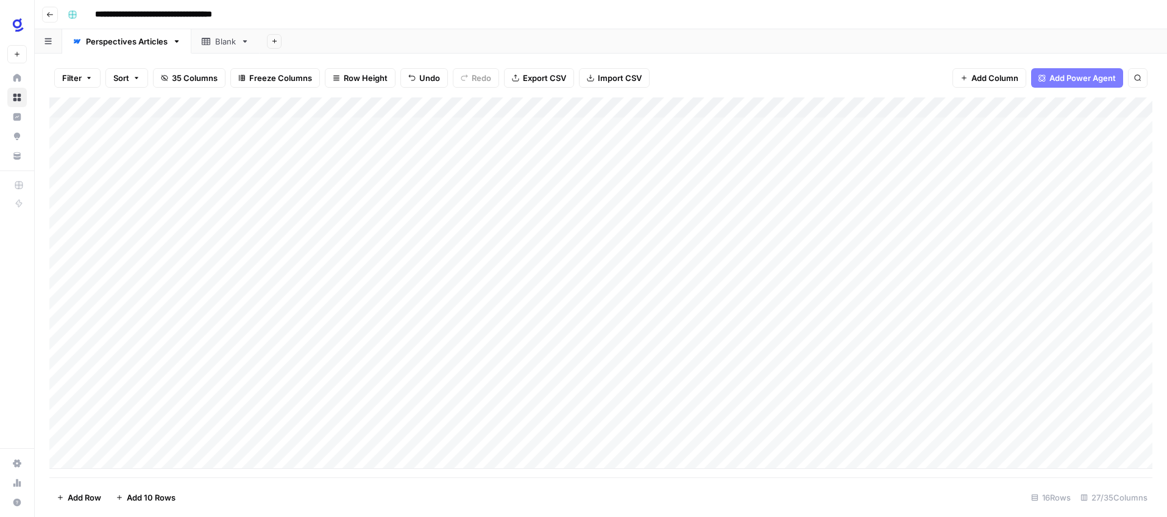
click at [320, 334] on div "Add Column" at bounding box center [600, 284] width 1103 height 372
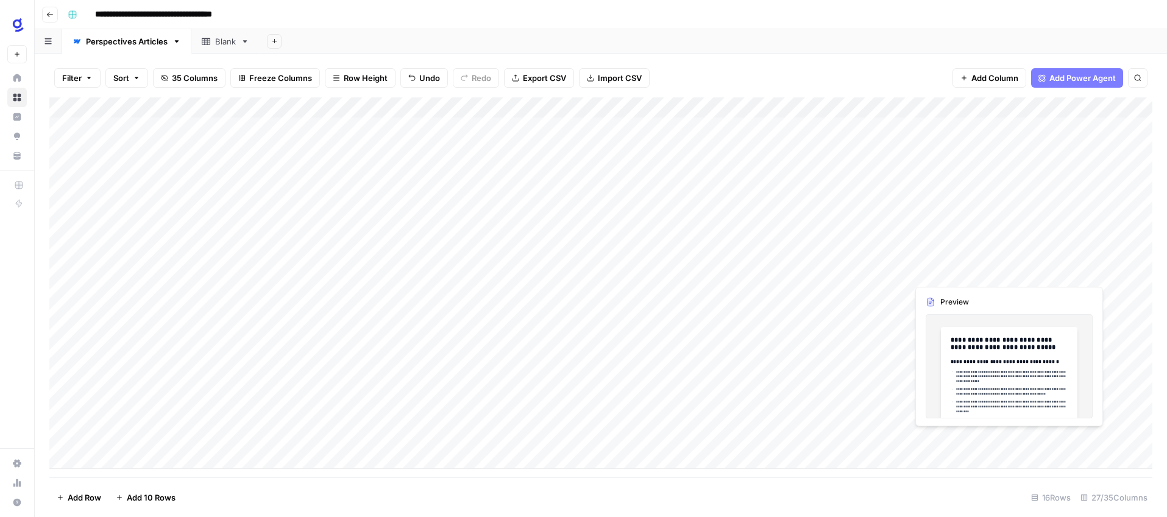
click at [224, 355] on div "Add Column" at bounding box center [600, 284] width 1103 height 372
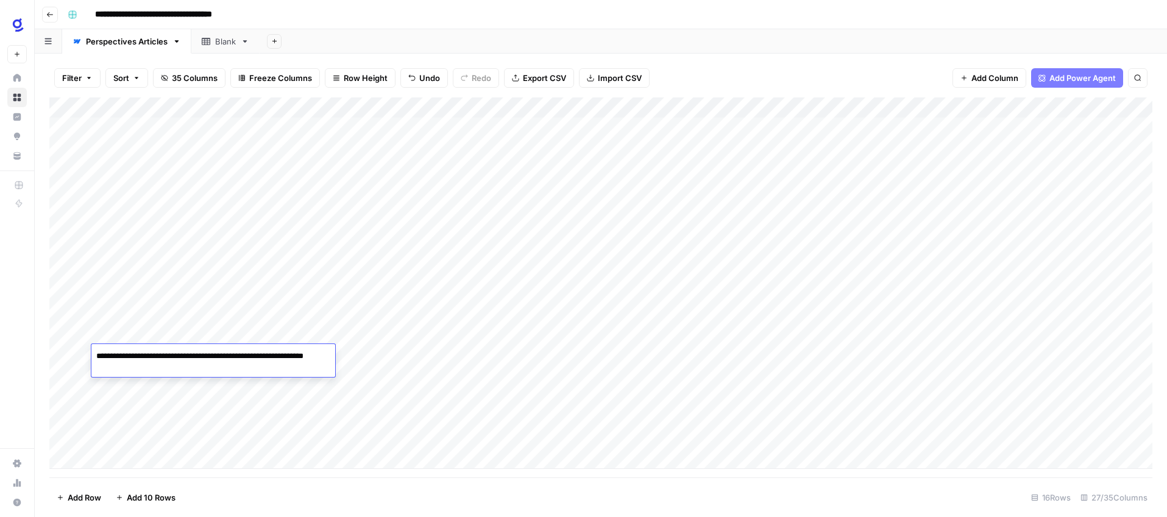
type textarea "**********"
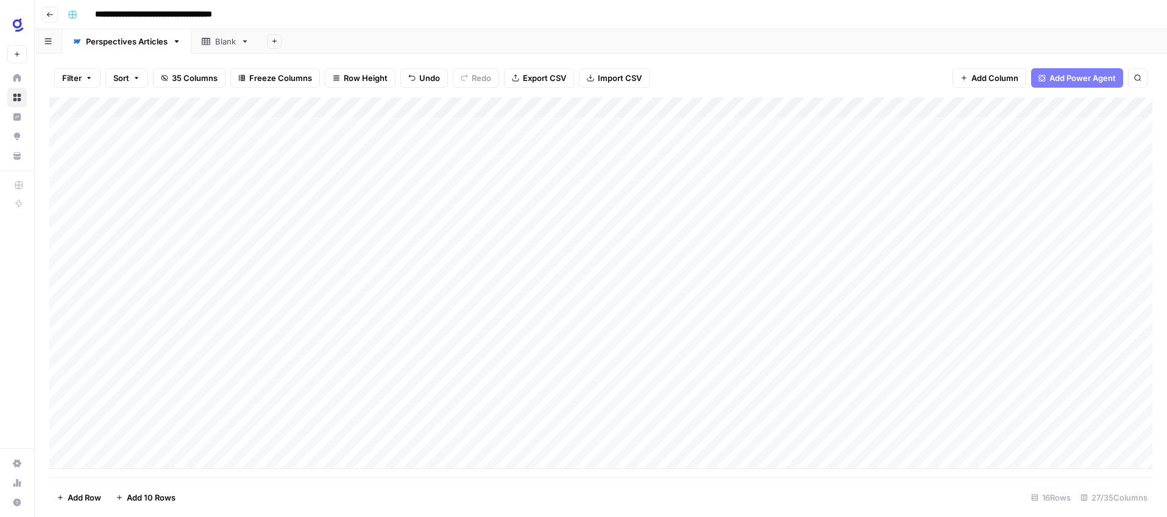
click at [314, 355] on div "Add Column" at bounding box center [600, 284] width 1103 height 372
click at [361, 333] on div "Add Column" at bounding box center [600, 284] width 1103 height 372
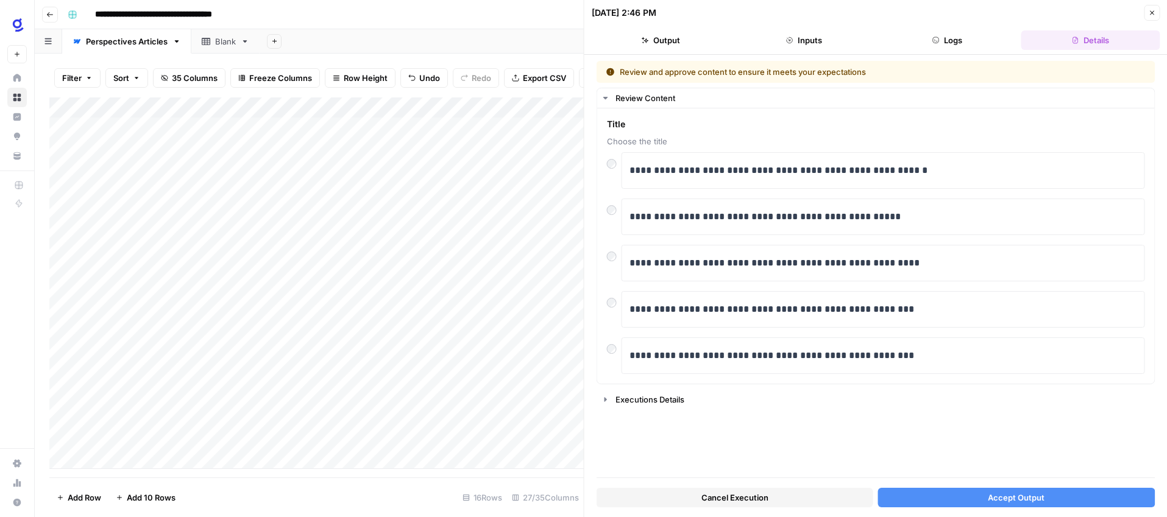
click at [1005, 497] on span "Accept Output" at bounding box center [1016, 498] width 57 height 12
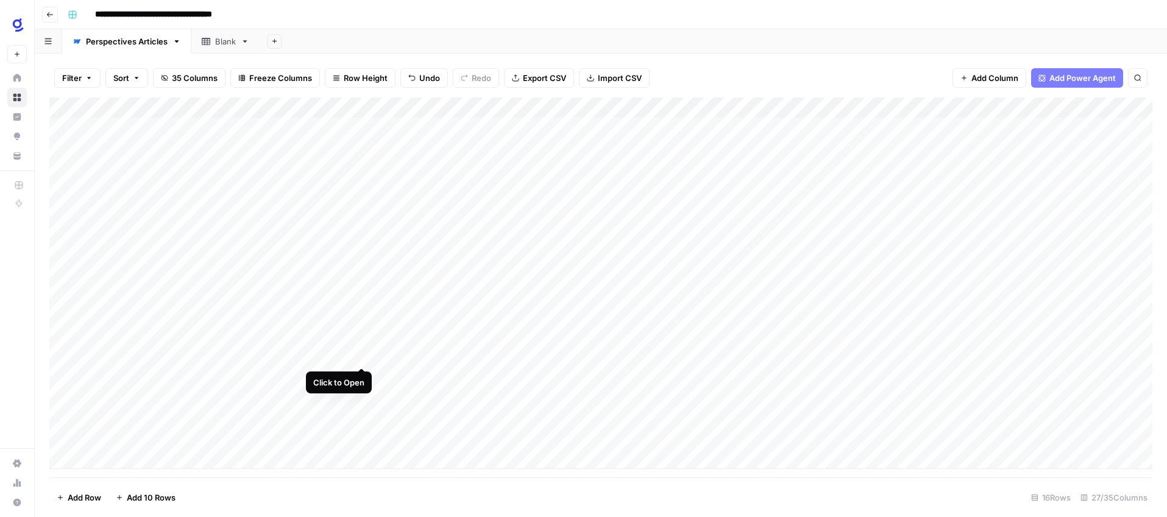
click at [363, 355] on div "Add Column" at bounding box center [600, 284] width 1103 height 372
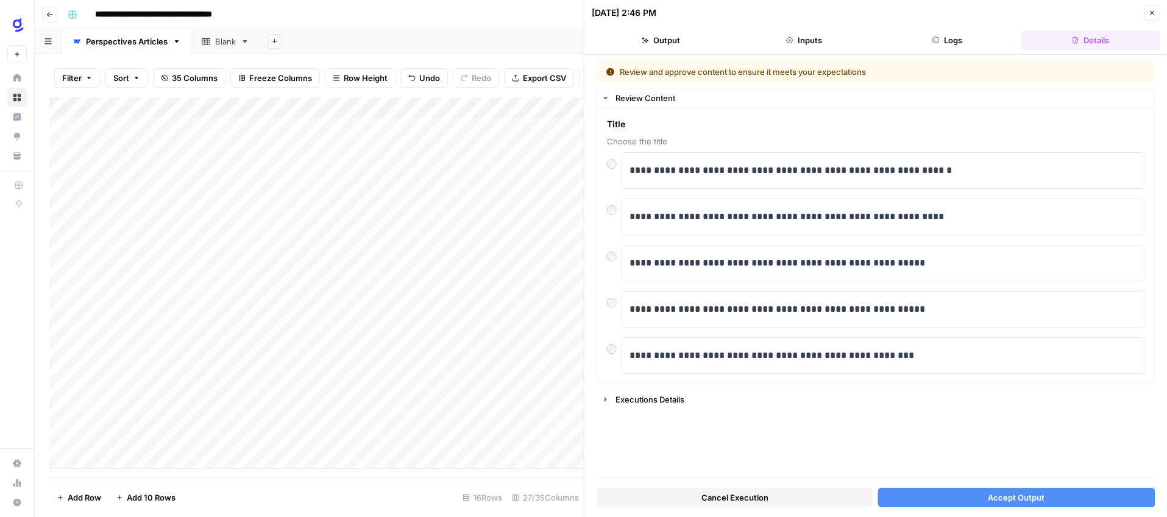
click at [974, 496] on button "Accept Output" at bounding box center [1016, 498] width 277 height 20
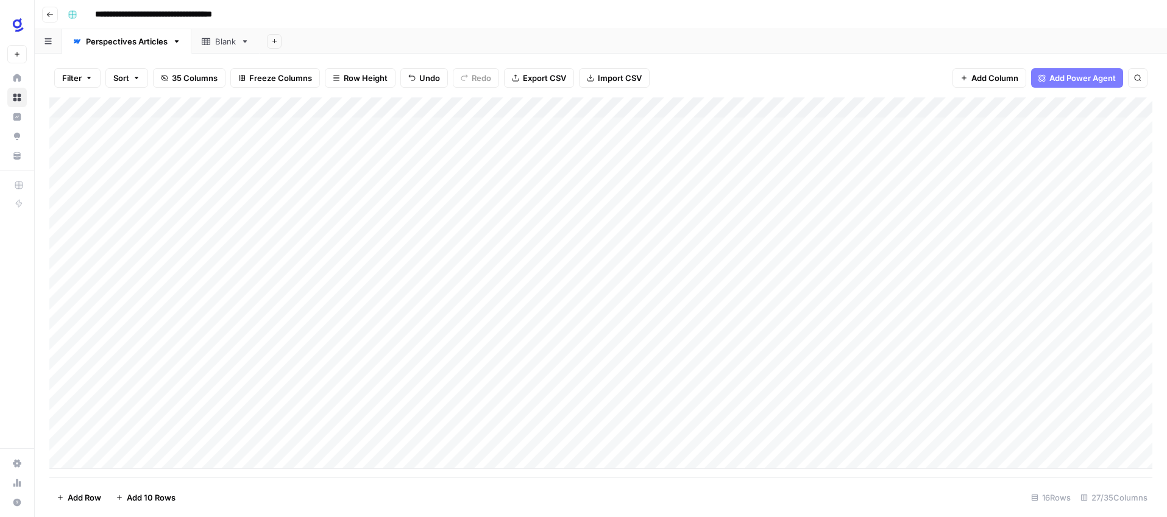
click at [835, 334] on div "Add Column" at bounding box center [600, 284] width 1103 height 372
click at [835, 355] on div "Add Column" at bounding box center [600, 284] width 1103 height 372
click at [185, 372] on div "Add Column" at bounding box center [600, 284] width 1103 height 372
type textarea "**********"
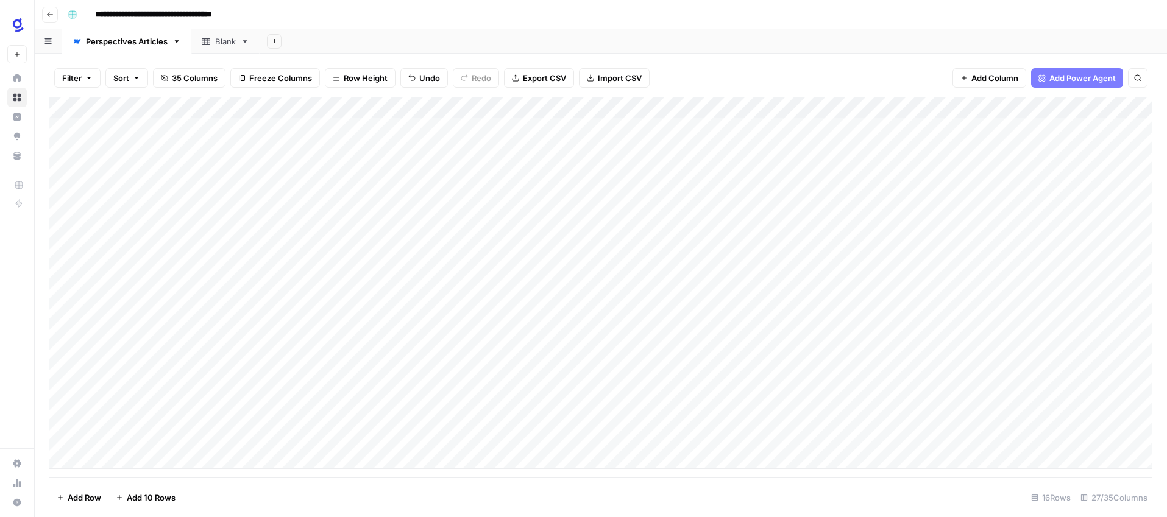
click at [316, 378] on div "Add Column" at bounding box center [600, 284] width 1103 height 372
click at [654, 335] on div "Add Column" at bounding box center [600, 284] width 1103 height 372
click at [654, 335] on textarea "**********" at bounding box center [625, 335] width 286 height 17
click at [645, 356] on div "Add Column" at bounding box center [600, 284] width 1103 height 372
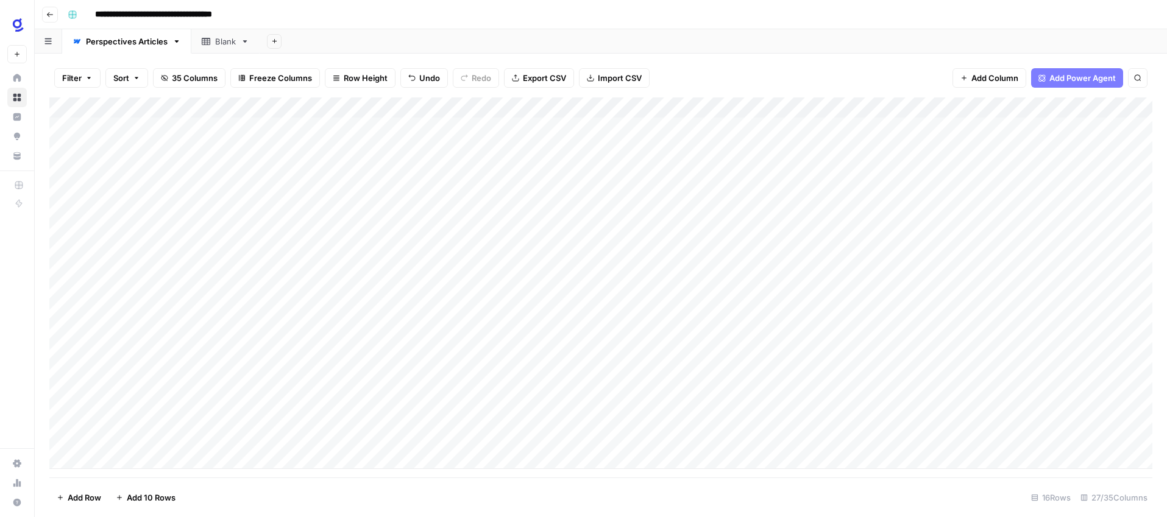
click at [645, 356] on div "Add Column" at bounding box center [600, 284] width 1103 height 372
click at [645, 356] on textarea "**********" at bounding box center [625, 356] width 286 height 17
click at [700, 332] on div "Add Column" at bounding box center [600, 284] width 1103 height 372
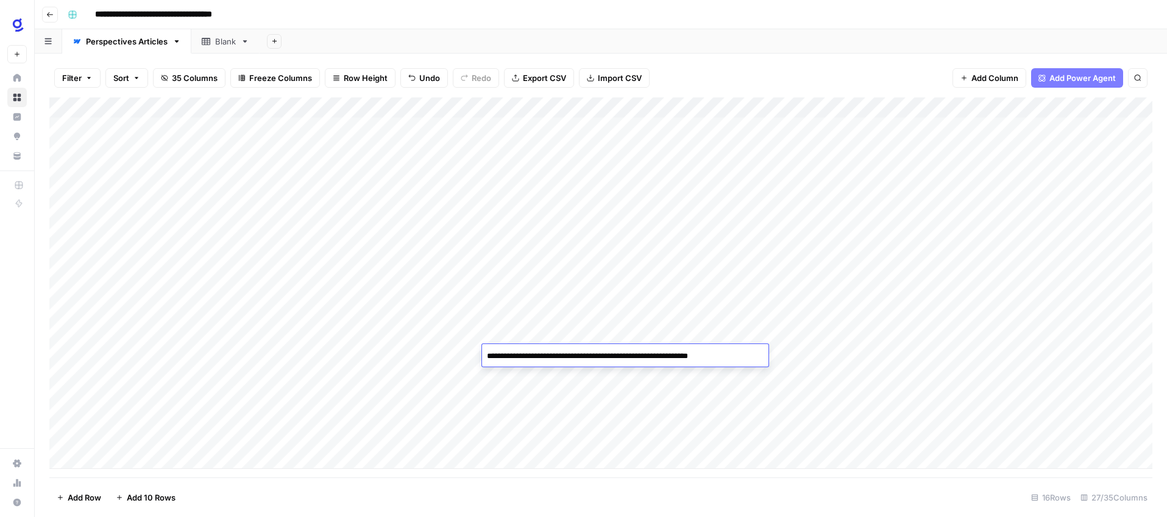
click at [700, 332] on div "Add Column" at bounding box center [600, 284] width 1103 height 372
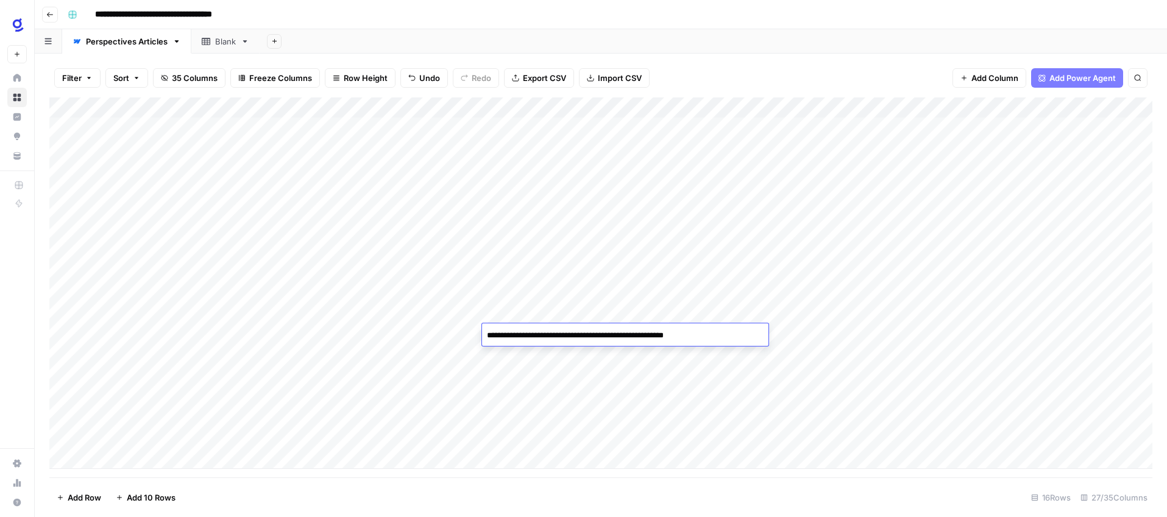
click at [700, 332] on textarea "**********" at bounding box center [625, 335] width 286 height 17
click at [363, 376] on div "Add Column" at bounding box center [600, 284] width 1103 height 372
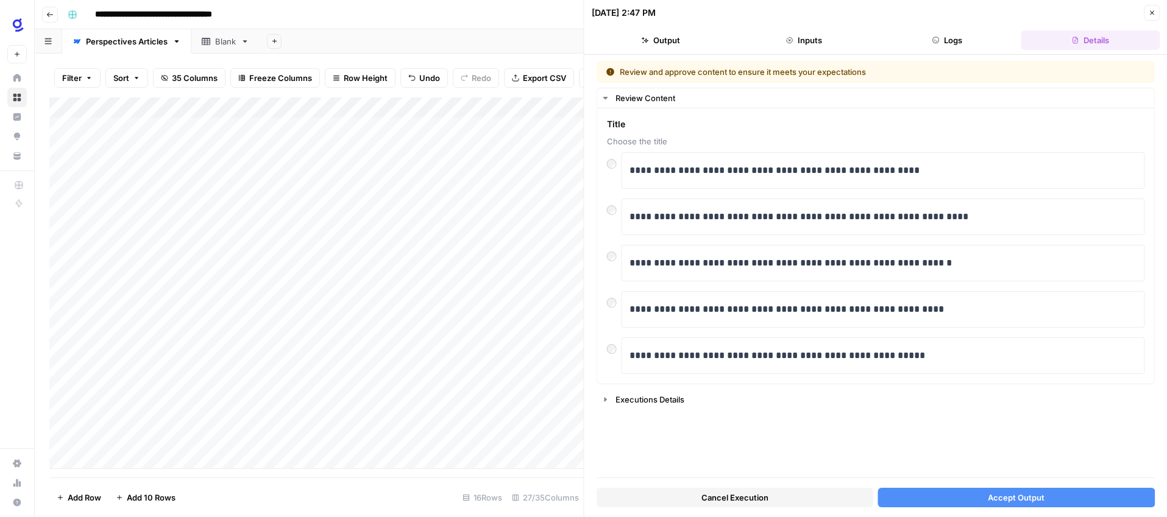
click at [1004, 497] on span "Accept Output" at bounding box center [1016, 498] width 57 height 12
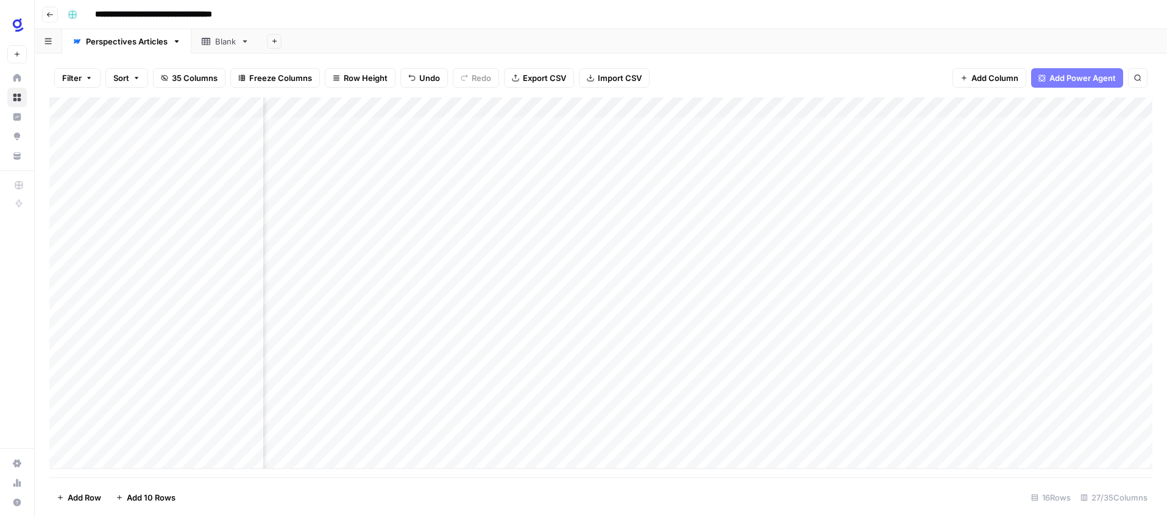
scroll to position [0, 83]
click at [1027, 354] on div "Add Column" at bounding box center [600, 284] width 1103 height 372
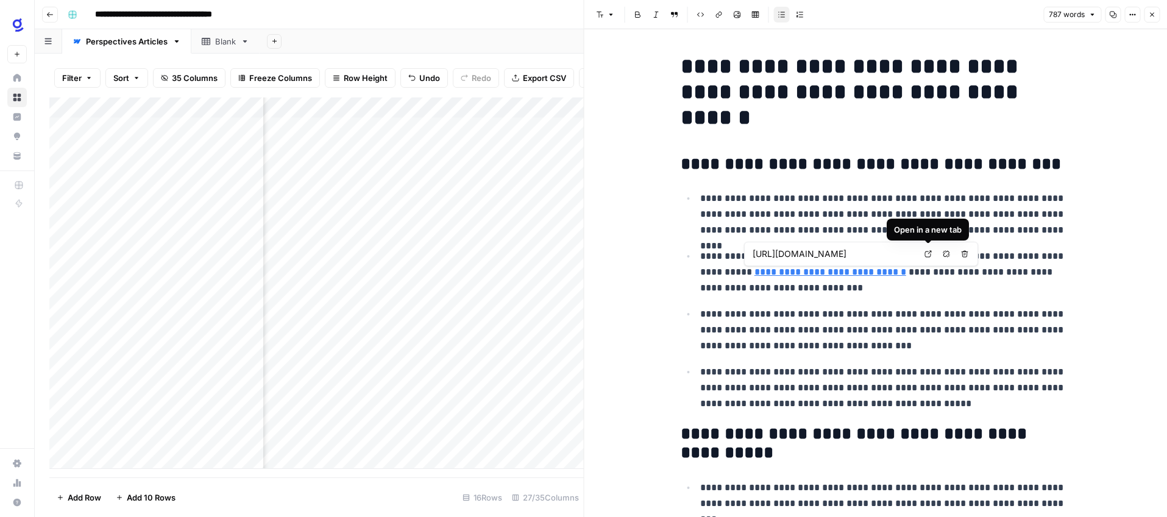
click at [932, 253] on link "Open in a new tab" at bounding box center [928, 254] width 16 height 16
click at [1150, 13] on icon "button" at bounding box center [1151, 14] width 7 height 7
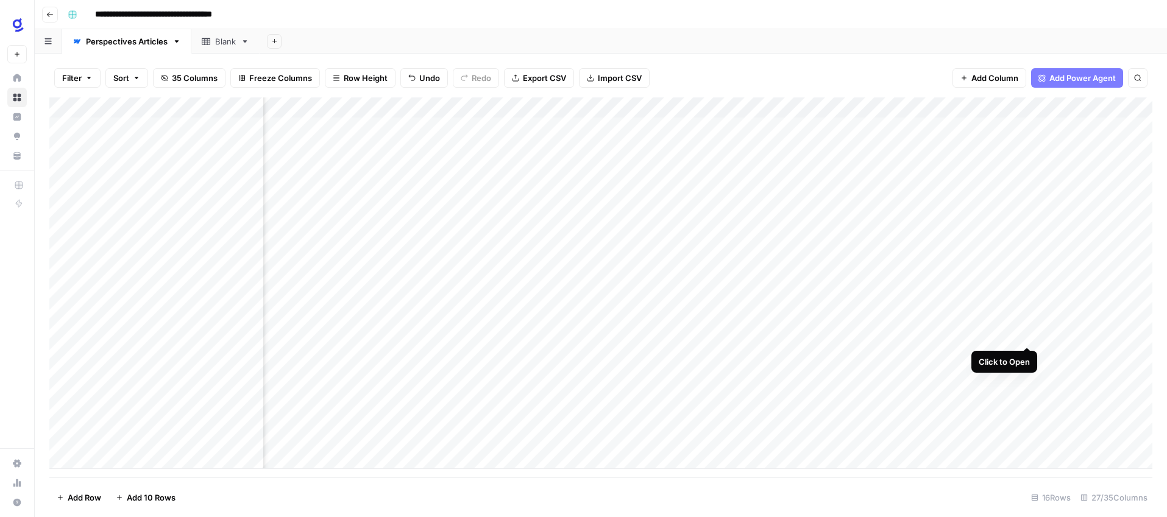
click at [1026, 332] on div "Add Column" at bounding box center [600, 284] width 1103 height 372
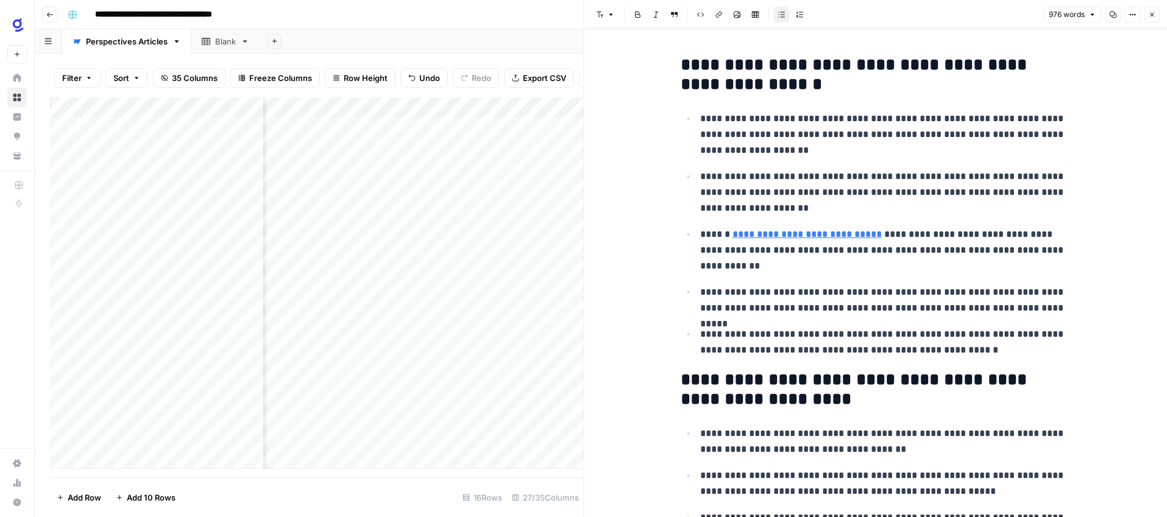
scroll to position [49, 0]
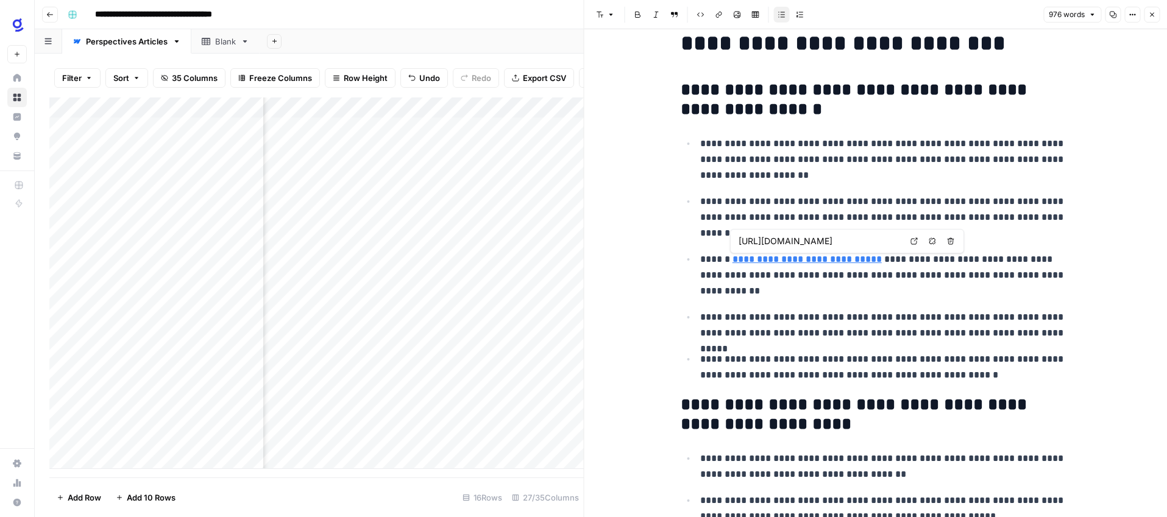
click at [932, 243] on icon "button" at bounding box center [932, 241] width 7 height 7
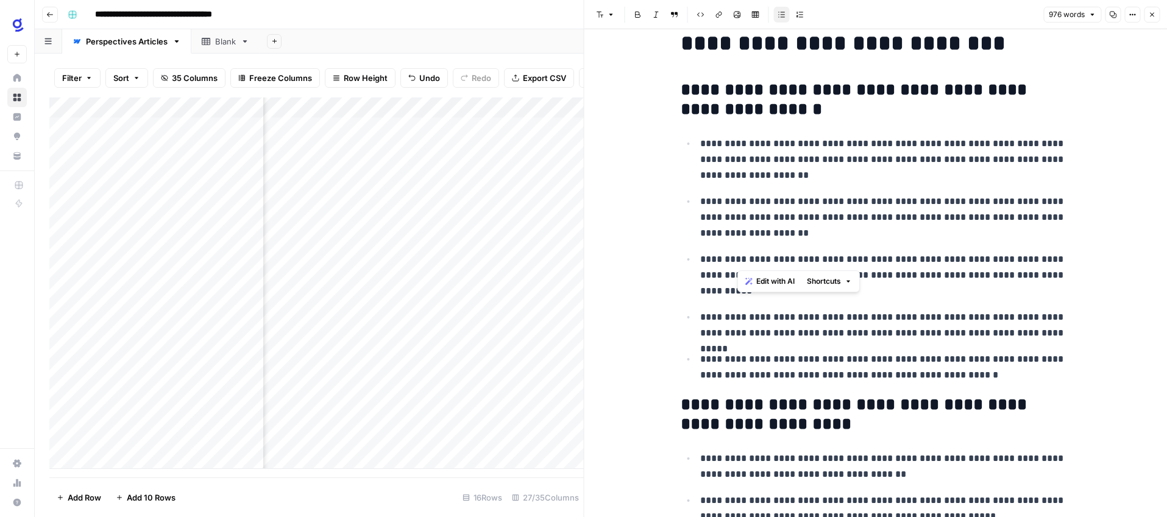
click at [927, 343] on ul "**********" at bounding box center [876, 259] width 390 height 248
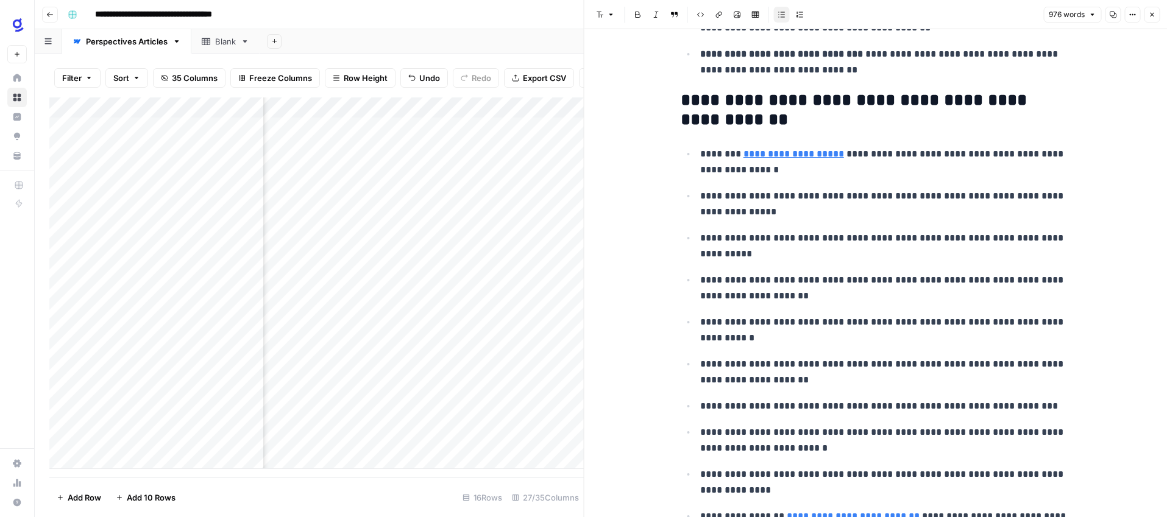
scroll to position [2641, 0]
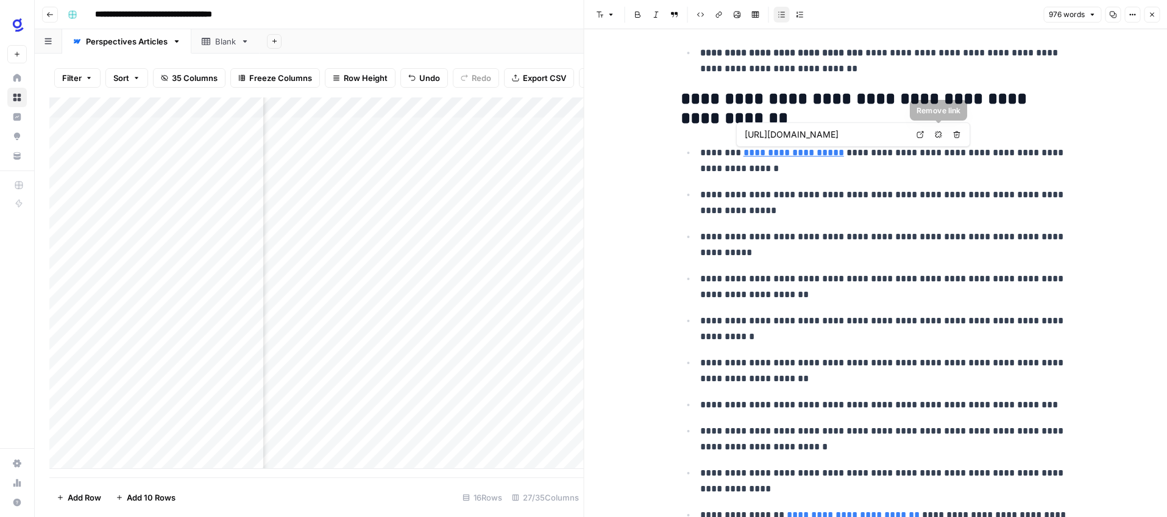
click at [938, 133] on icon "button" at bounding box center [938, 134] width 7 height 7
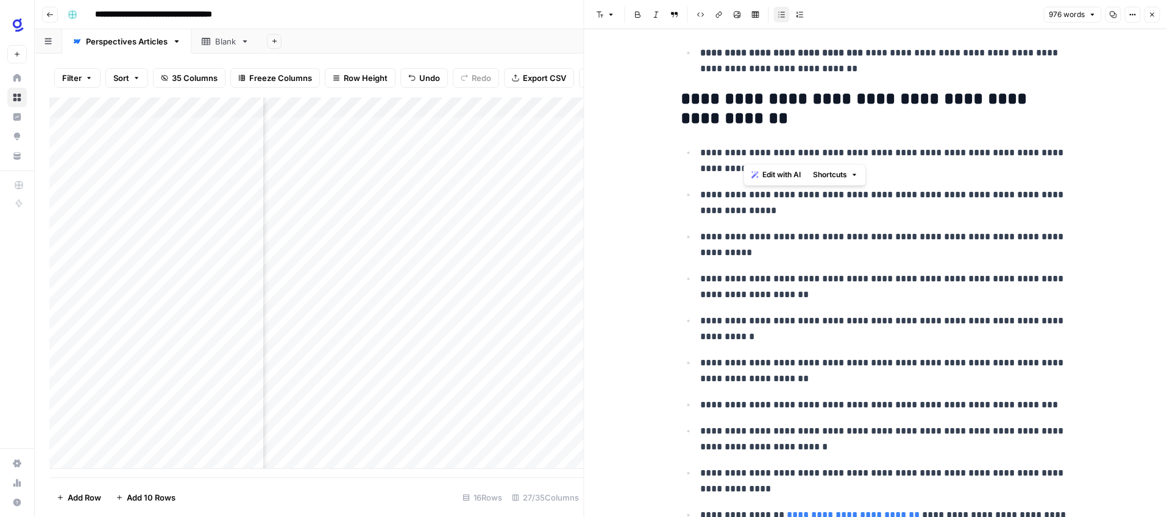
click at [899, 196] on p "**********" at bounding box center [885, 203] width 371 height 32
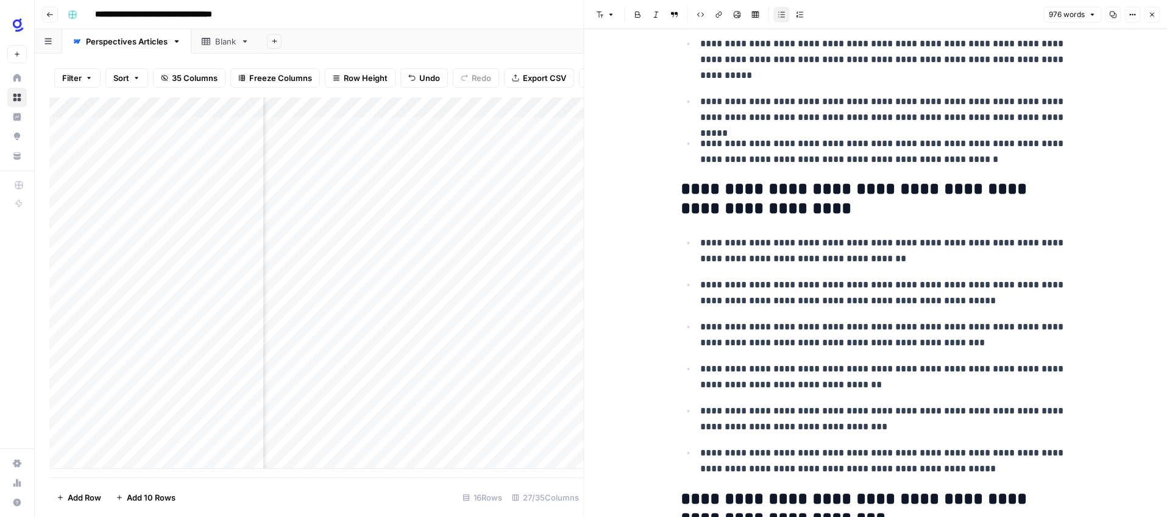
scroll to position [0, 0]
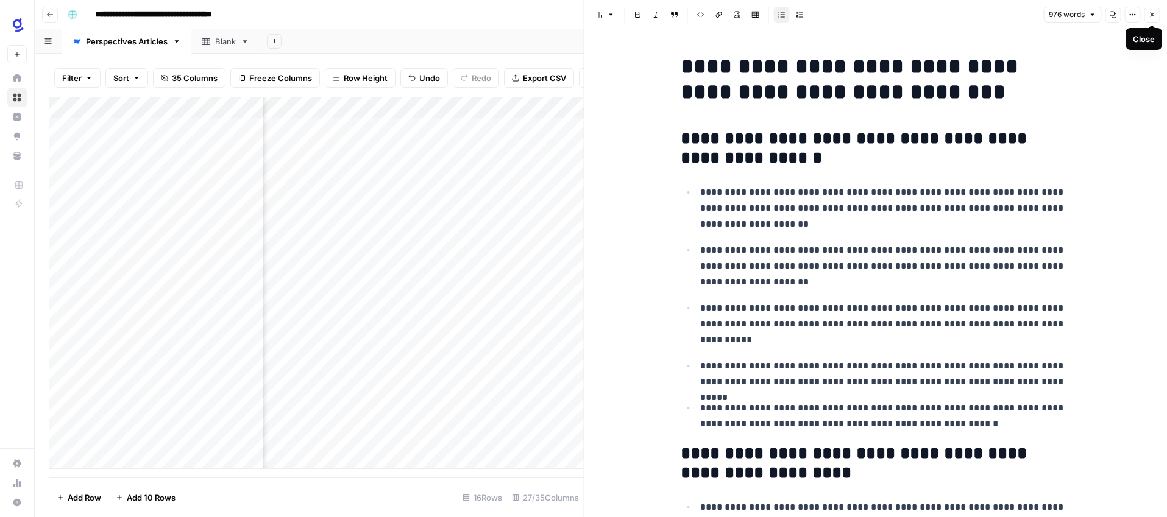
click at [1155, 15] on button "Close" at bounding box center [1152, 15] width 16 height 16
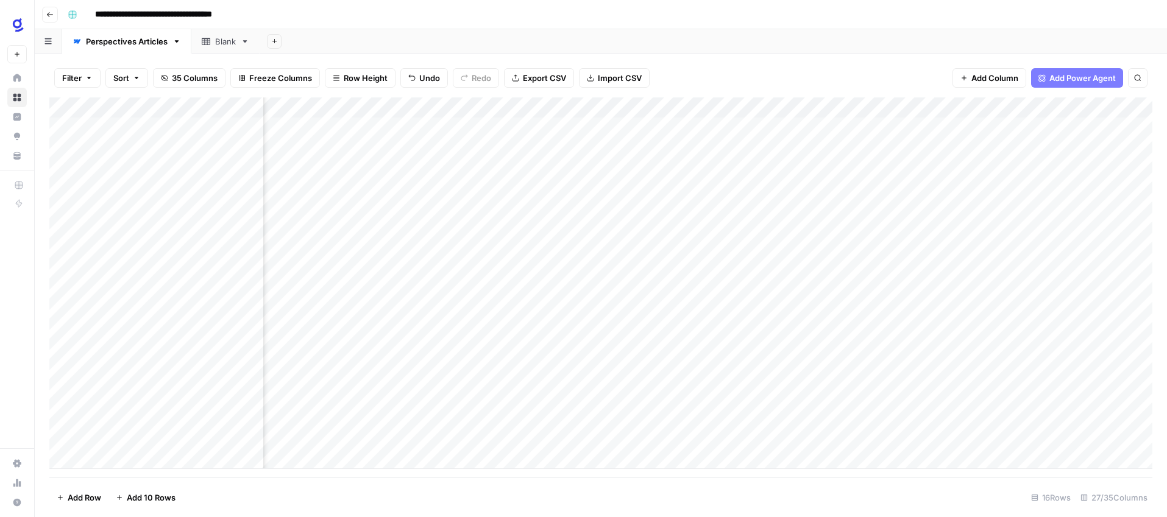
scroll to position [0, 207]
click at [465, 376] on div "Add Column" at bounding box center [600, 284] width 1103 height 372
click at [465, 376] on textarea "**********" at bounding box center [418, 377] width 286 height 17
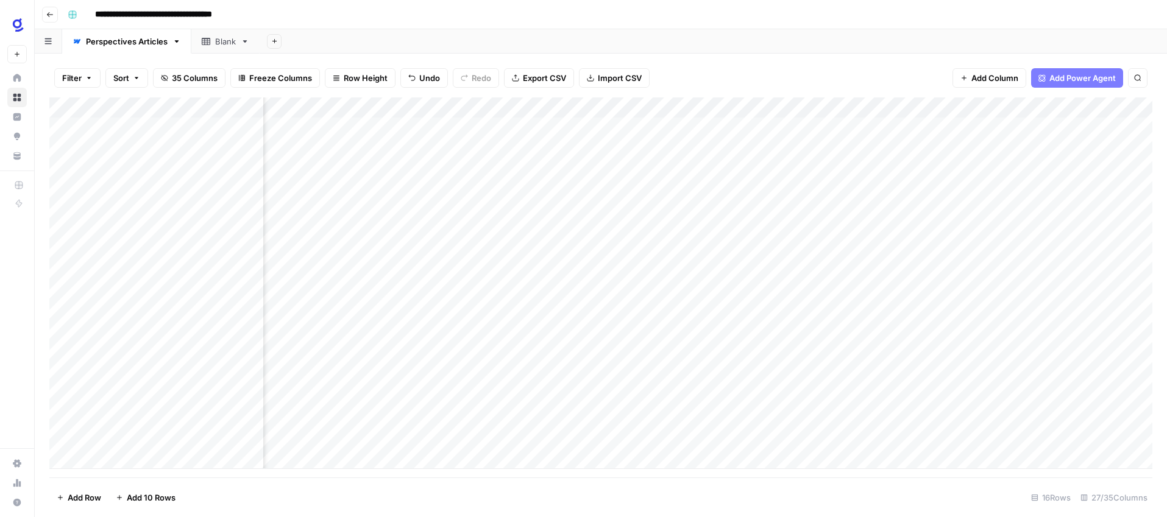
click at [629, 375] on div "Add Column" at bounding box center [600, 284] width 1103 height 372
click at [718, 353] on div "Add Column" at bounding box center [600, 284] width 1103 height 372
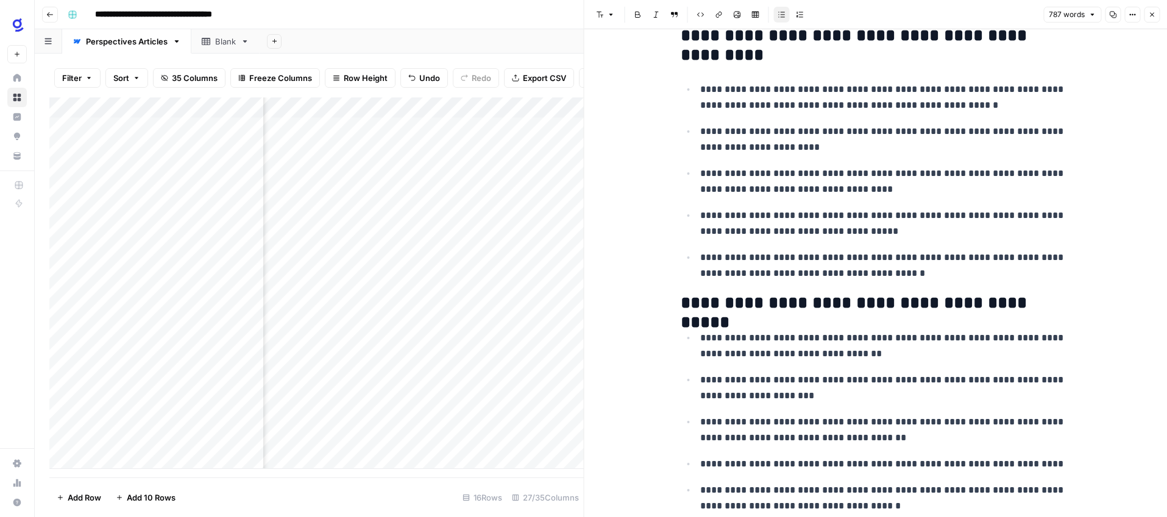
scroll to position [1831, 0]
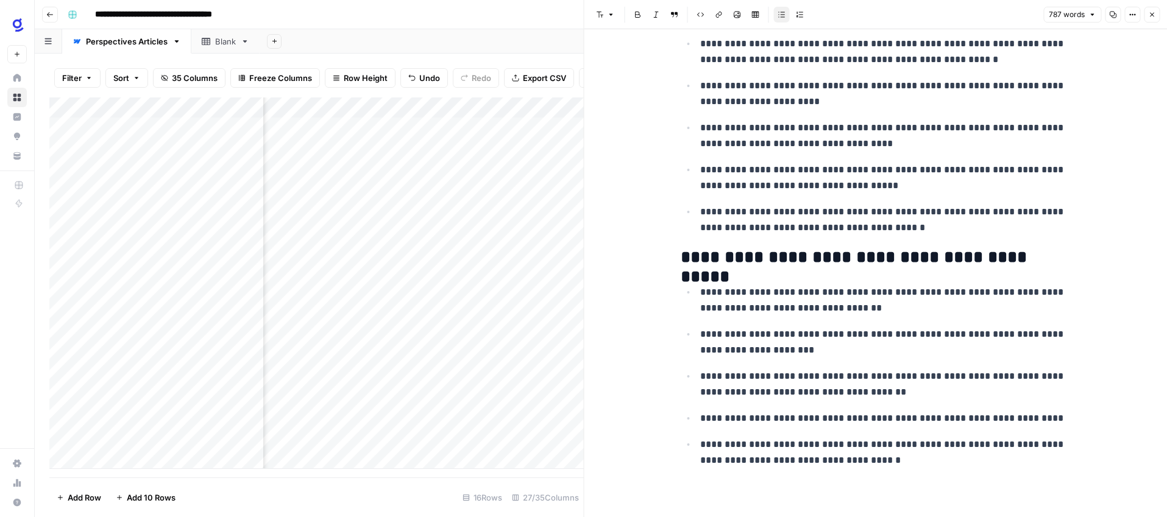
click at [1155, 13] on button "Close" at bounding box center [1152, 15] width 16 height 16
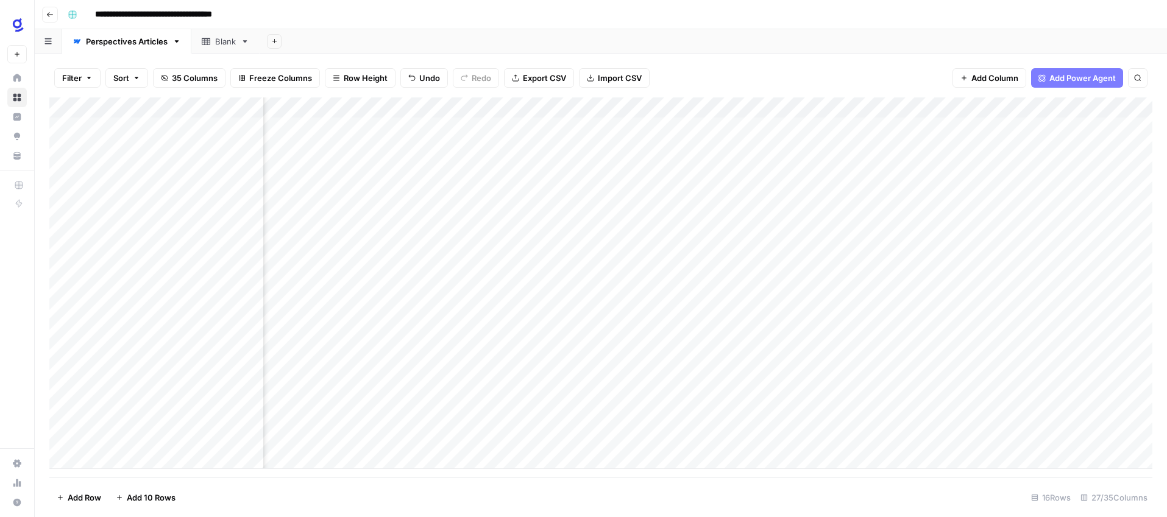
click at [783, 333] on div "Add Column" at bounding box center [600, 284] width 1103 height 372
click at [785, 355] on div "Add Column" at bounding box center [600, 284] width 1103 height 372
click at [718, 376] on div "Add Column" at bounding box center [600, 284] width 1103 height 372
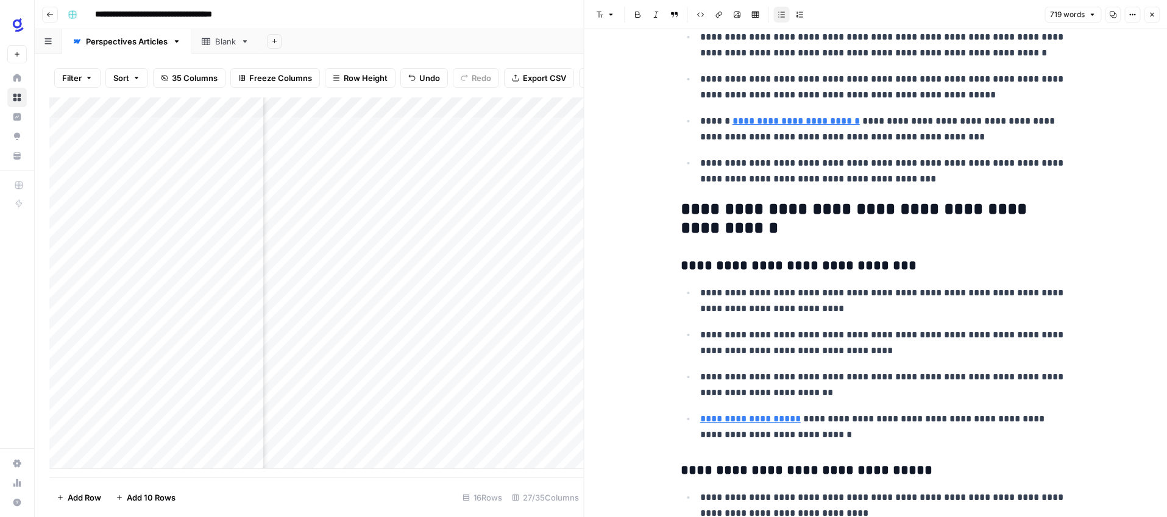
scroll to position [155, 0]
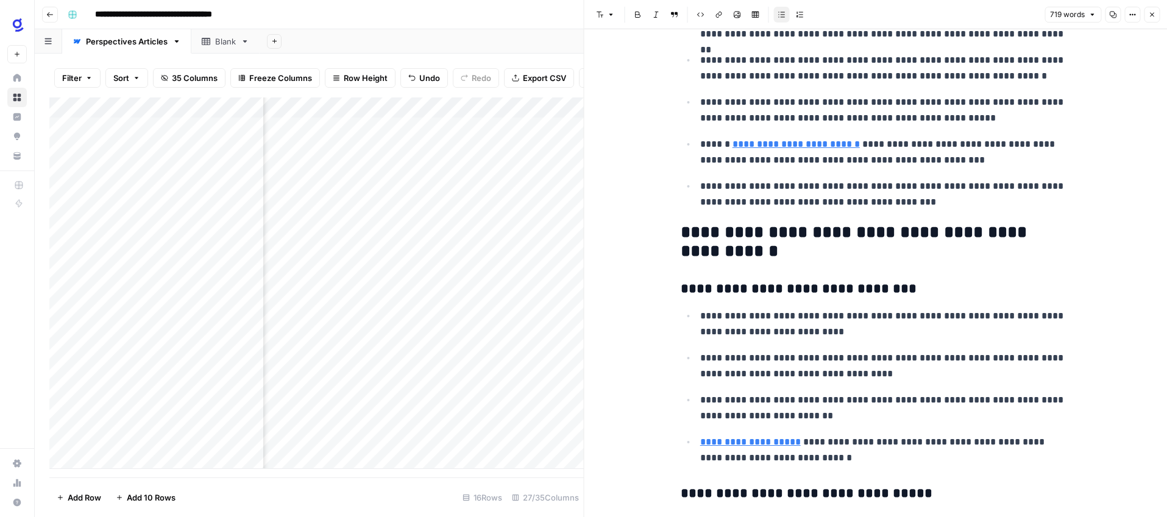
click at [1153, 13] on icon "button" at bounding box center [1151, 14] width 7 height 7
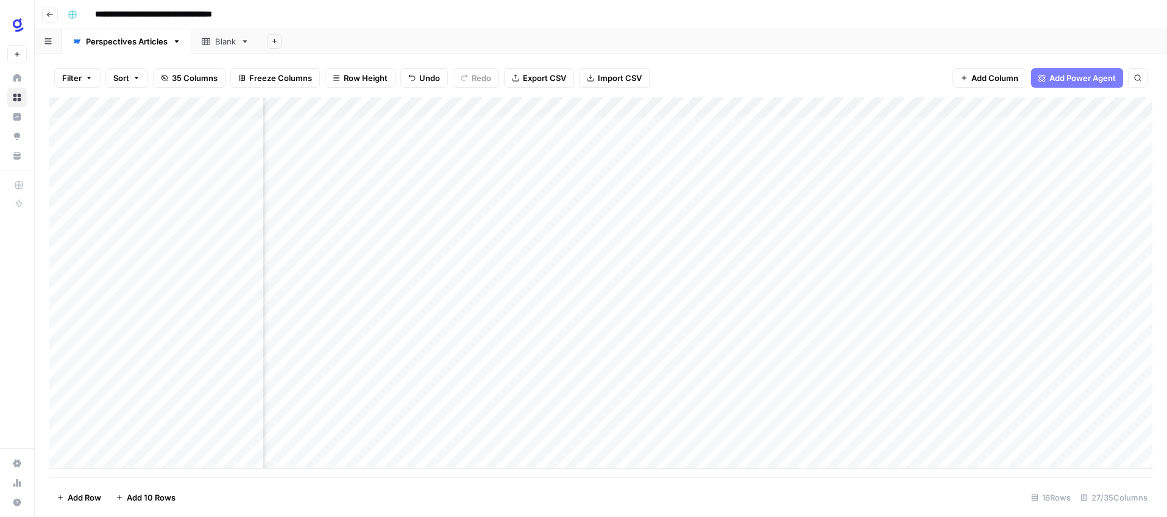
click at [782, 376] on div "Add Column" at bounding box center [600, 284] width 1103 height 372
click at [860, 494] on footer "Add Row Add 10 Rows Stop Runs 16 Rows 27/35 Columns" at bounding box center [600, 498] width 1103 height 40
click at [601, 495] on footer "Add Row Add 10 Rows 16 Rows 27/35 Columns" at bounding box center [600, 498] width 1103 height 40
click at [480, 333] on div "Add Column" at bounding box center [600, 284] width 1103 height 372
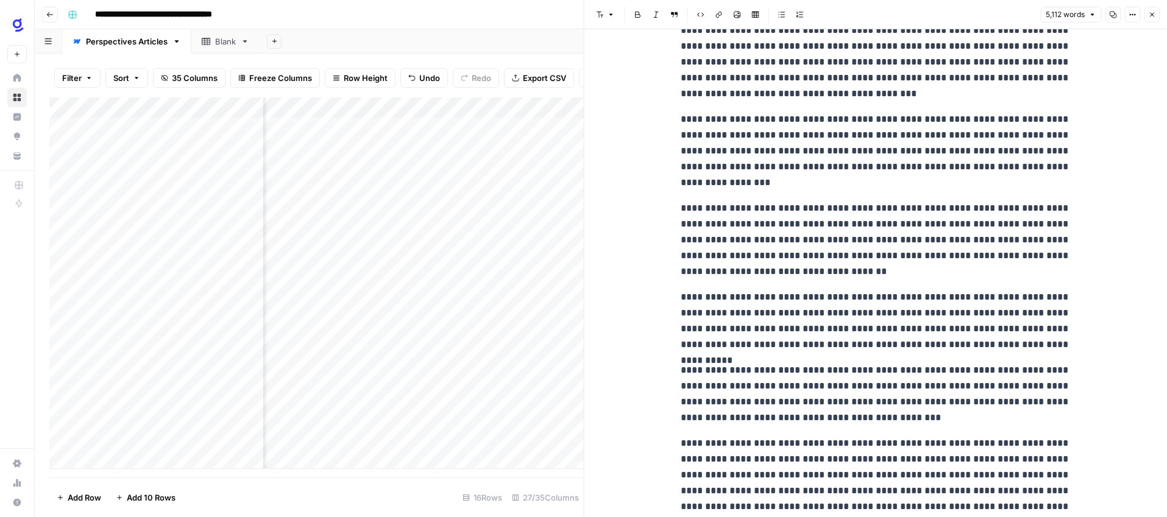
scroll to position [9343, 0]
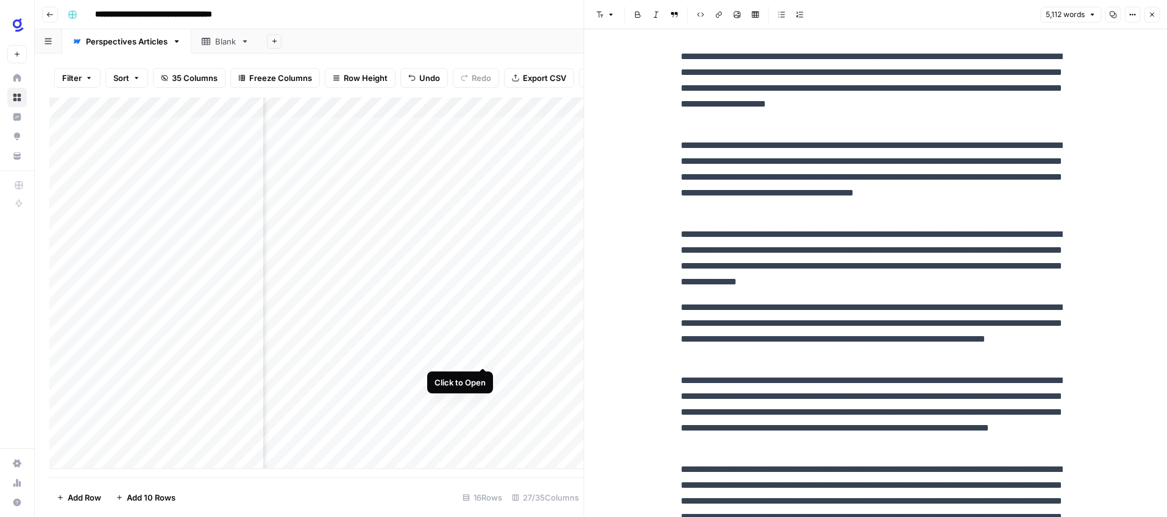
click at [486, 354] on div "Add Column" at bounding box center [316, 284] width 534 height 372
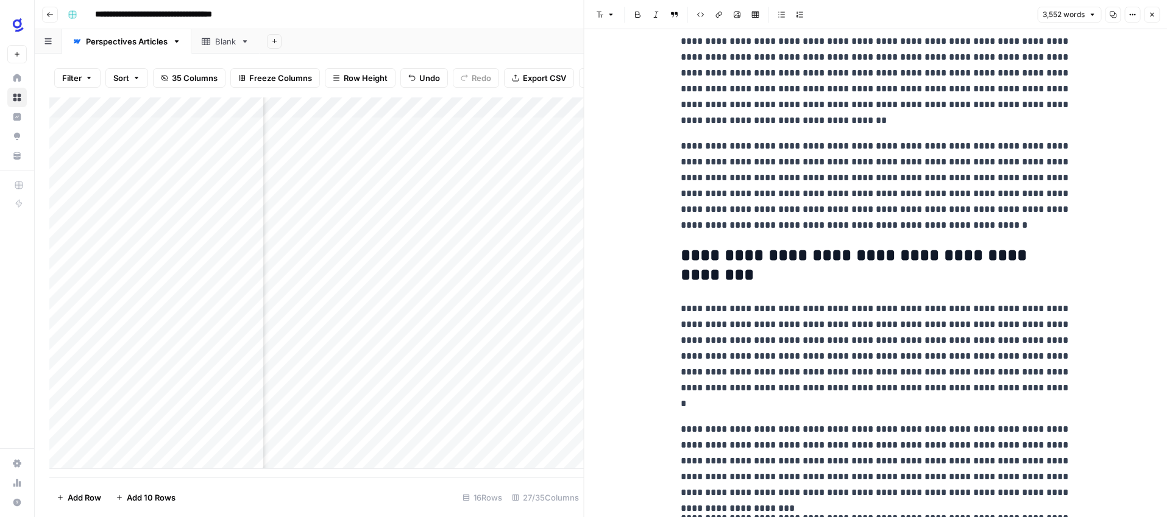
scroll to position [5275, 0]
